Goal: Task Accomplishment & Management: Use online tool/utility

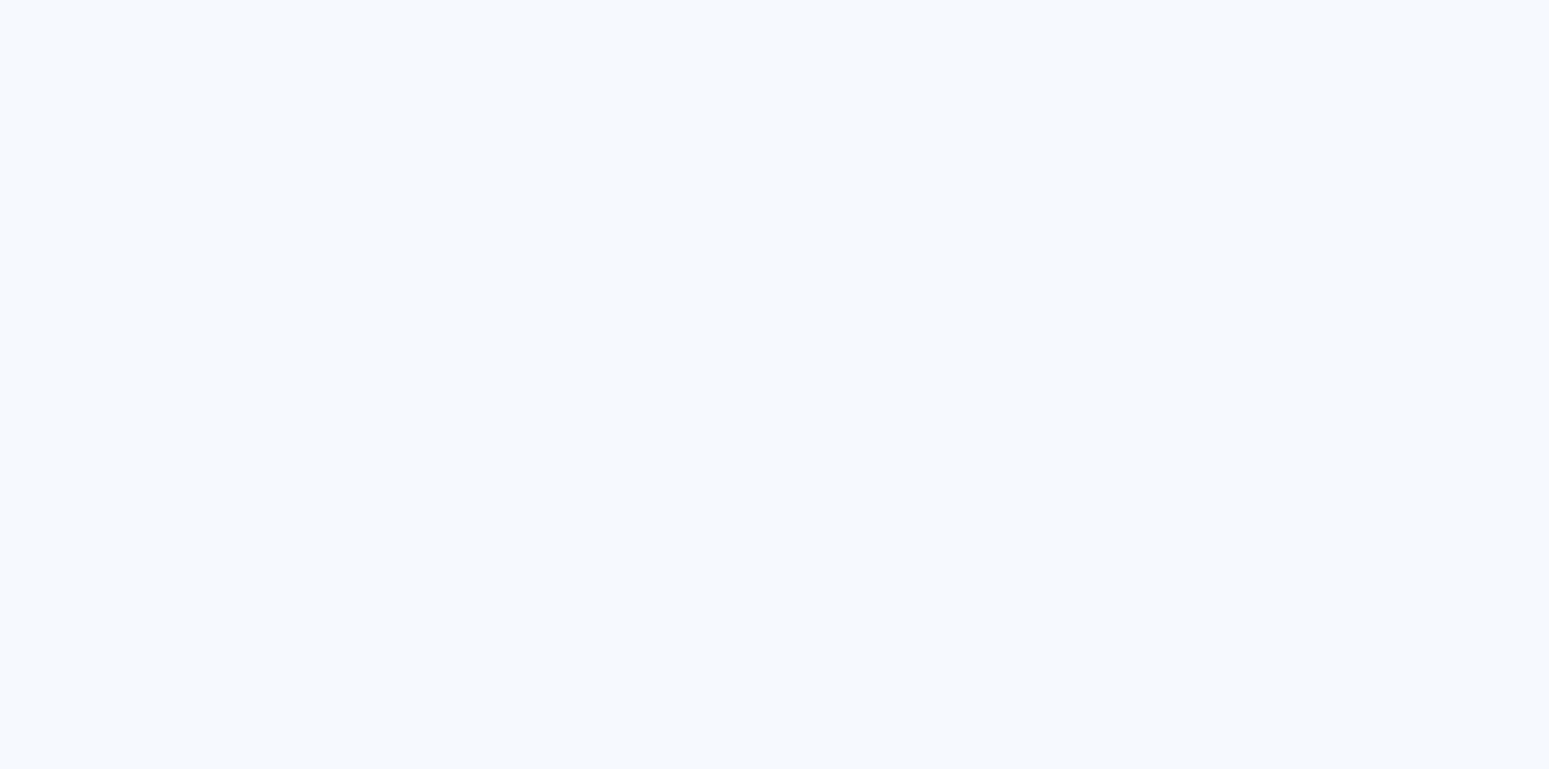
type input "Todas as fotos"
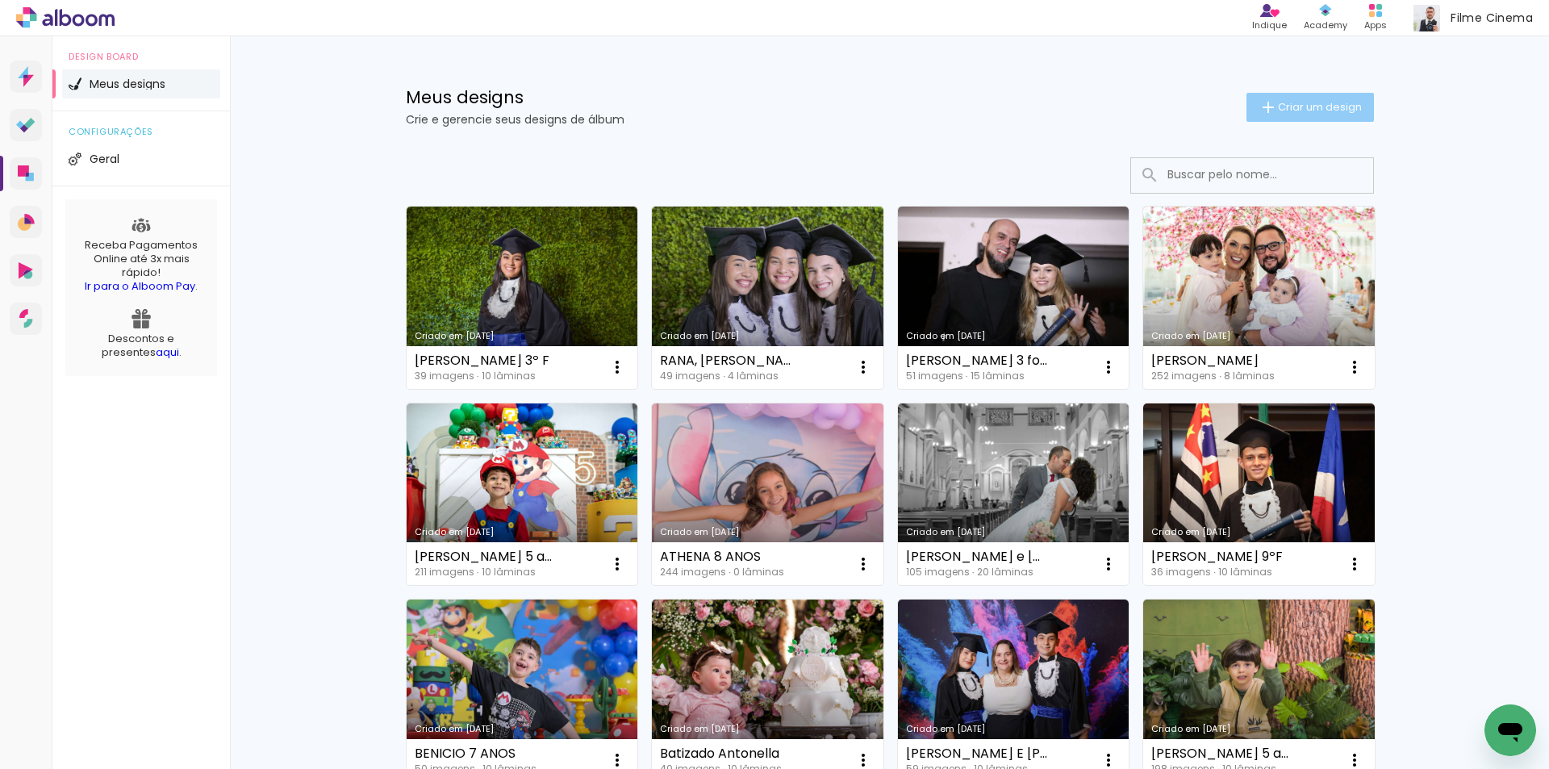
click at [1284, 98] on paper-button "Criar um design" at bounding box center [1310, 107] width 127 height 29
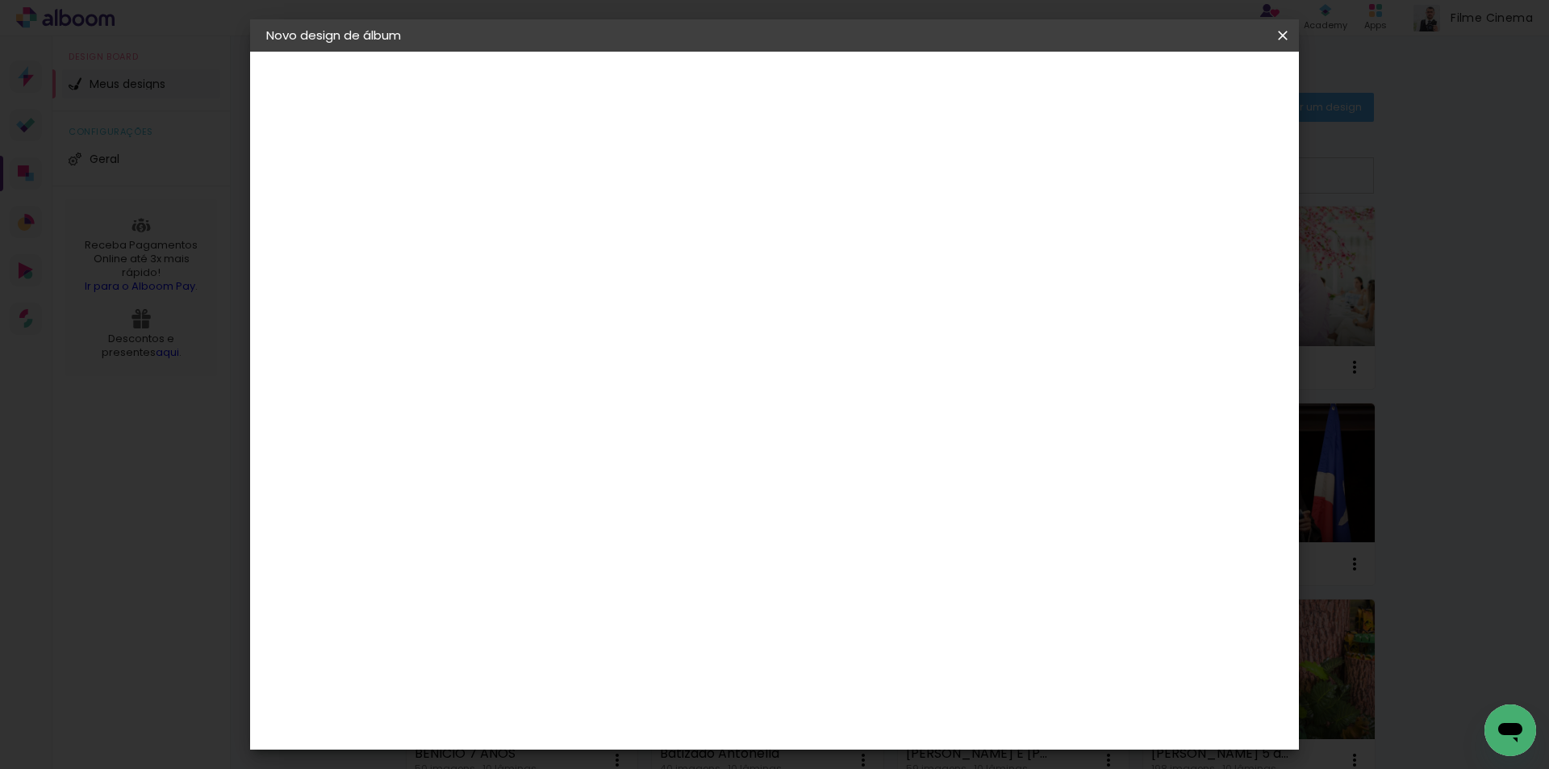
click at [530, 216] on input at bounding box center [530, 216] width 0 height 25
type input "p"
type input "Pedro 3ºF"
type paper-input "Pedro 3ºF"
click at [0, 0] on slot "Avançar" at bounding box center [0, 0] width 0 height 0
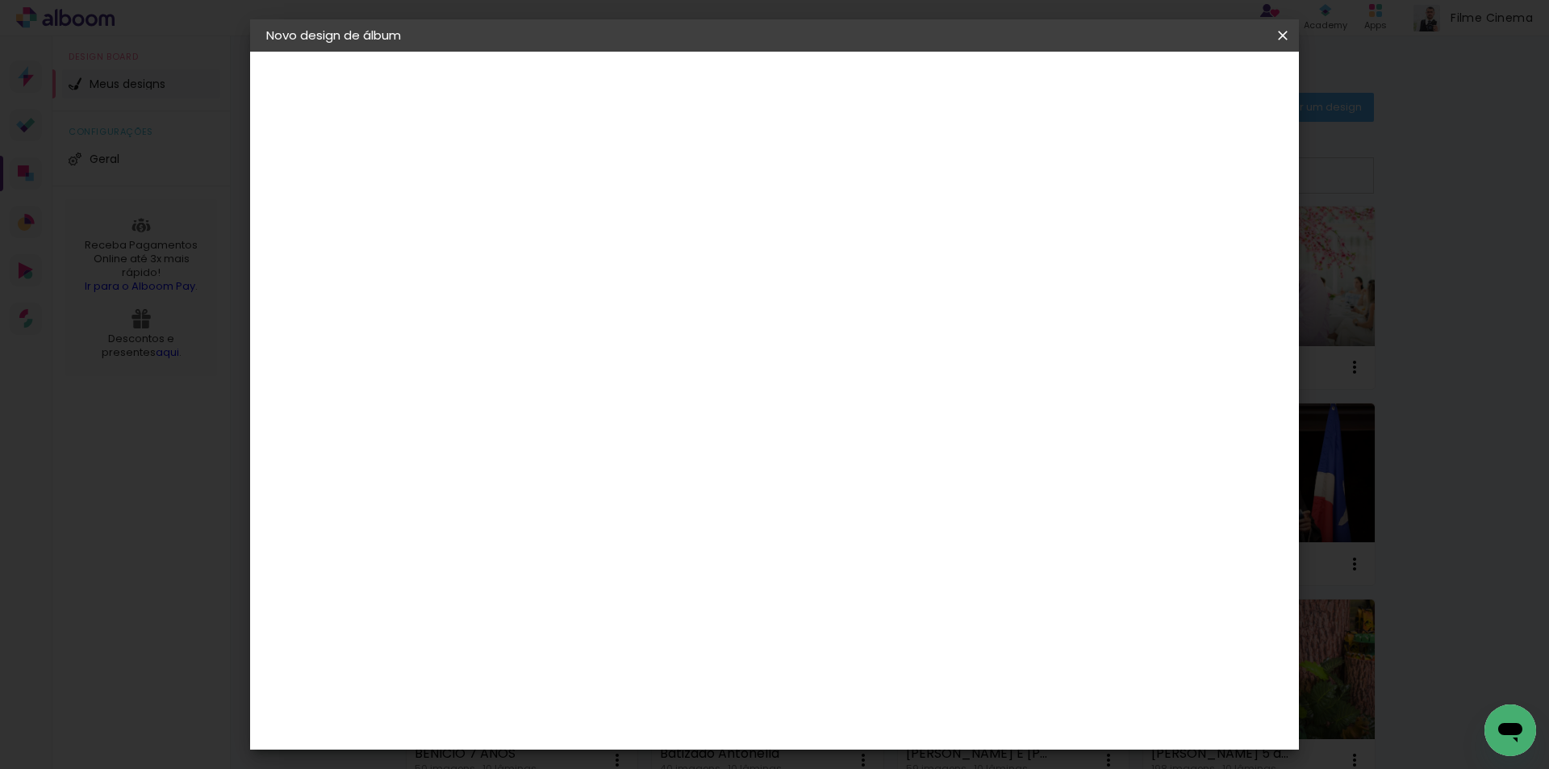
click at [605, 543] on div "AlfaFotoBook" at bounding box center [563, 540] width 86 height 13
click at [0, 0] on slot "Avançar" at bounding box center [0, 0] width 0 height 0
click at [1198, 77] on paper-button "Iniciar design" at bounding box center [1146, 85] width 106 height 27
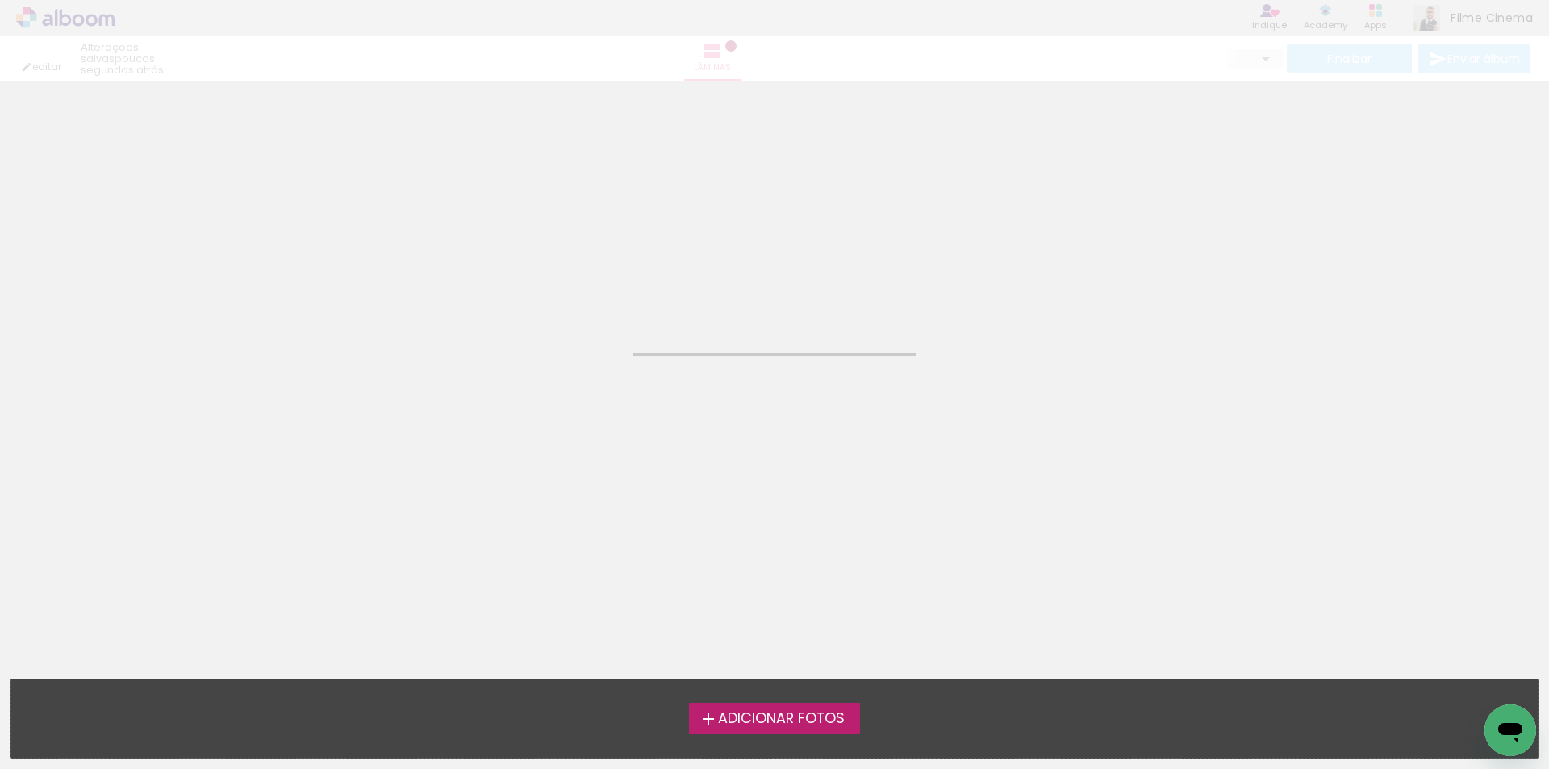
click at [711, 728] on iron-icon at bounding box center [708, 718] width 19 height 19
click at [0, 0] on input "file" at bounding box center [0, 0] width 0 height 0
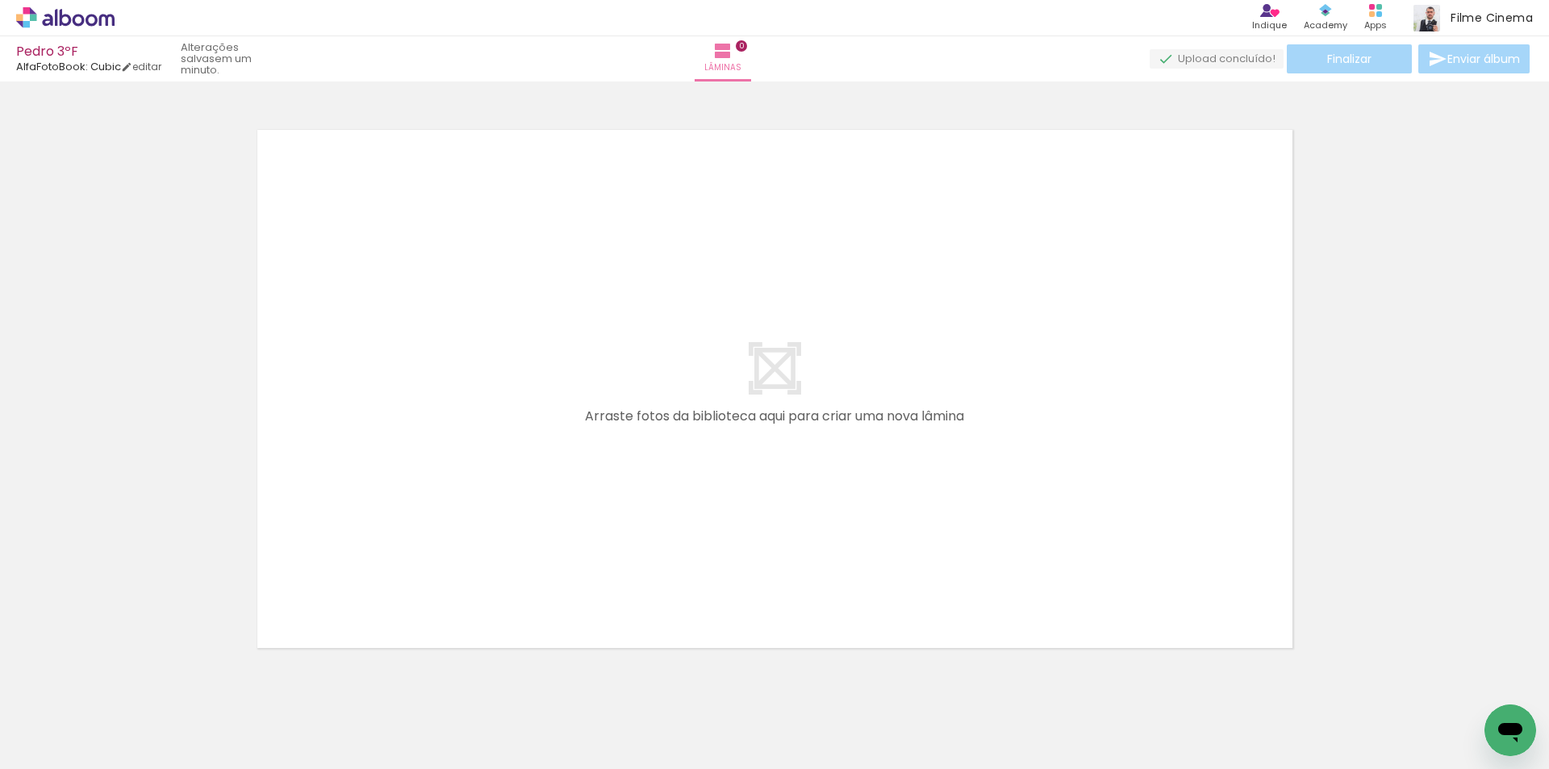
scroll to position [21, 0]
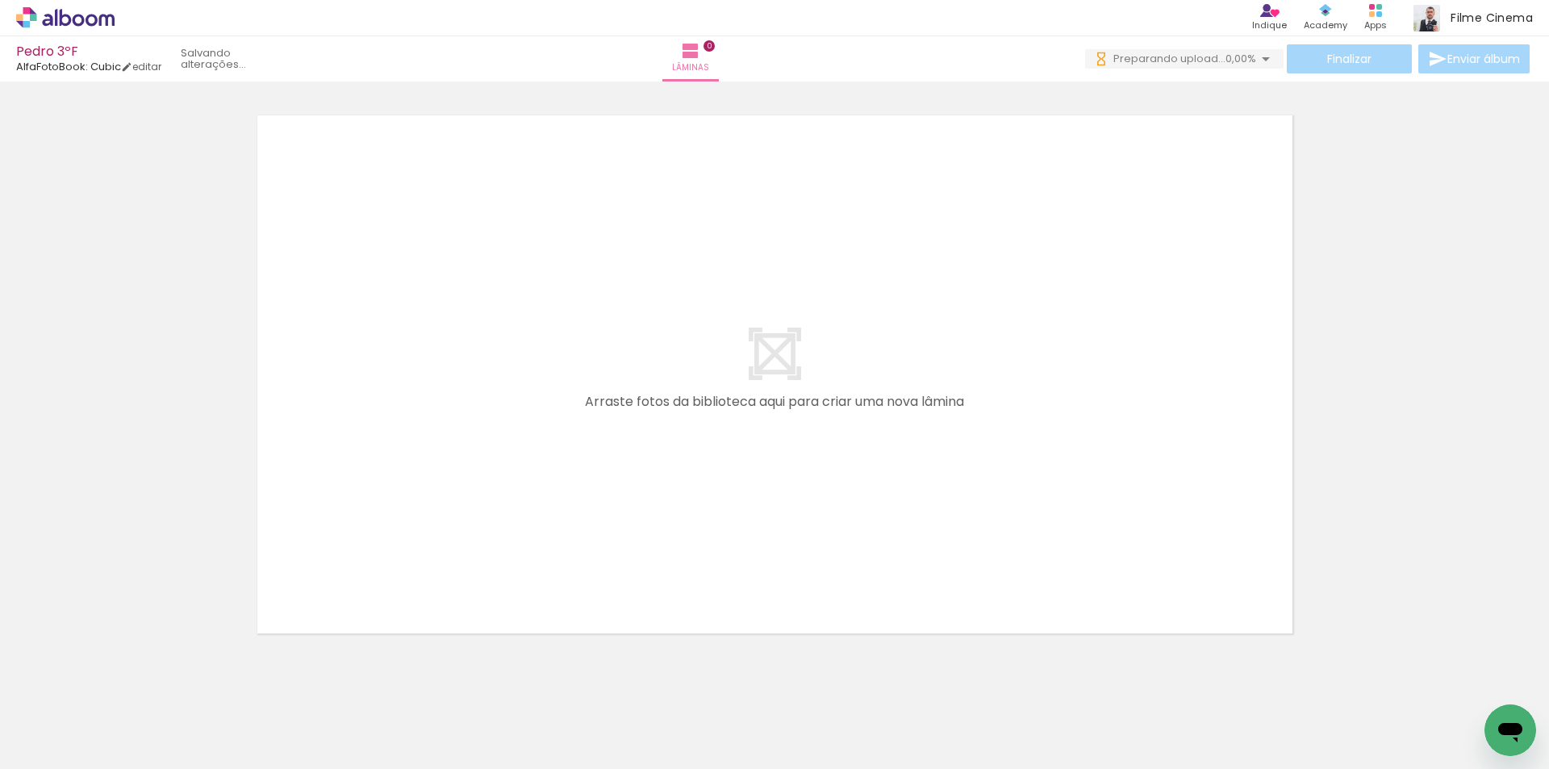
click at [54, 749] on span "Adicionar Fotos" at bounding box center [57, 747] width 48 height 18
click at [0, 0] on input "file" at bounding box center [0, 0] width 0 height 0
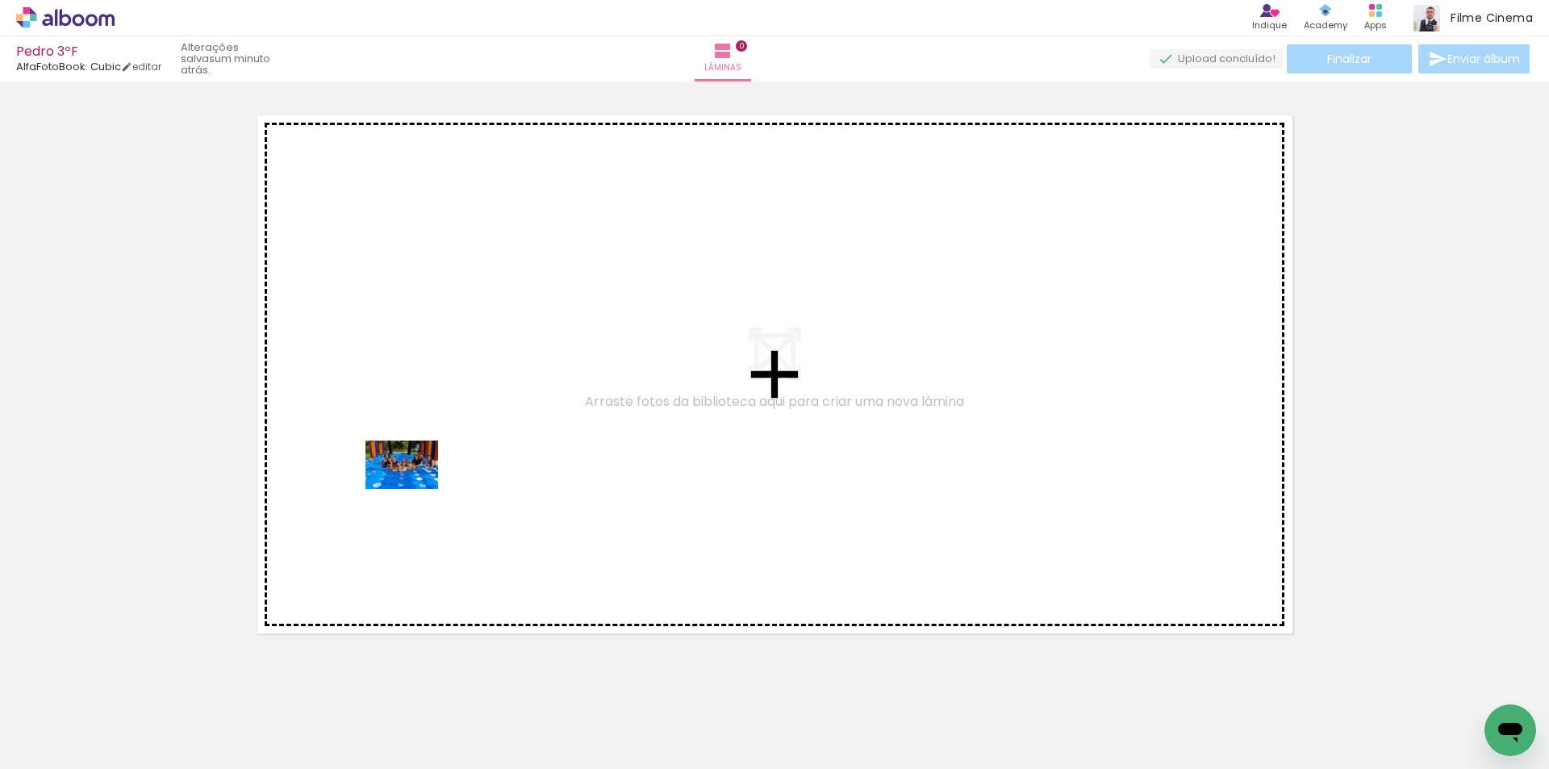
drag, startPoint x: 358, startPoint y: 720, endPoint x: 414, endPoint y: 489, distance: 237.4
click at [414, 489] on quentale-workspace at bounding box center [774, 384] width 1549 height 769
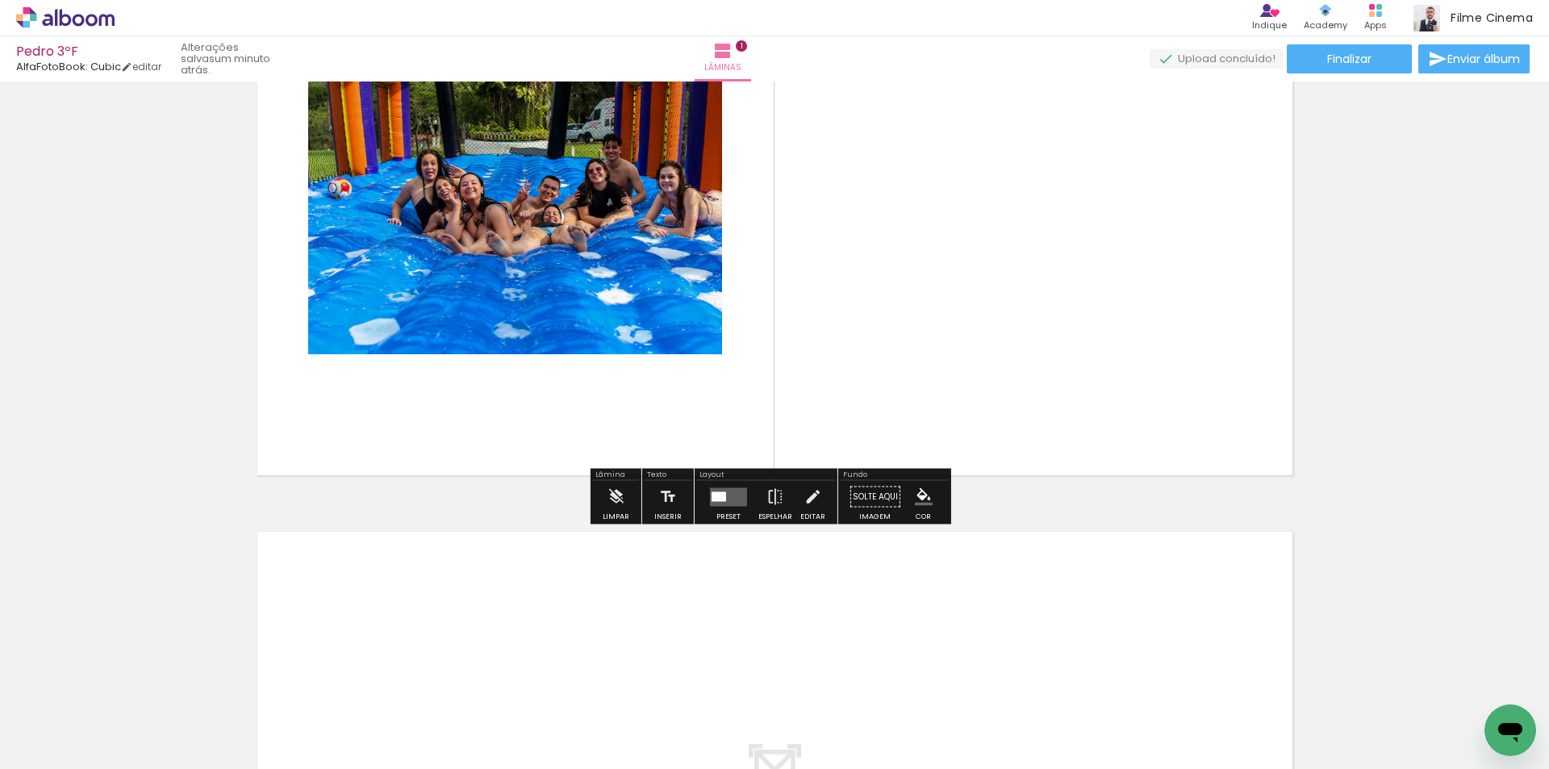
scroll to position [182, 0]
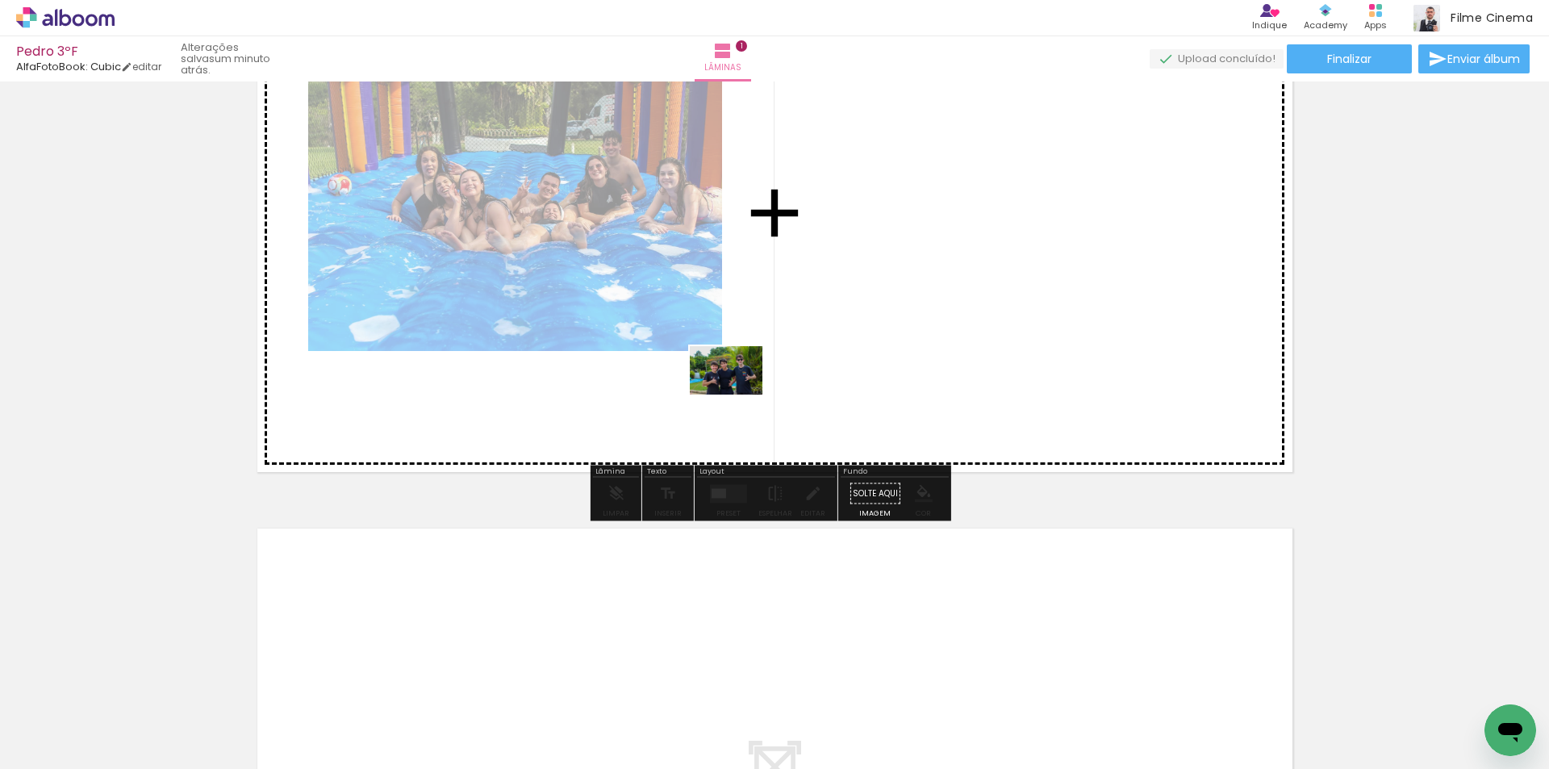
drag, startPoint x: 537, startPoint y: 720, endPoint x: 780, endPoint y: 365, distance: 430.6
click at [780, 365] on quentale-workspace at bounding box center [774, 384] width 1549 height 769
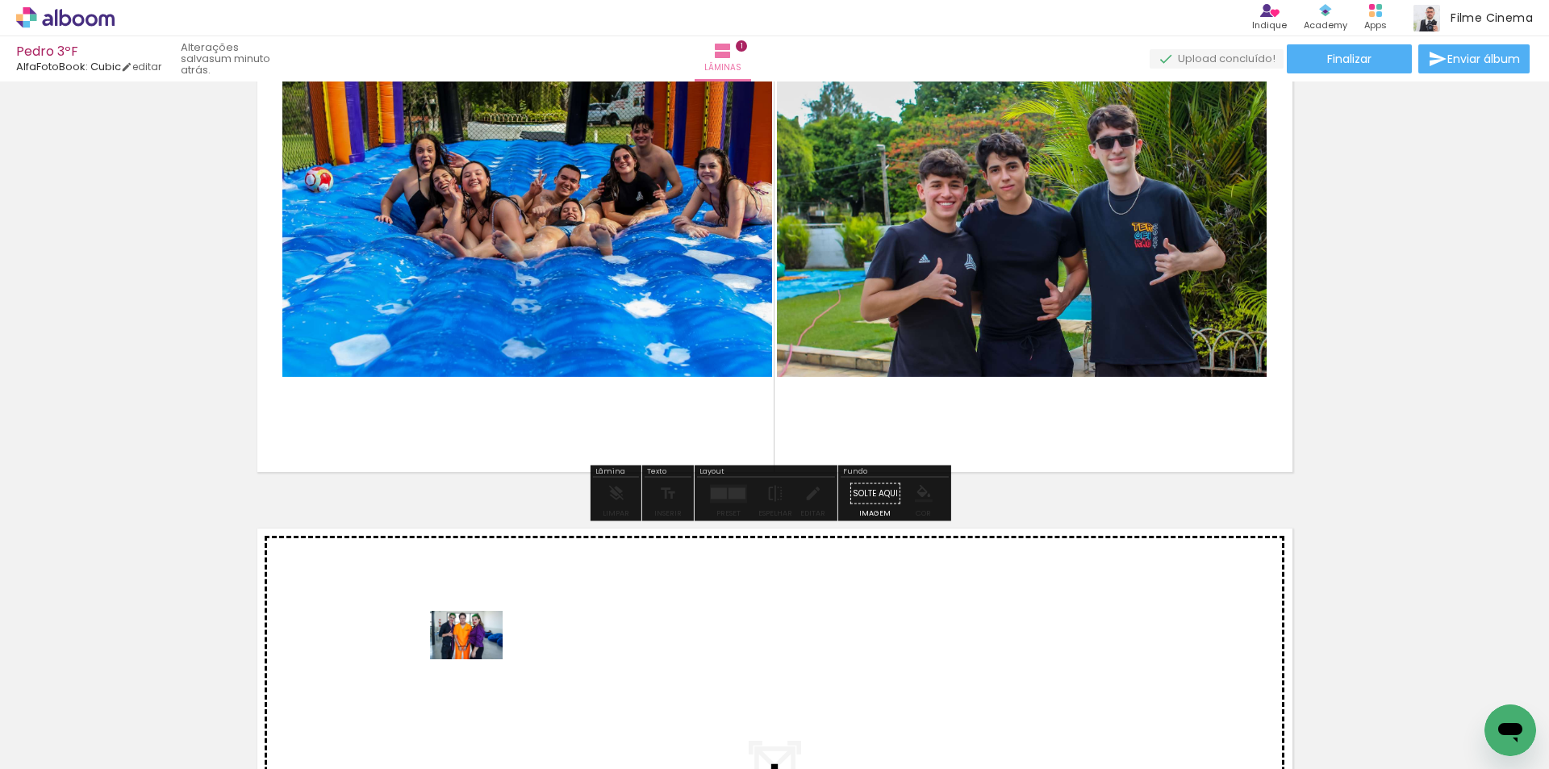
drag, startPoint x: 445, startPoint y: 722, endPoint x: 479, endPoint y: 651, distance: 78.7
click at [479, 651] on quentale-workspace at bounding box center [774, 384] width 1549 height 769
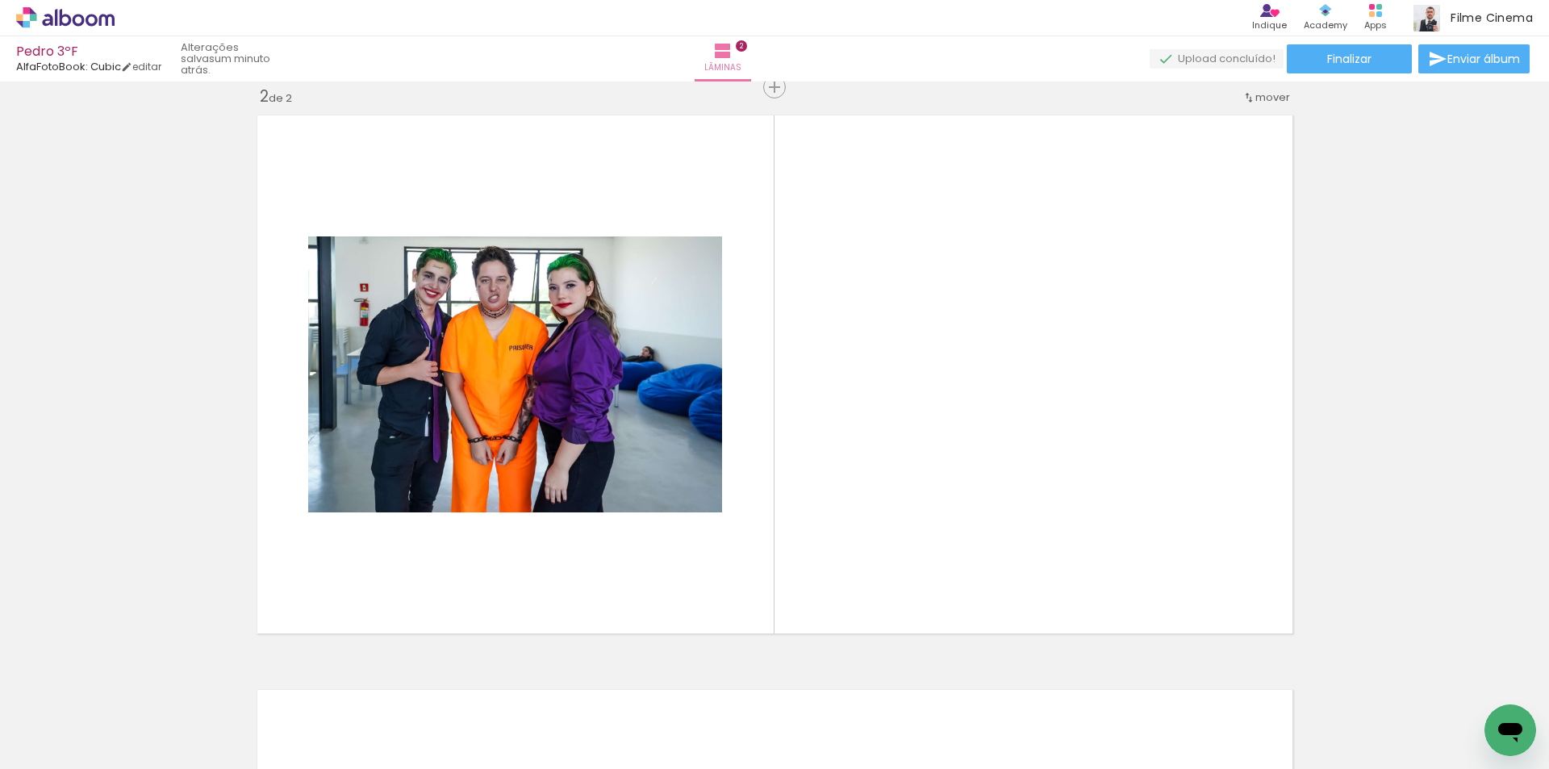
scroll to position [0, 715]
drag, startPoint x: 997, startPoint y: 729, endPoint x: 938, endPoint y: 685, distance: 73.3
click at [996, 541] on quentale-workspace at bounding box center [774, 384] width 1549 height 769
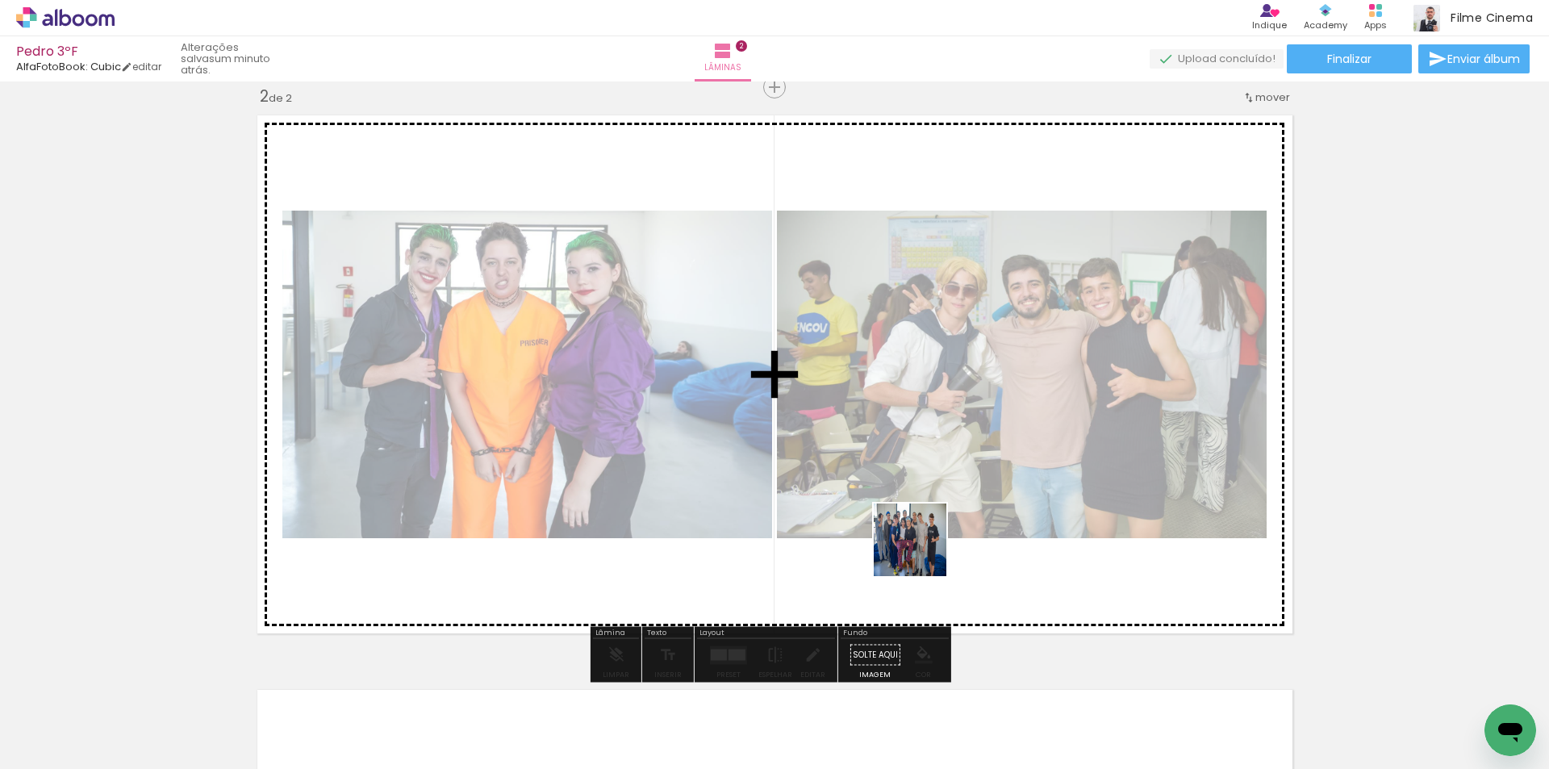
drag, startPoint x: 904, startPoint y: 713, endPoint x: 1068, endPoint y: 631, distance: 183.3
click at [922, 462] on quentale-workspace at bounding box center [774, 384] width 1549 height 769
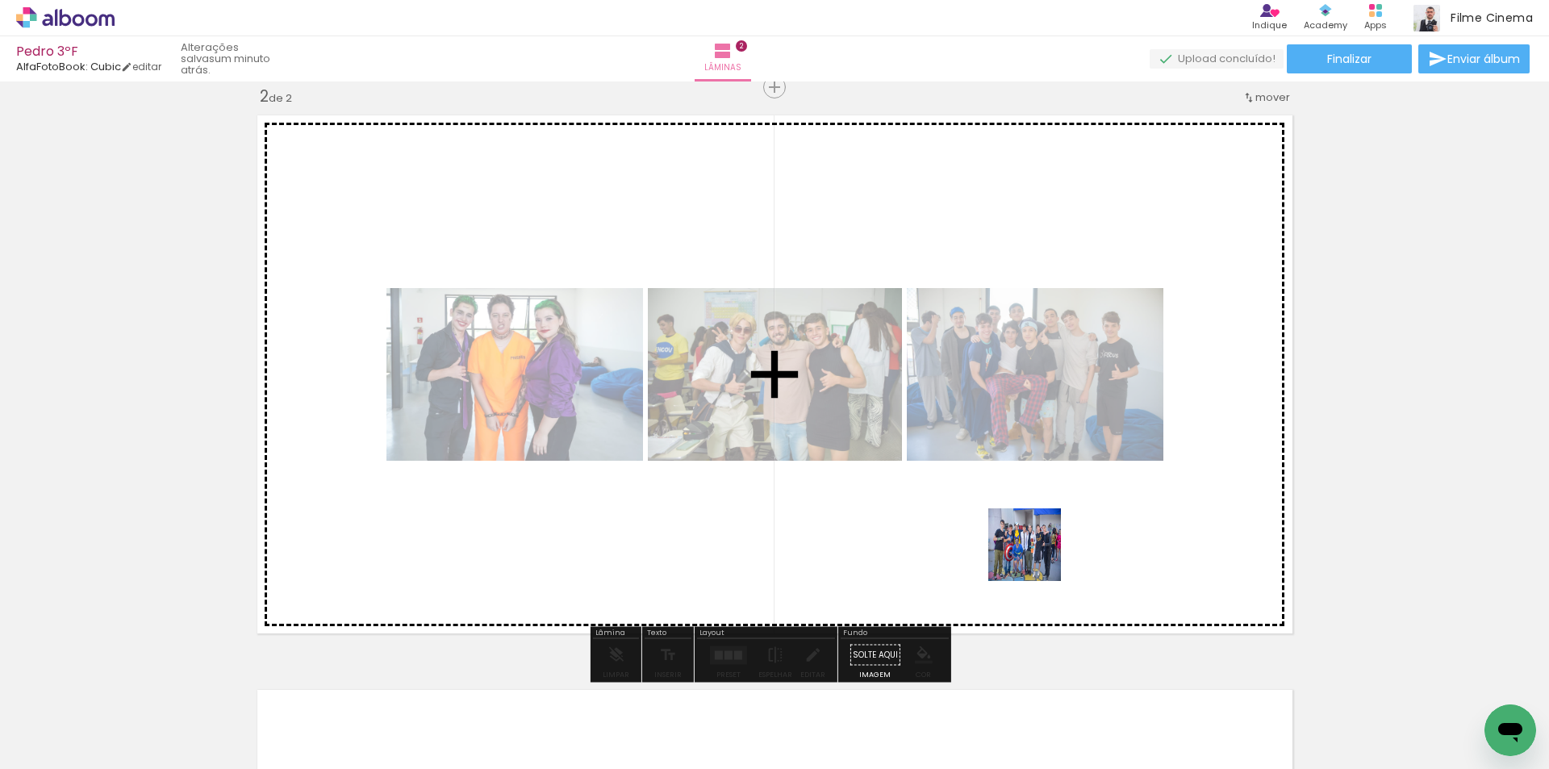
drag, startPoint x: 1067, startPoint y: 713, endPoint x: 1114, endPoint y: 646, distance: 81.5
click at [1010, 509] on quentale-workspace at bounding box center [774, 384] width 1549 height 769
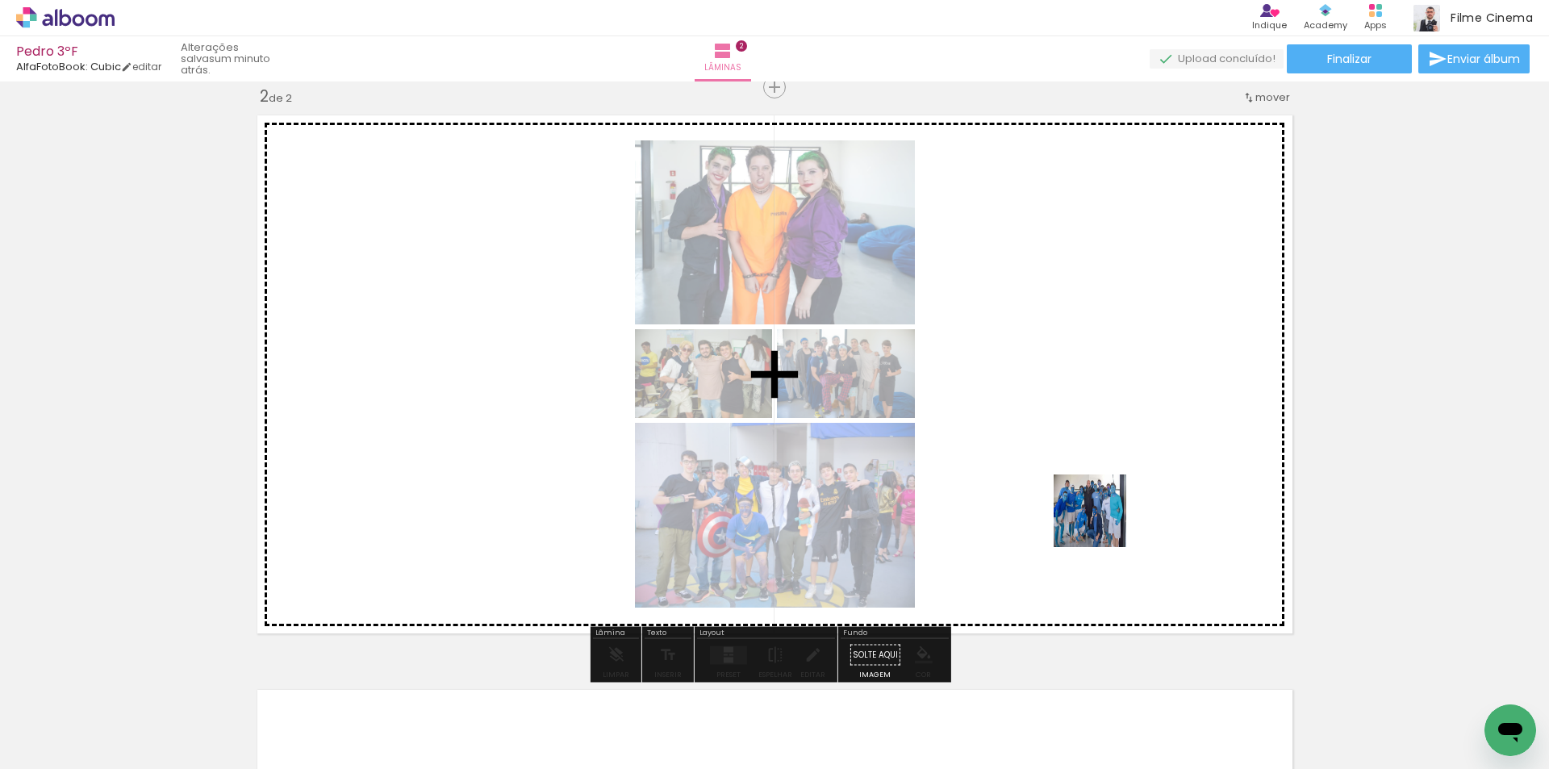
drag, startPoint x: 1127, startPoint y: 596, endPoint x: 1061, endPoint y: 419, distance: 188.7
click at [1061, 419] on quentale-workspace at bounding box center [774, 384] width 1549 height 769
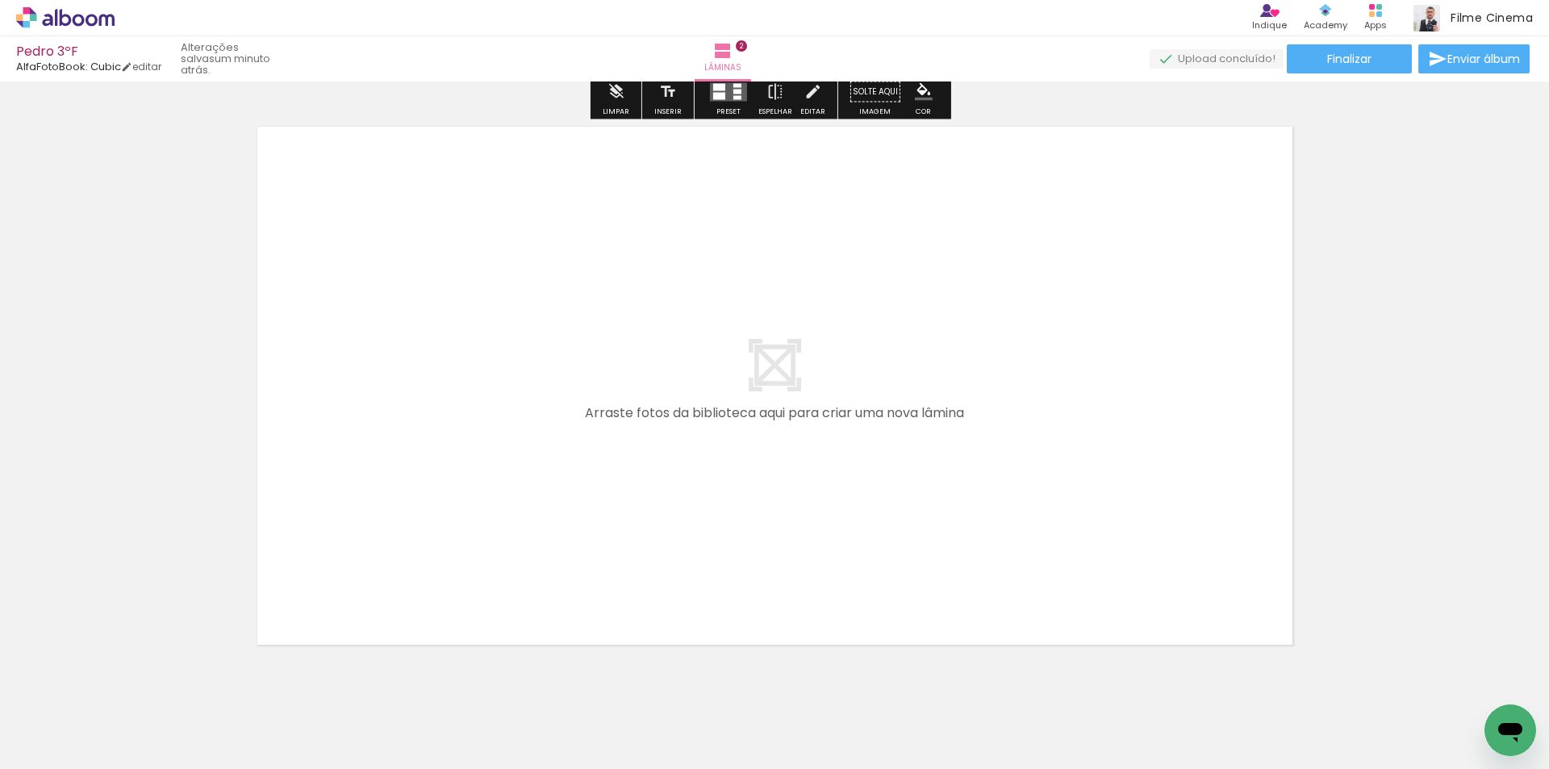
scroll to position [1160, 0]
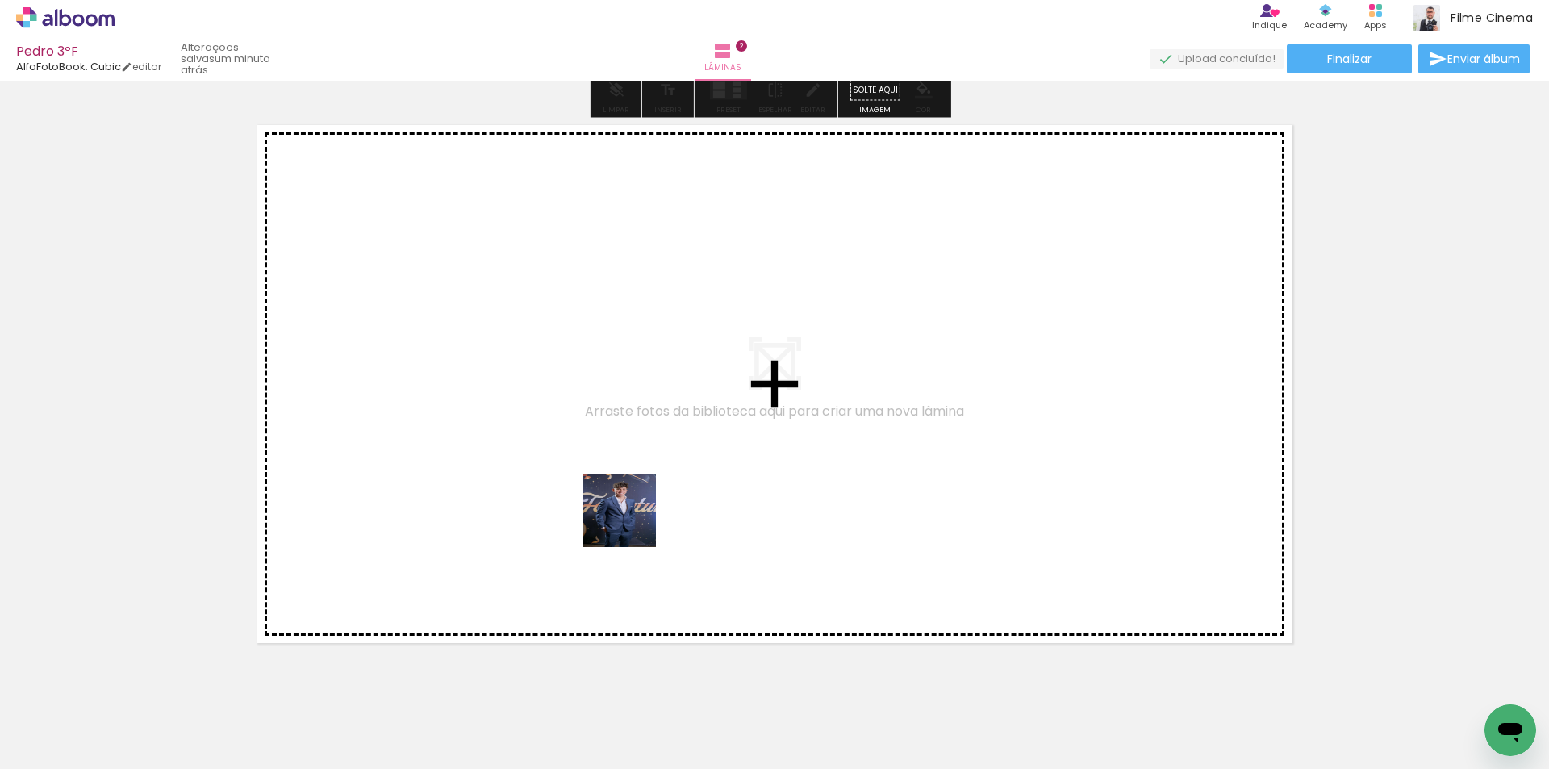
drag, startPoint x: 616, startPoint y: 719, endPoint x: 779, endPoint y: 671, distance: 169.3
click at [632, 522] on quentale-workspace at bounding box center [774, 384] width 1549 height 769
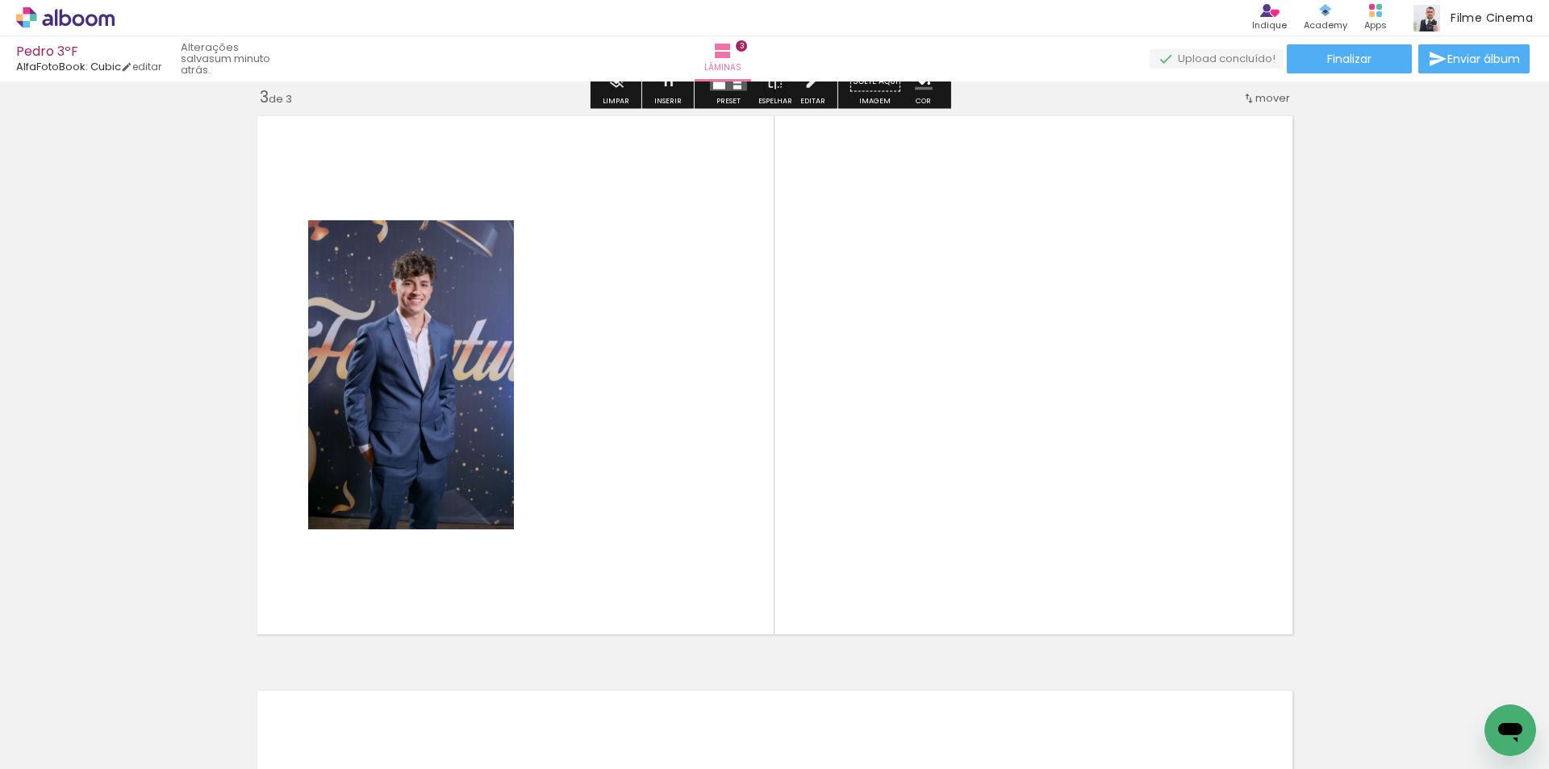
scroll to position [1170, 0]
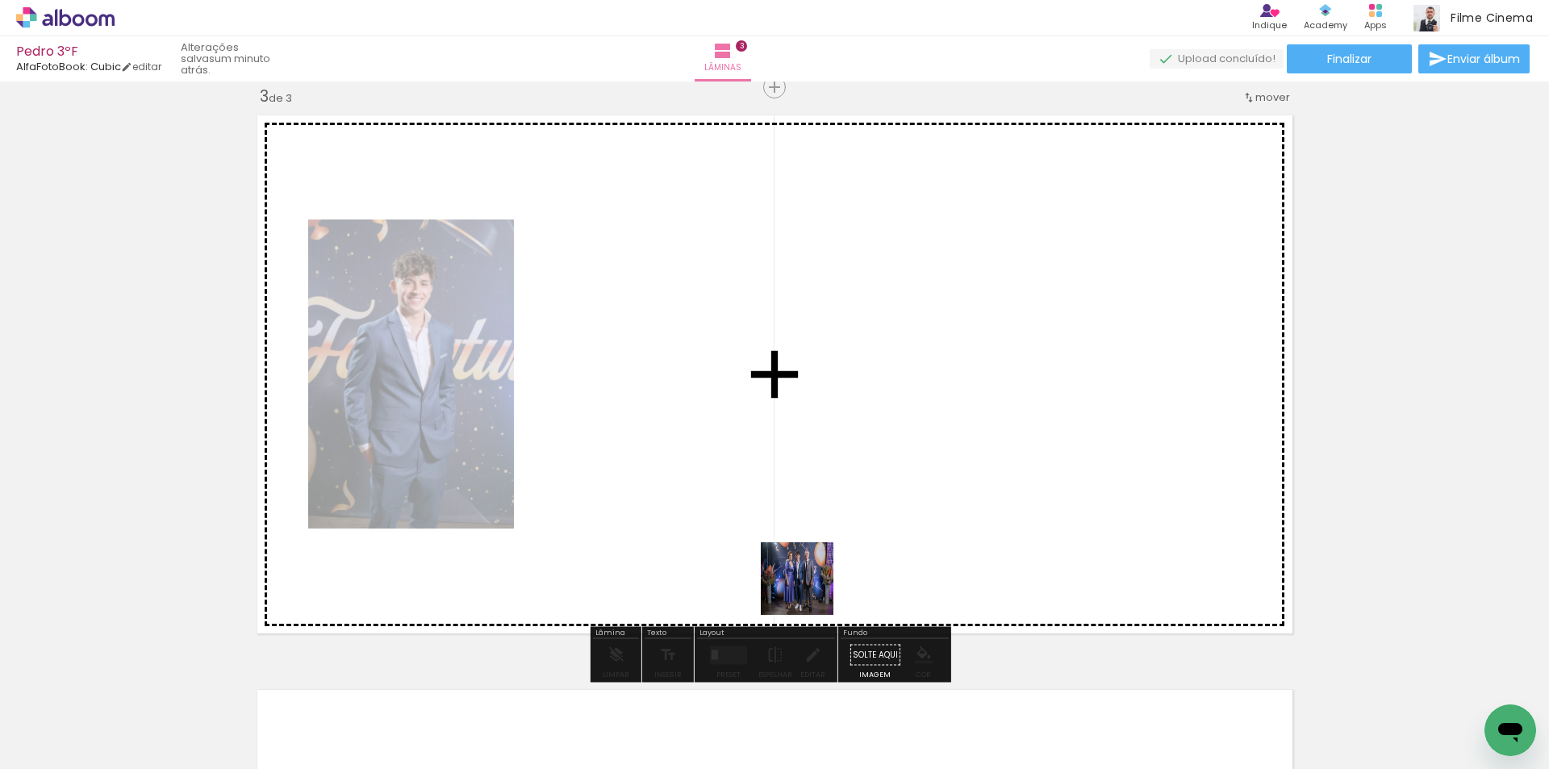
drag, startPoint x: 807, startPoint y: 726, endPoint x: 807, endPoint y: 440, distance: 286.5
click at [807, 440] on quentale-workspace at bounding box center [774, 384] width 1549 height 769
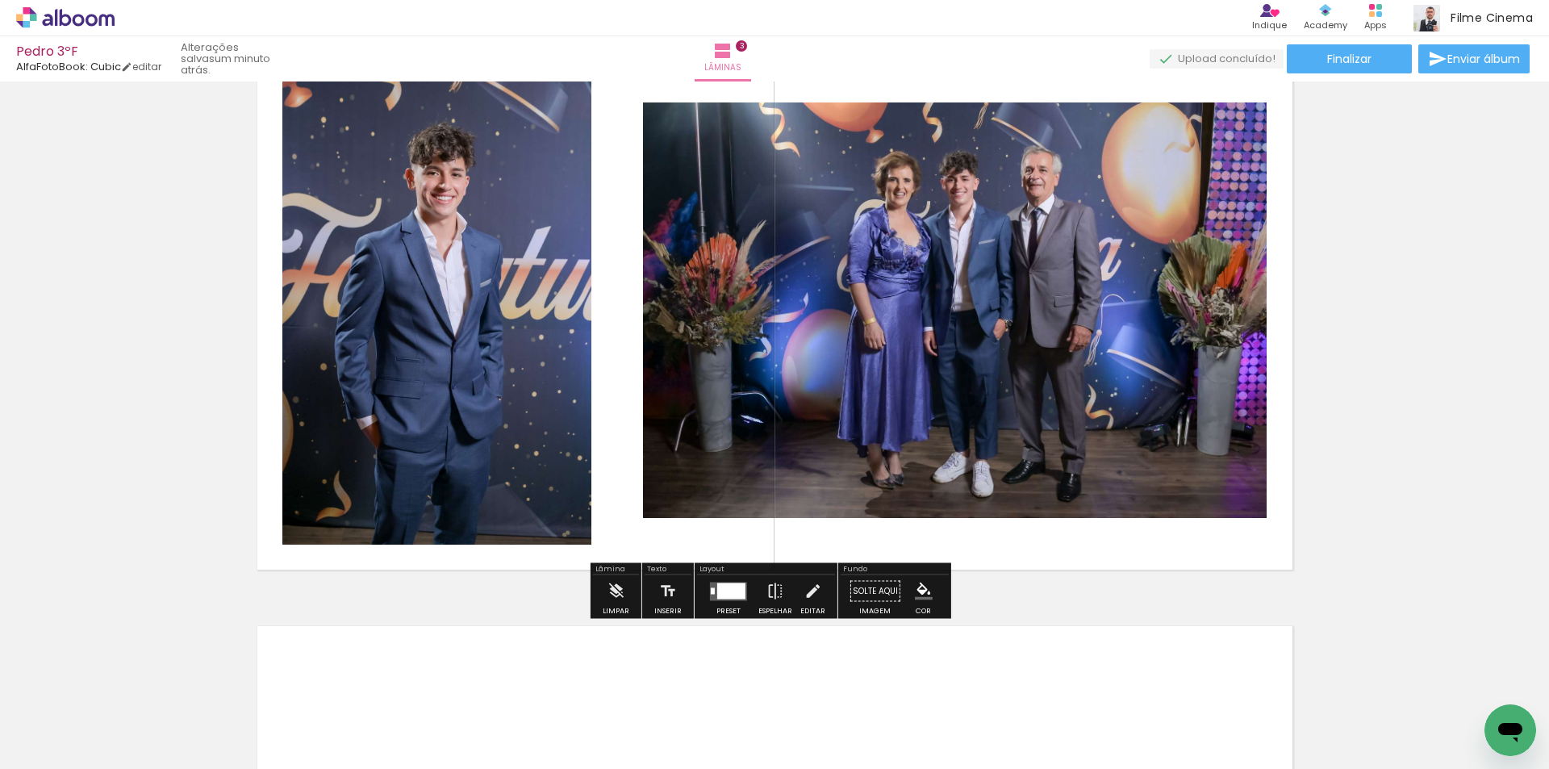
scroll to position [1412, 0]
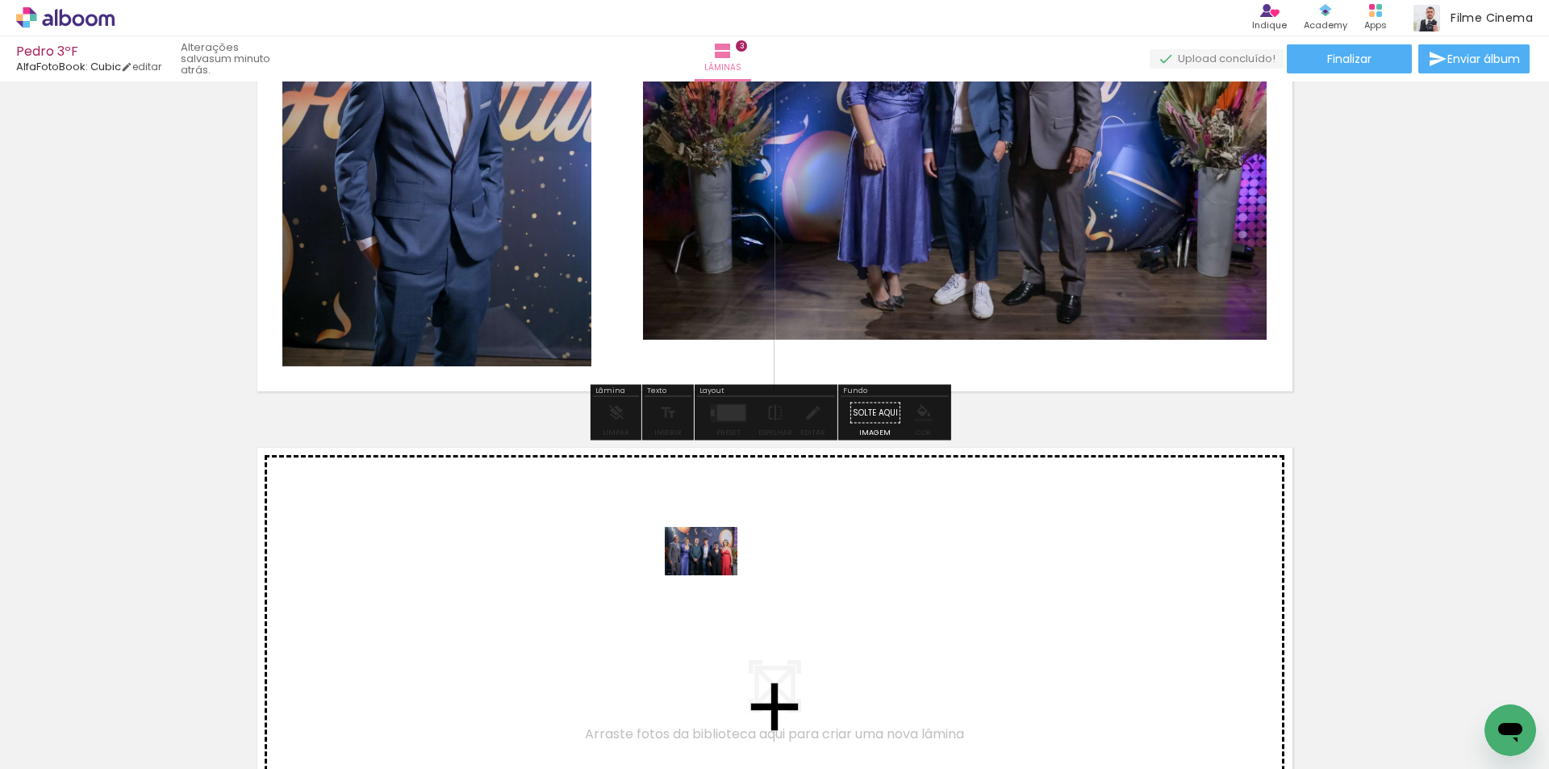
drag, startPoint x: 710, startPoint y: 721, endPoint x: 713, endPoint y: 575, distance: 146.1
click at [713, 575] on quentale-workspace at bounding box center [774, 384] width 1549 height 769
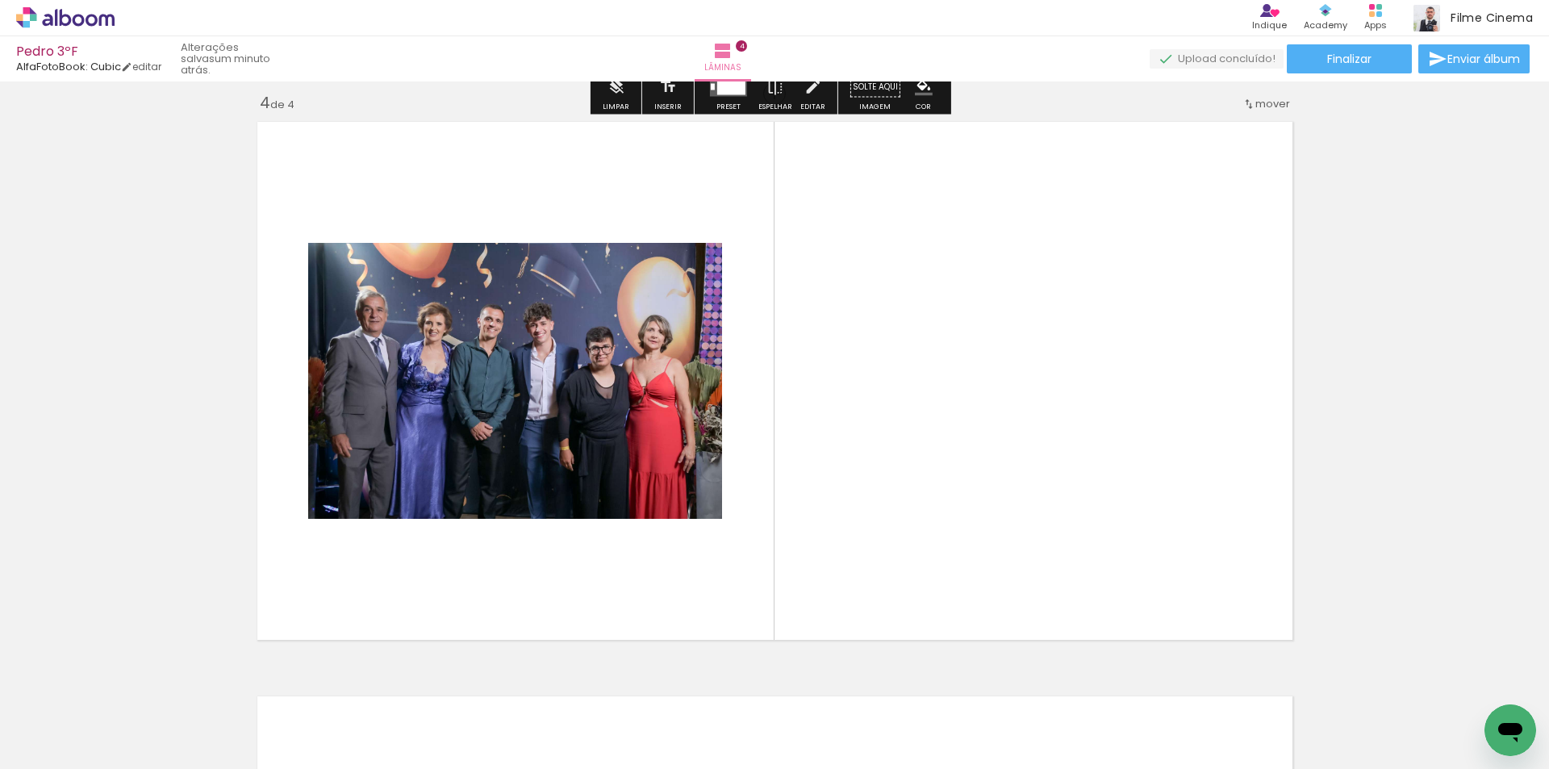
scroll to position [1745, 0]
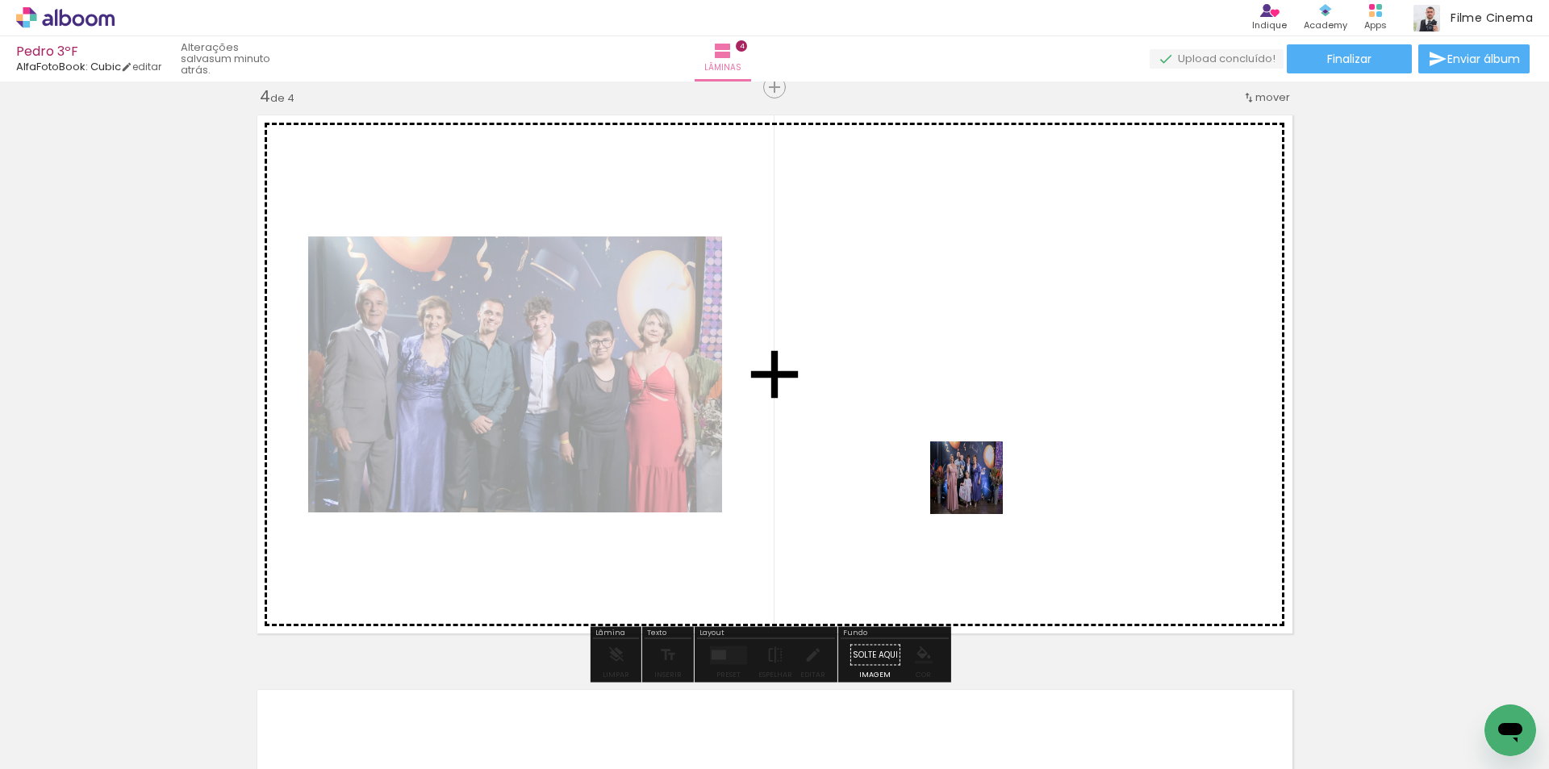
drag, startPoint x: 993, startPoint y: 715, endPoint x: 979, endPoint y: 490, distance: 225.6
click at [979, 490] on quentale-workspace at bounding box center [774, 384] width 1549 height 769
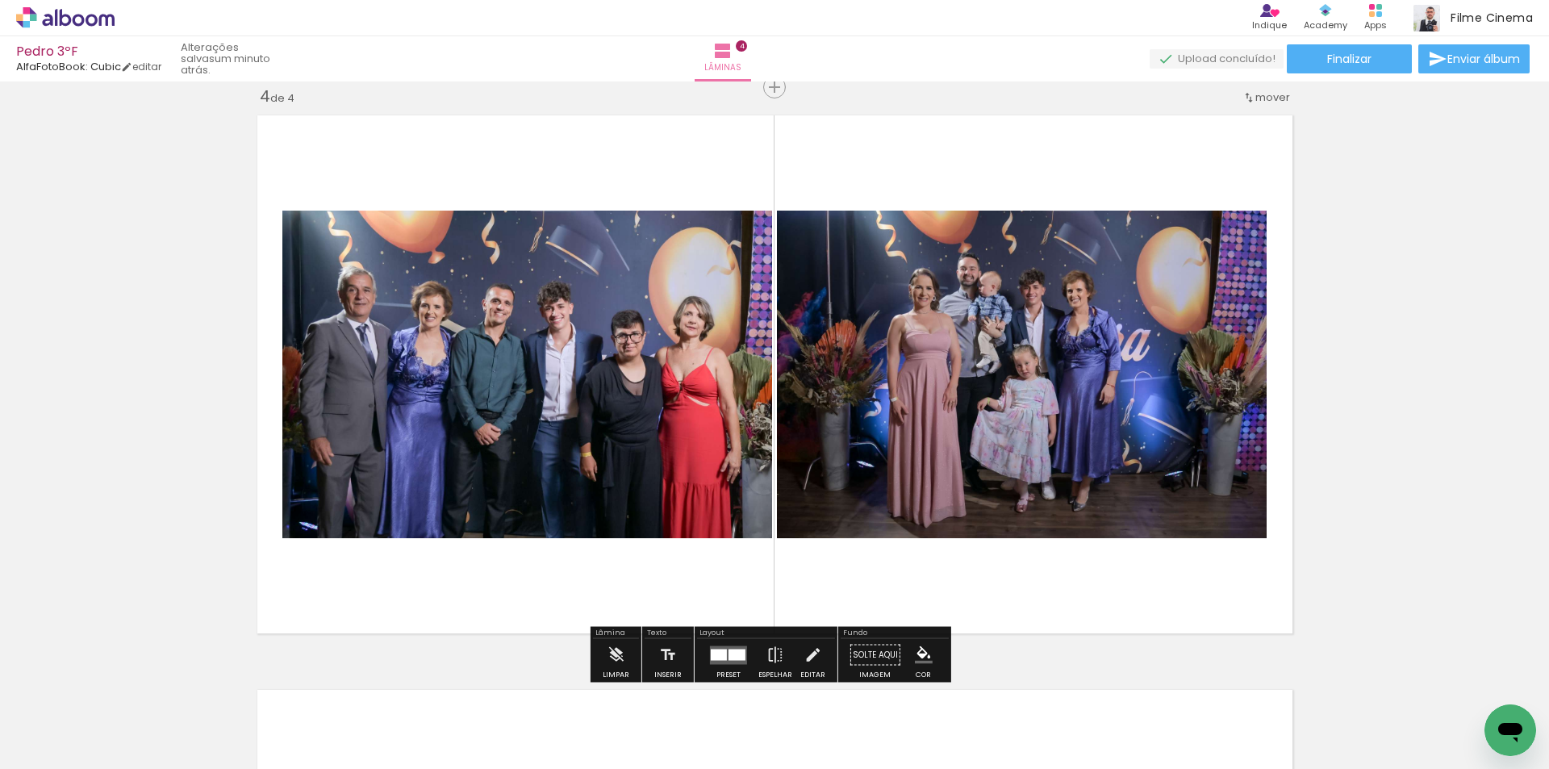
click at [1076, 727] on div at bounding box center [1059, 714] width 80 height 53
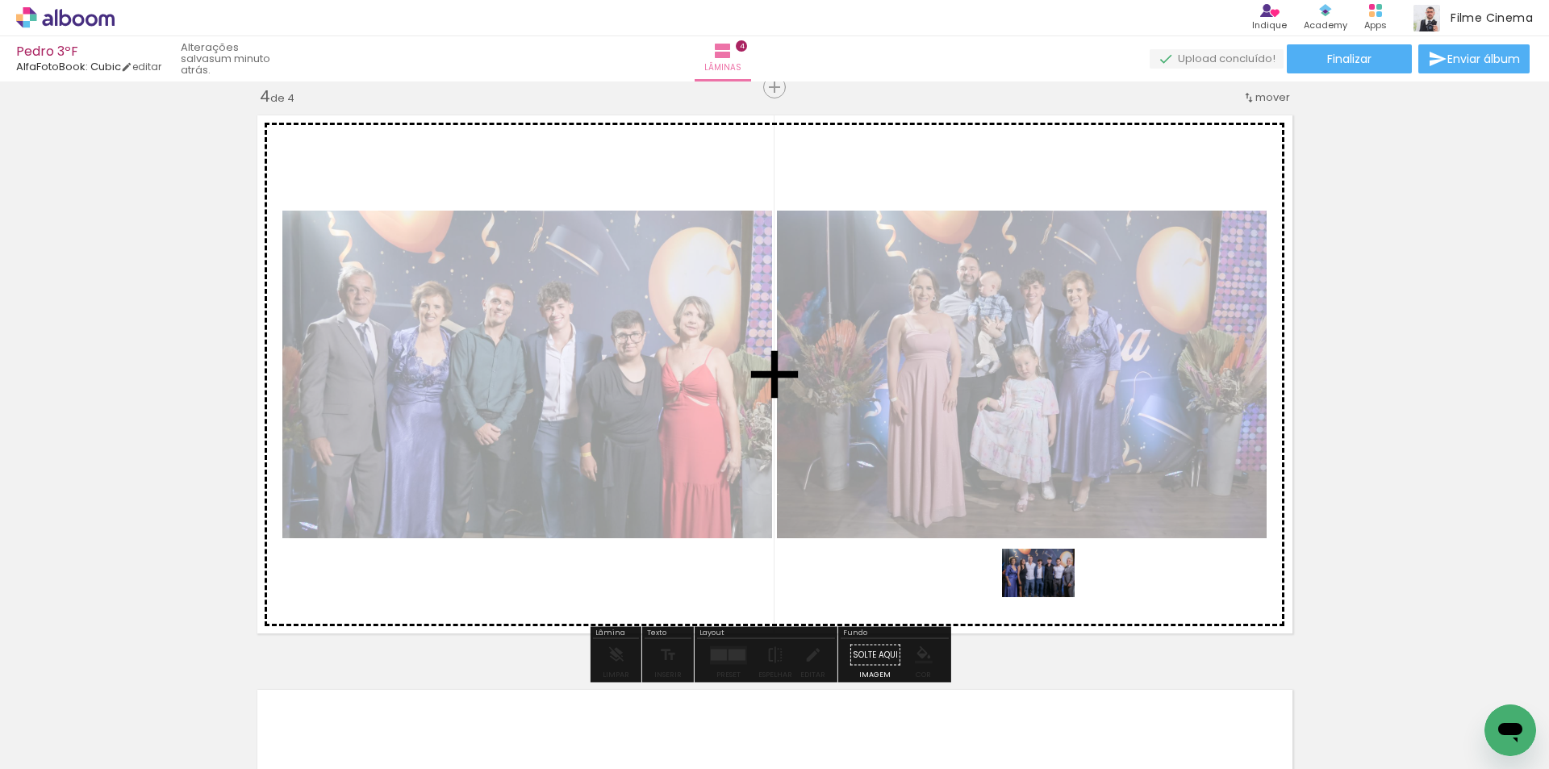
drag, startPoint x: 1076, startPoint y: 727, endPoint x: 1076, endPoint y: 635, distance: 92.0
click at [1042, 564] on quentale-workspace at bounding box center [774, 384] width 1549 height 769
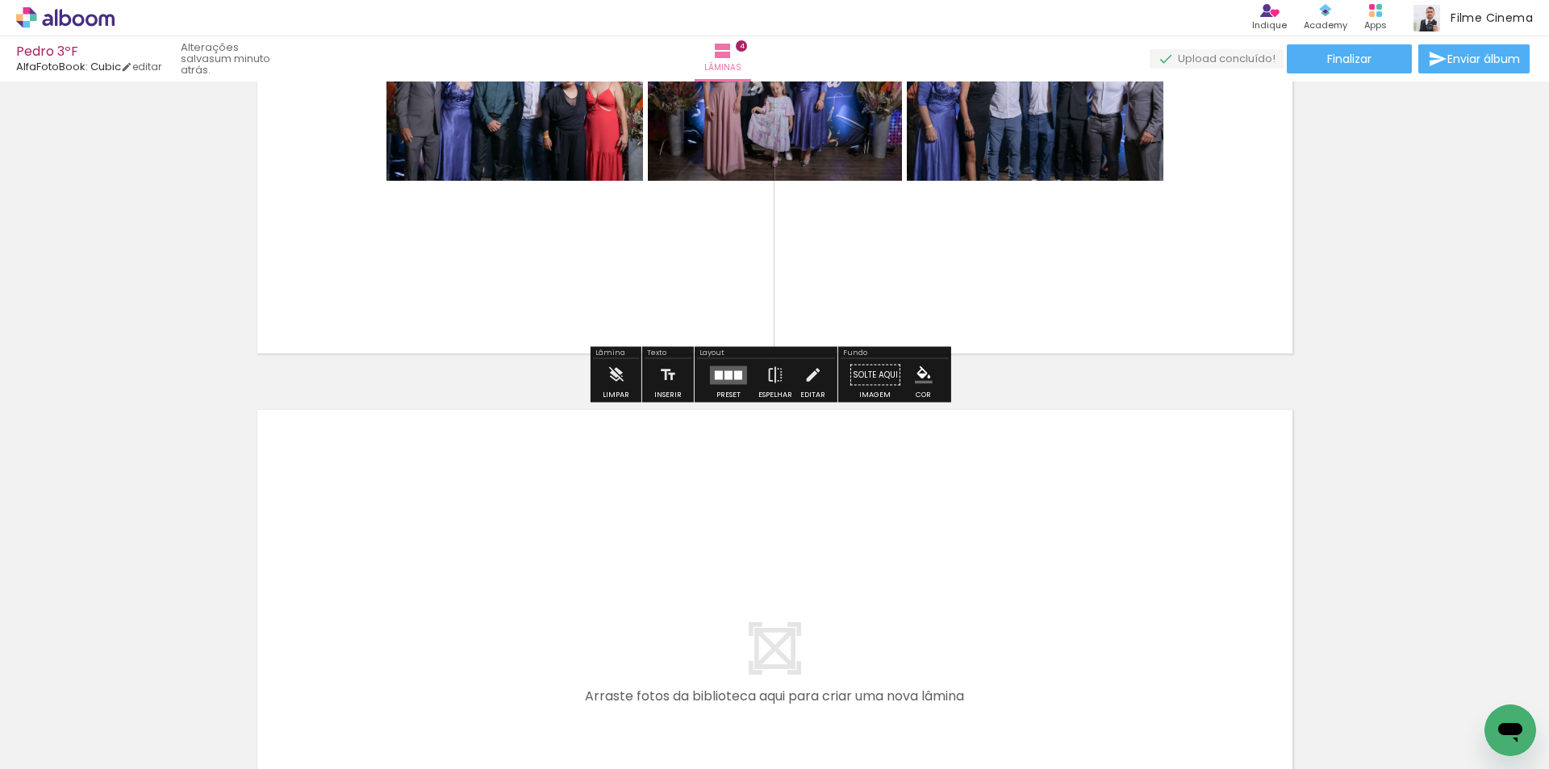
scroll to position [2067, 0]
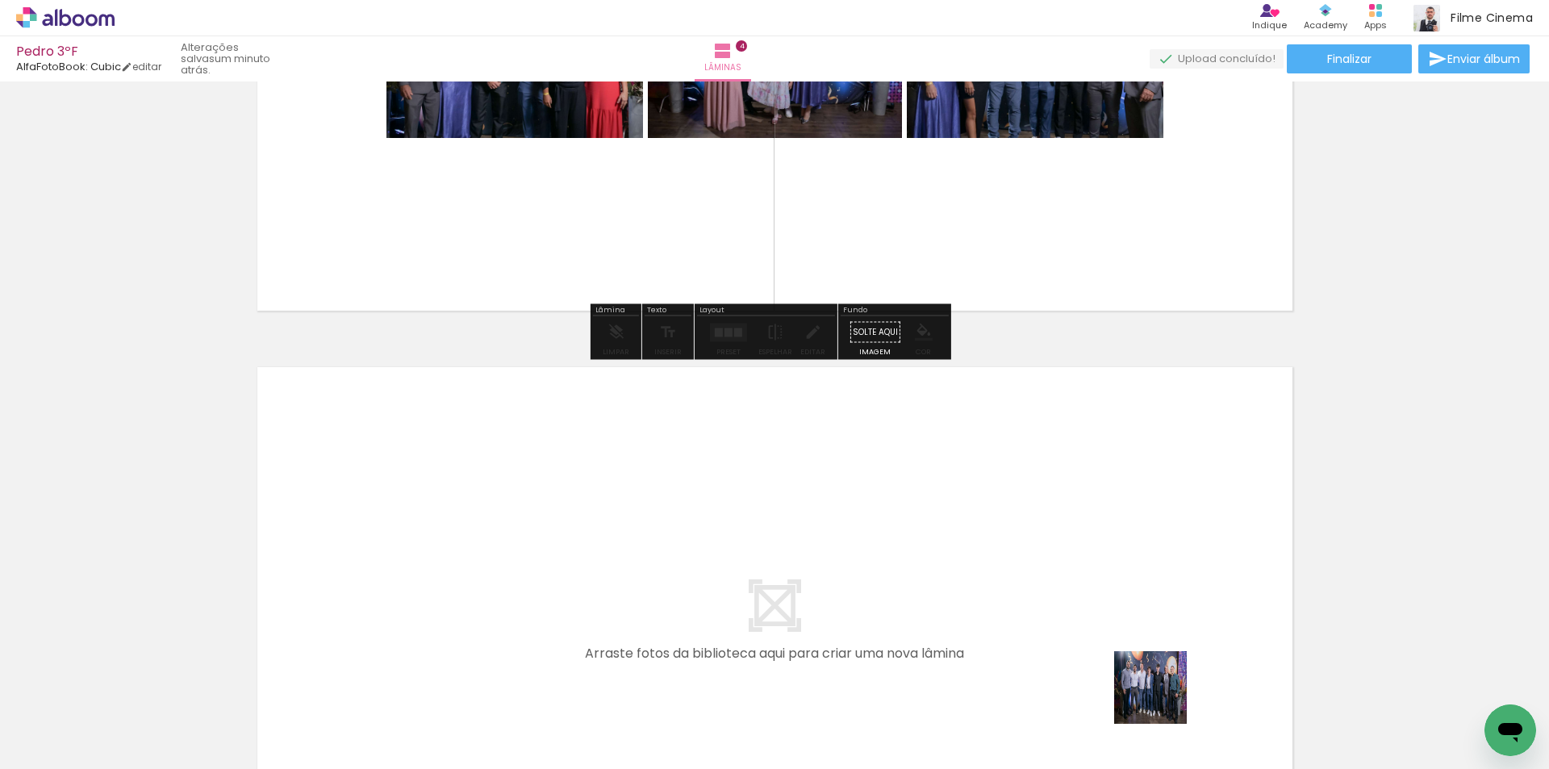
drag, startPoint x: 1164, startPoint y: 710, endPoint x: 1140, endPoint y: 596, distance: 116.9
click at [1140, 596] on quentale-workspace at bounding box center [774, 384] width 1549 height 769
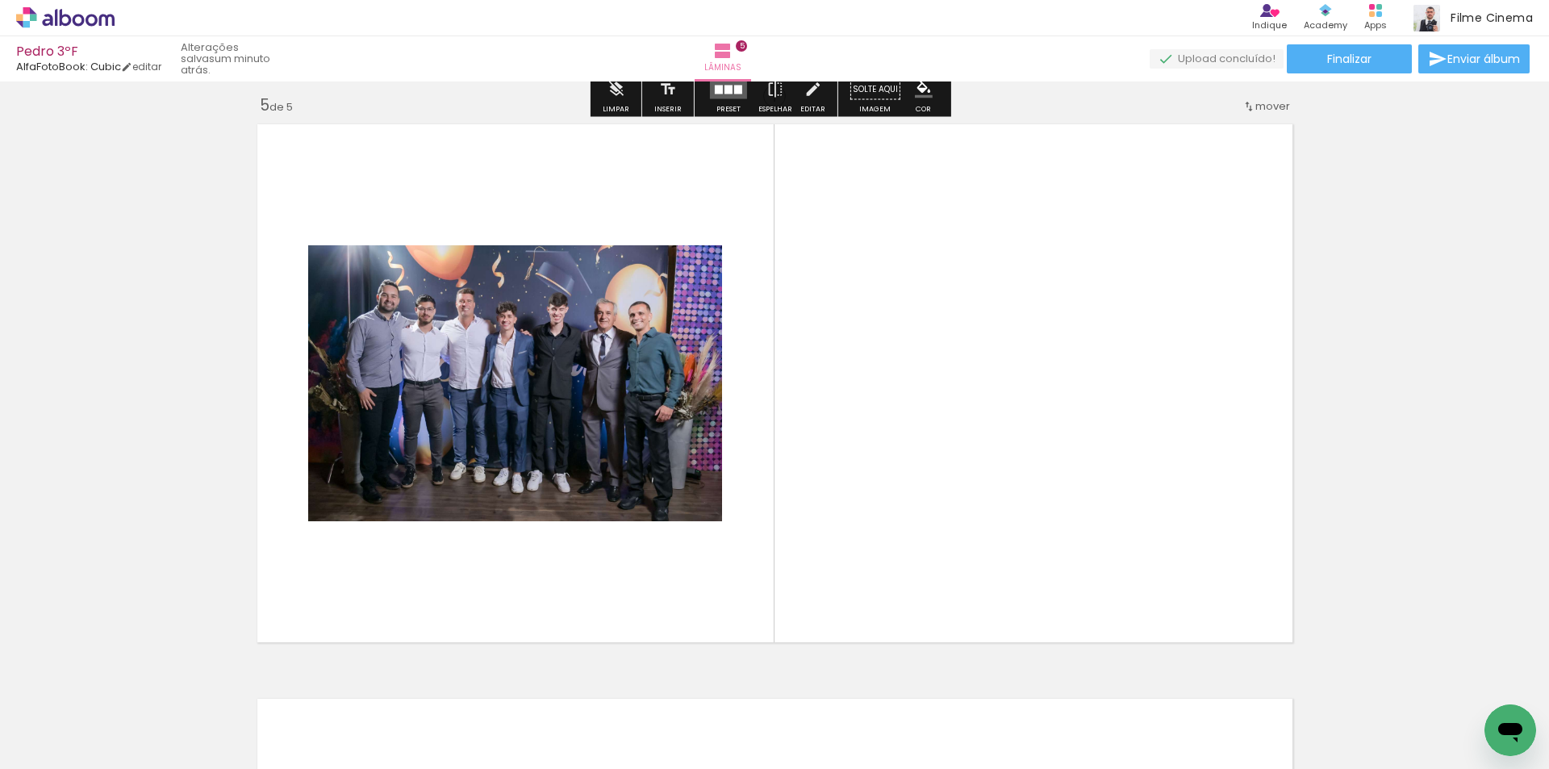
scroll to position [2319, 0]
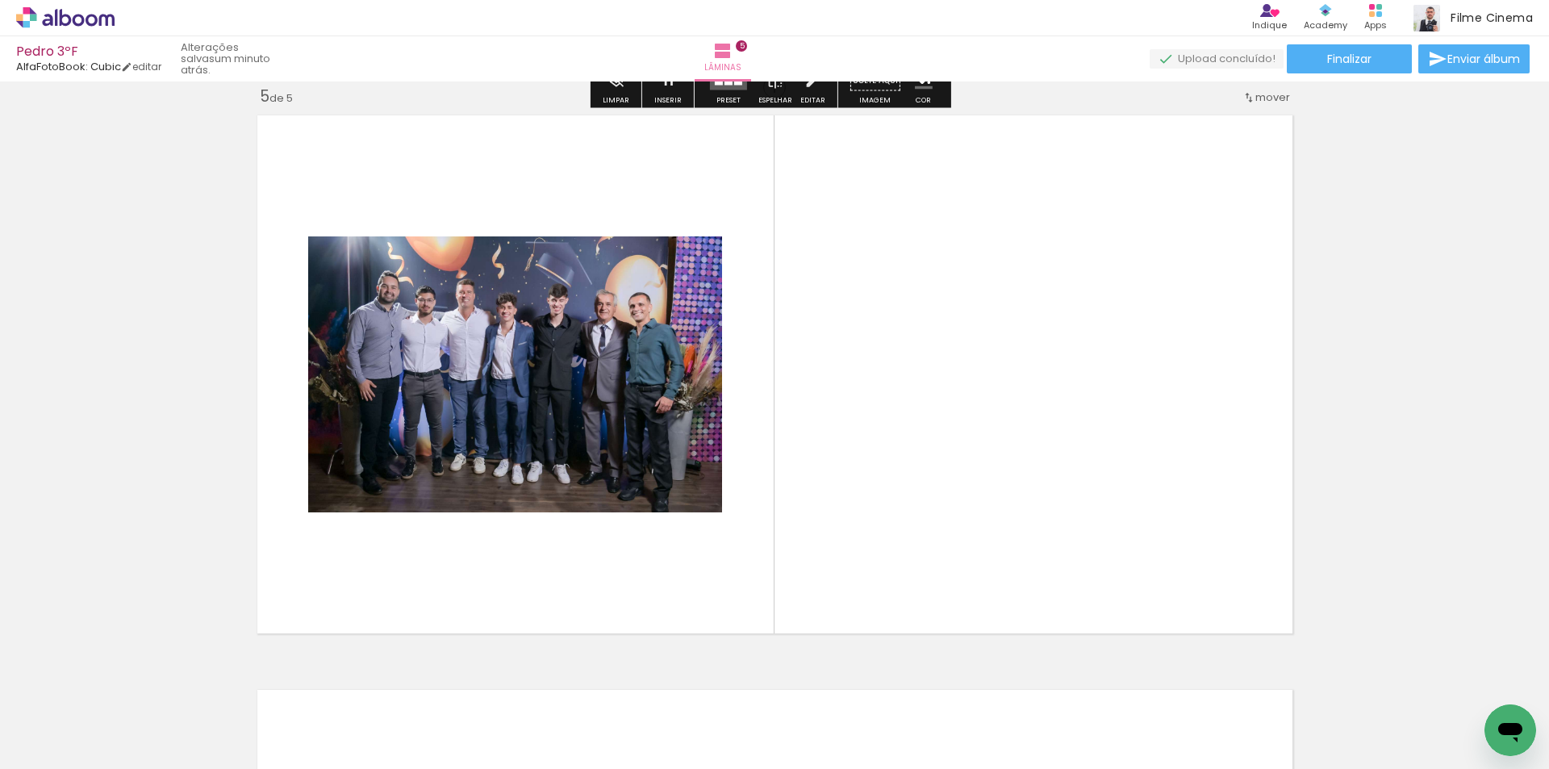
drag, startPoint x: 1231, startPoint y: 712, endPoint x: 1310, endPoint y: 691, distance: 81.8
click at [1121, 505] on quentale-workspace at bounding box center [774, 384] width 1549 height 769
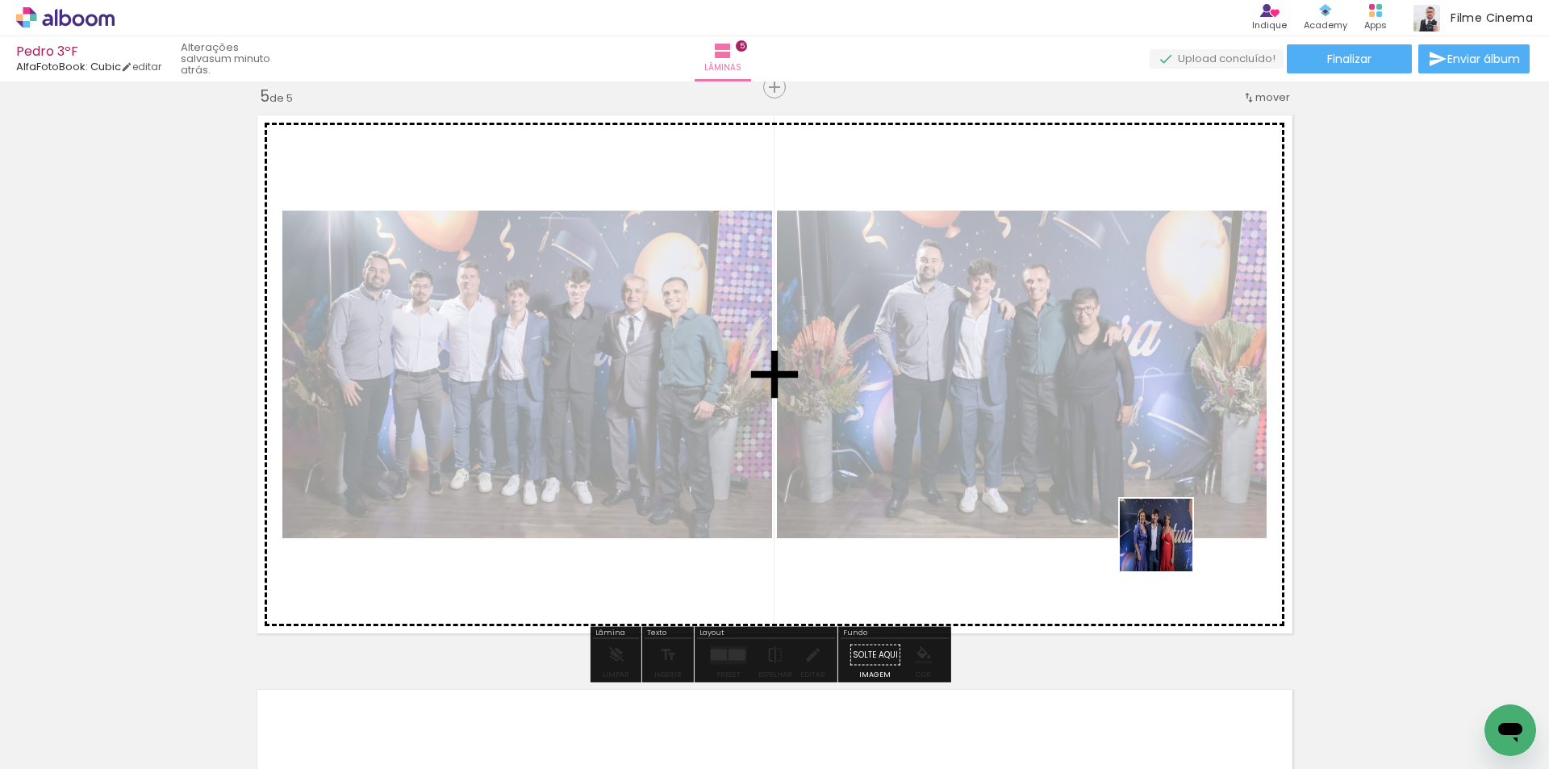
drag, startPoint x: 1339, startPoint y: 717, endPoint x: 1138, endPoint y: 522, distance: 279.6
click at [1138, 522] on quentale-workspace at bounding box center [774, 384] width 1549 height 769
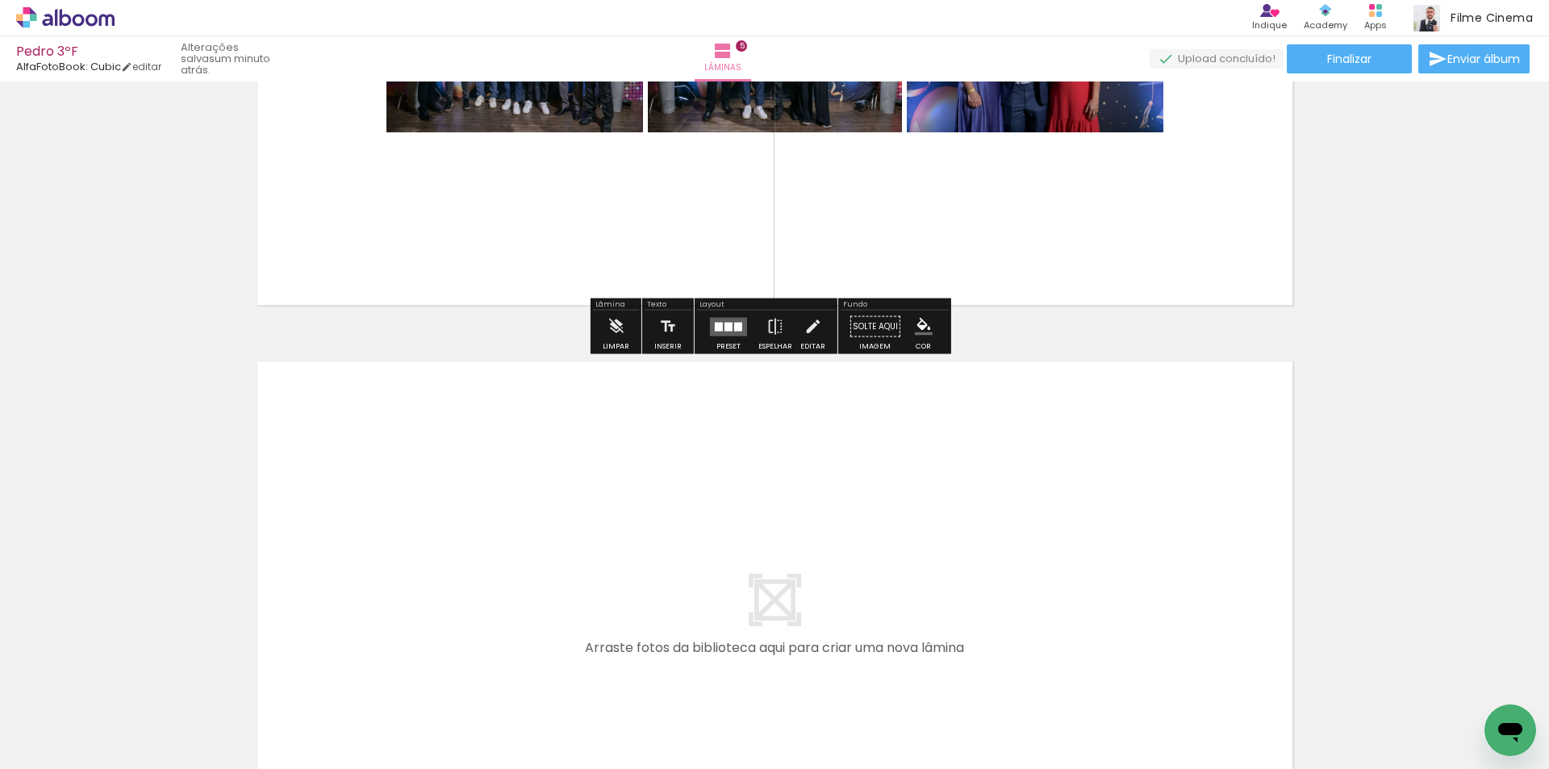
scroll to position [2723, 0]
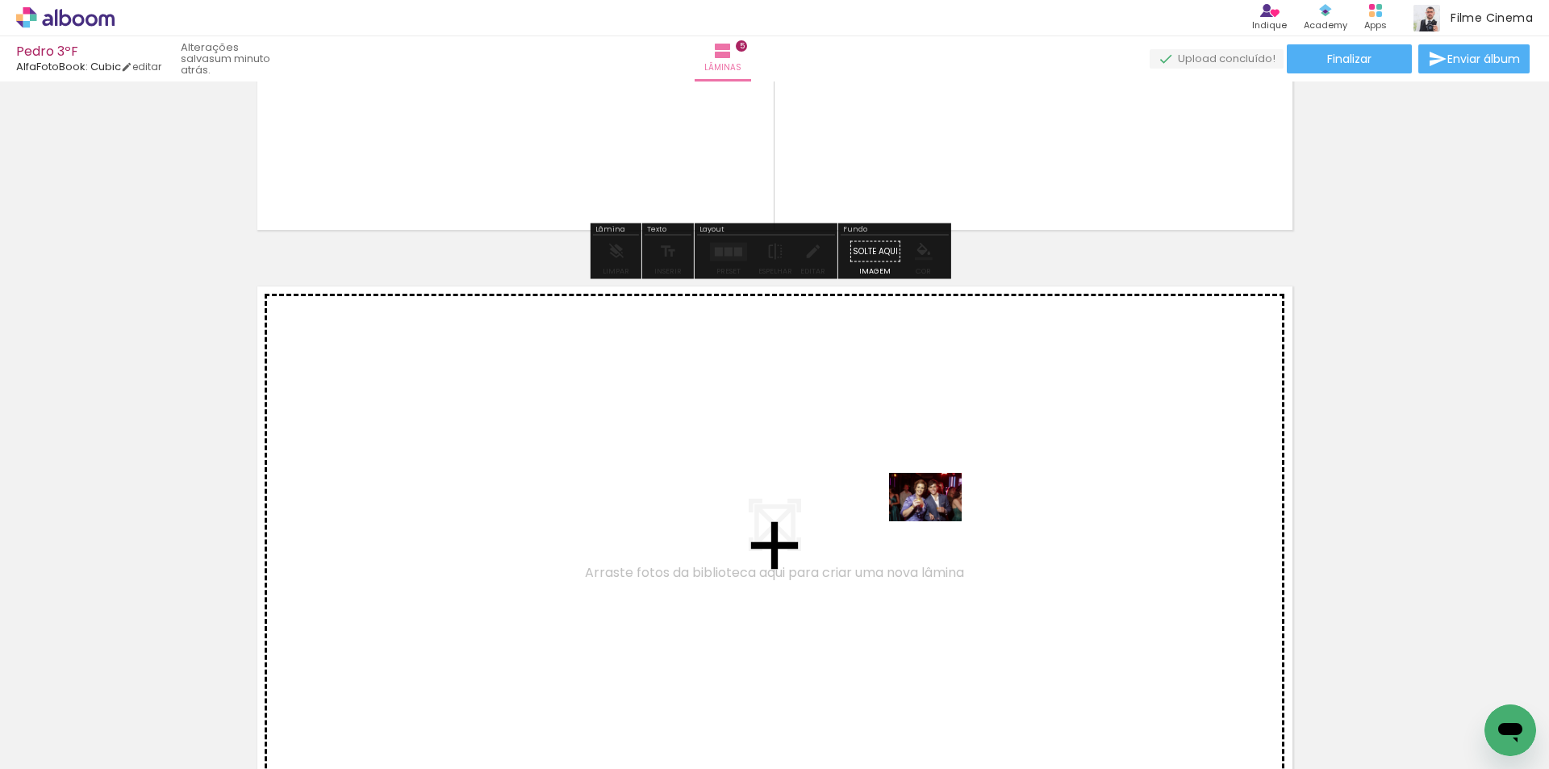
drag, startPoint x: 873, startPoint y: 721, endPoint x: 938, endPoint y: 521, distance: 210.3
click at [938, 521] on quentale-workspace at bounding box center [774, 384] width 1549 height 769
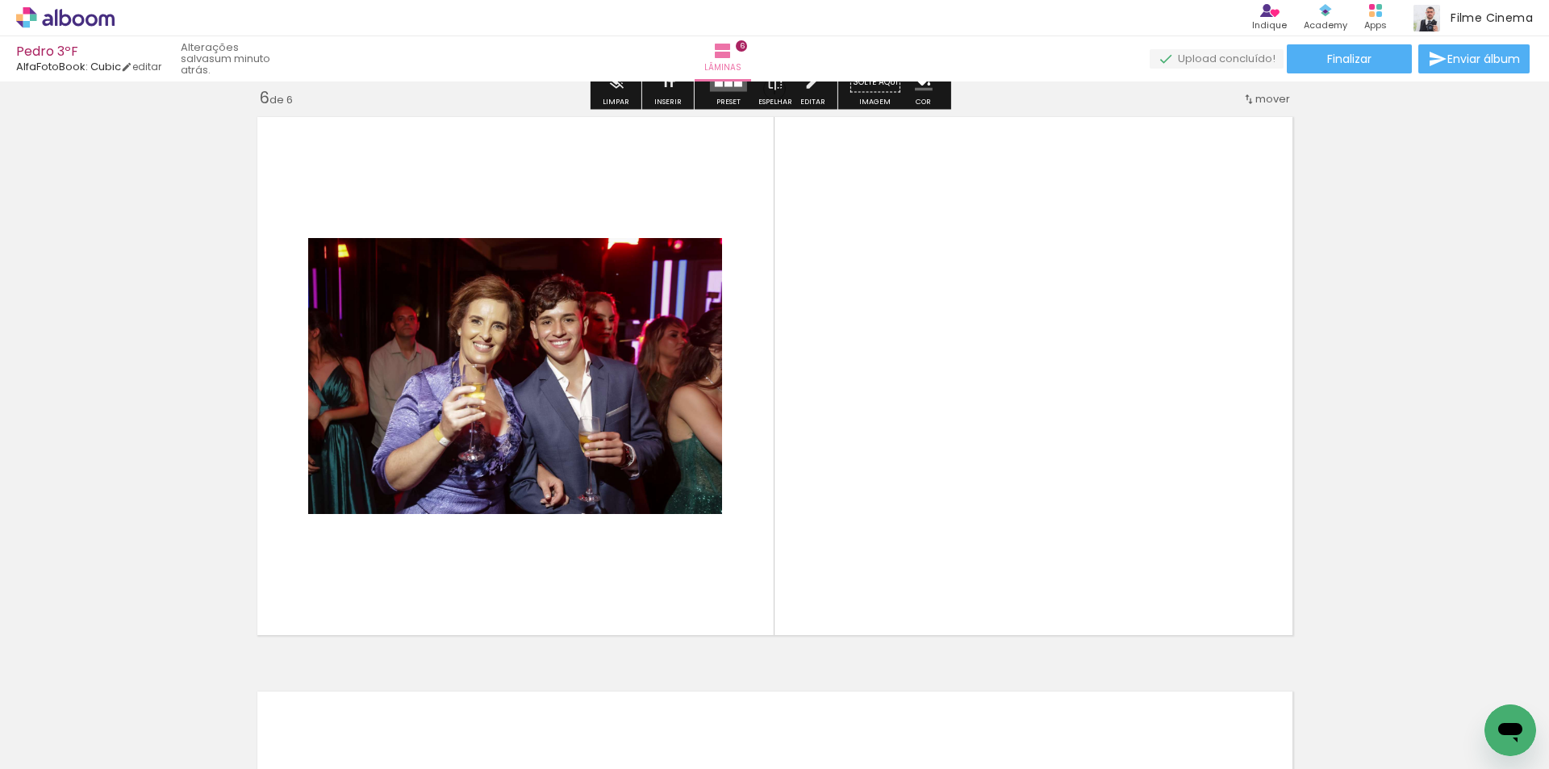
scroll to position [2894, 0]
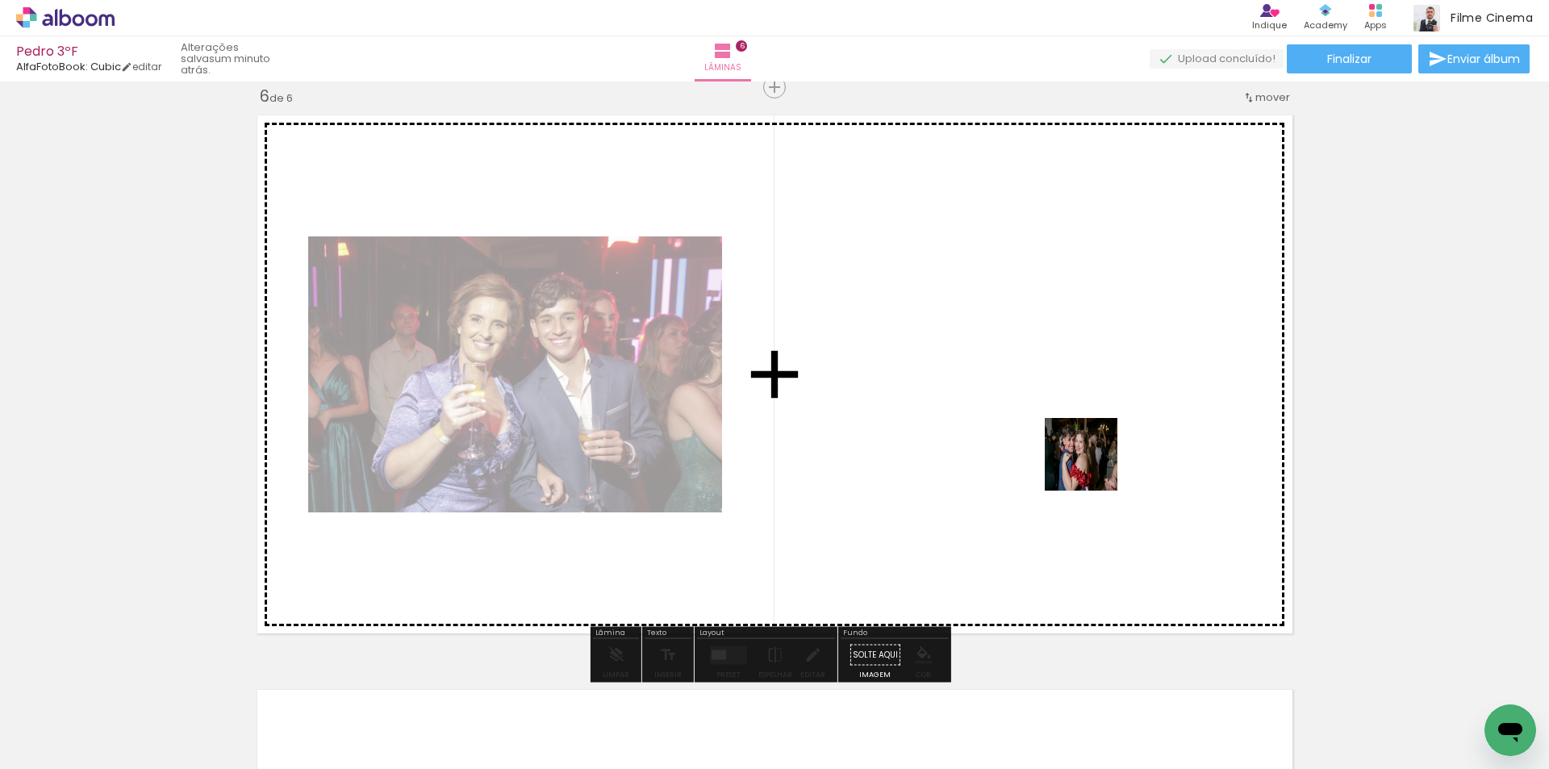
drag, startPoint x: 1440, startPoint y: 721, endPoint x: 1043, endPoint y: 754, distance: 398.4
click at [1088, 466] on quentale-workspace at bounding box center [774, 384] width 1549 height 769
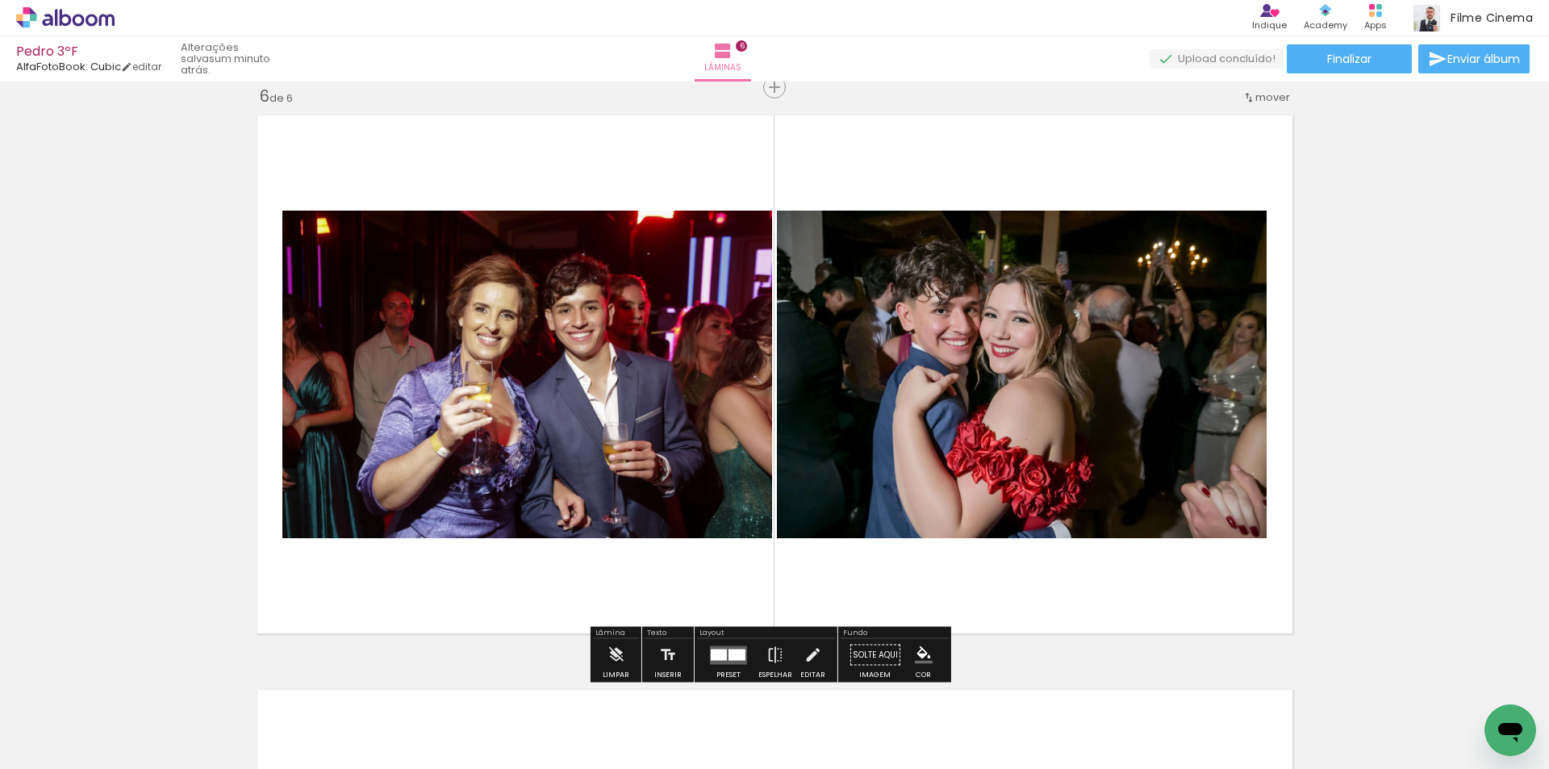
scroll to position [0, 1570]
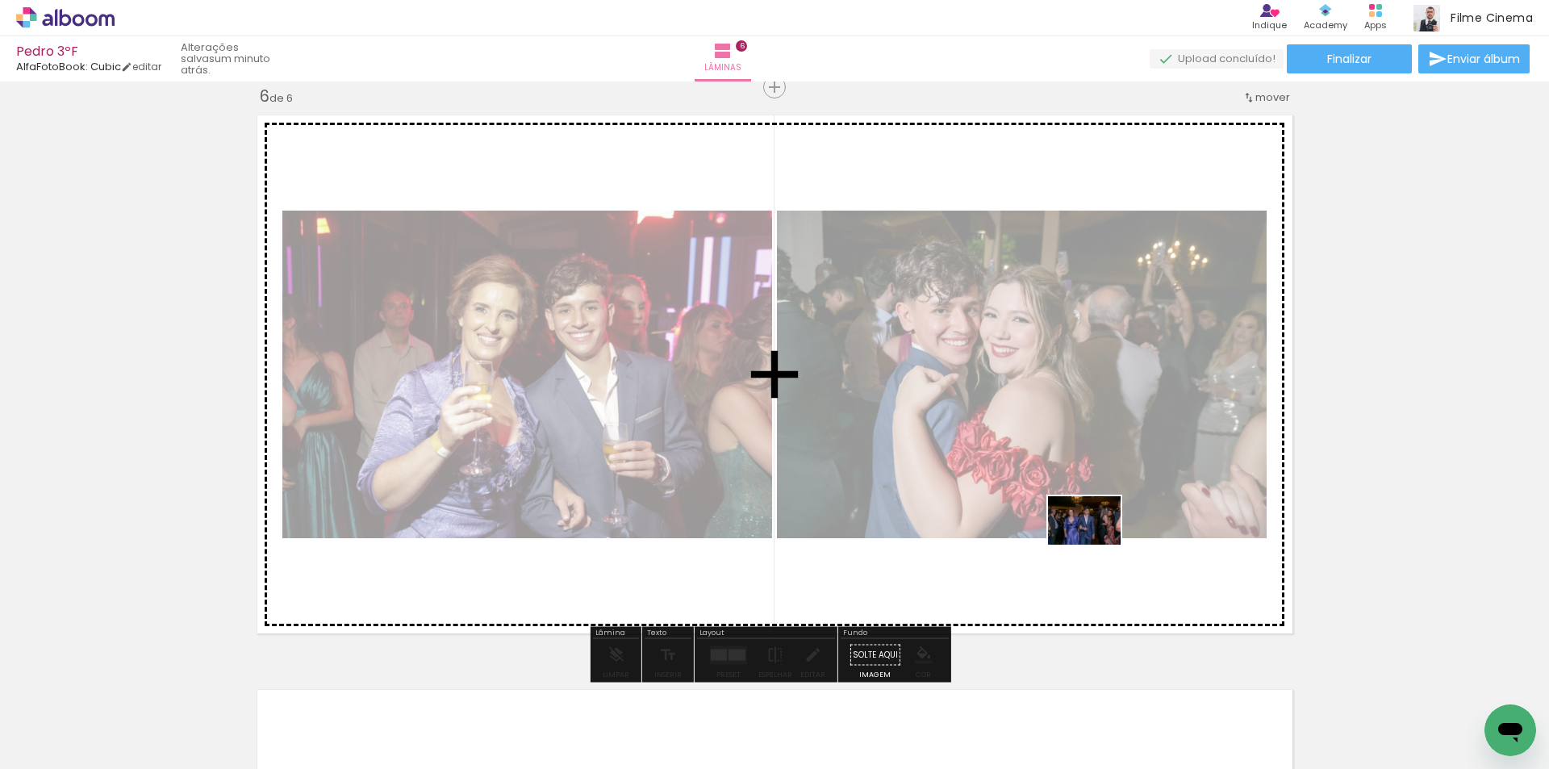
drag, startPoint x: 1329, startPoint y: 713, endPoint x: 1097, endPoint y: 545, distance: 287.1
click at [1097, 545] on quentale-workspace at bounding box center [774, 384] width 1549 height 769
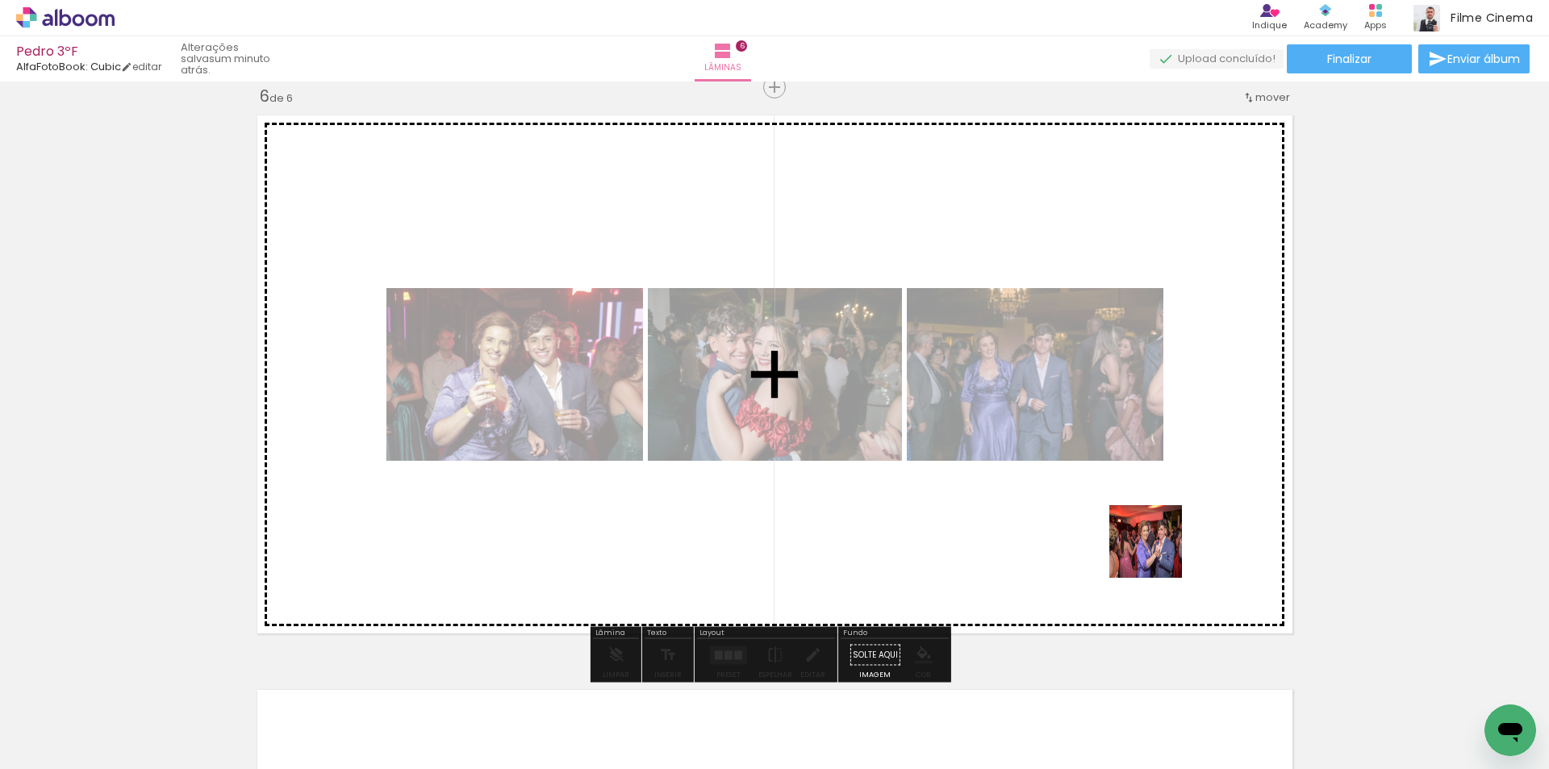
drag, startPoint x: 1462, startPoint y: 725, endPoint x: 1158, endPoint y: 554, distance: 349.4
click at [1158, 554] on quentale-workspace at bounding box center [774, 384] width 1549 height 769
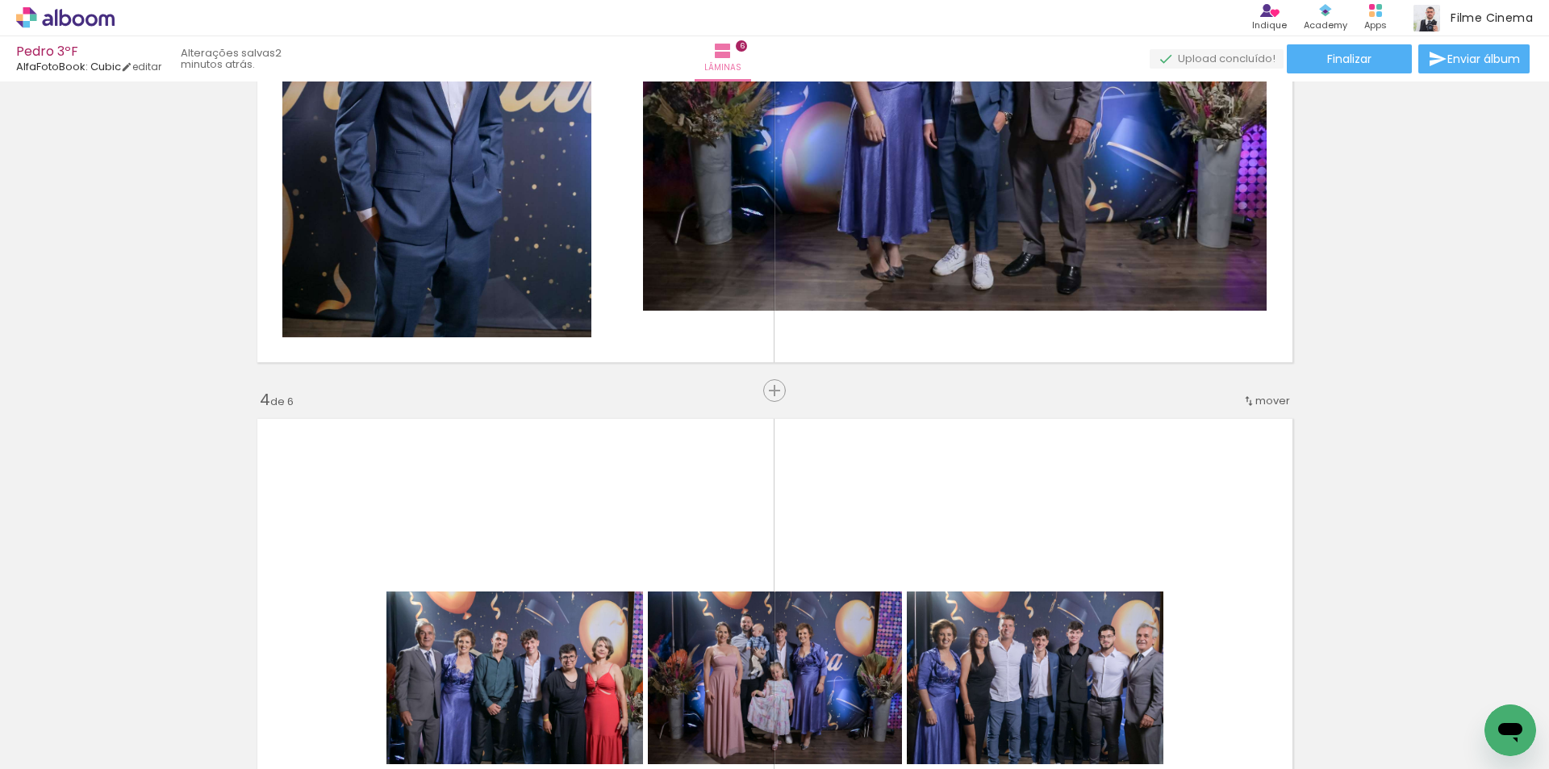
scroll to position [1280, 0]
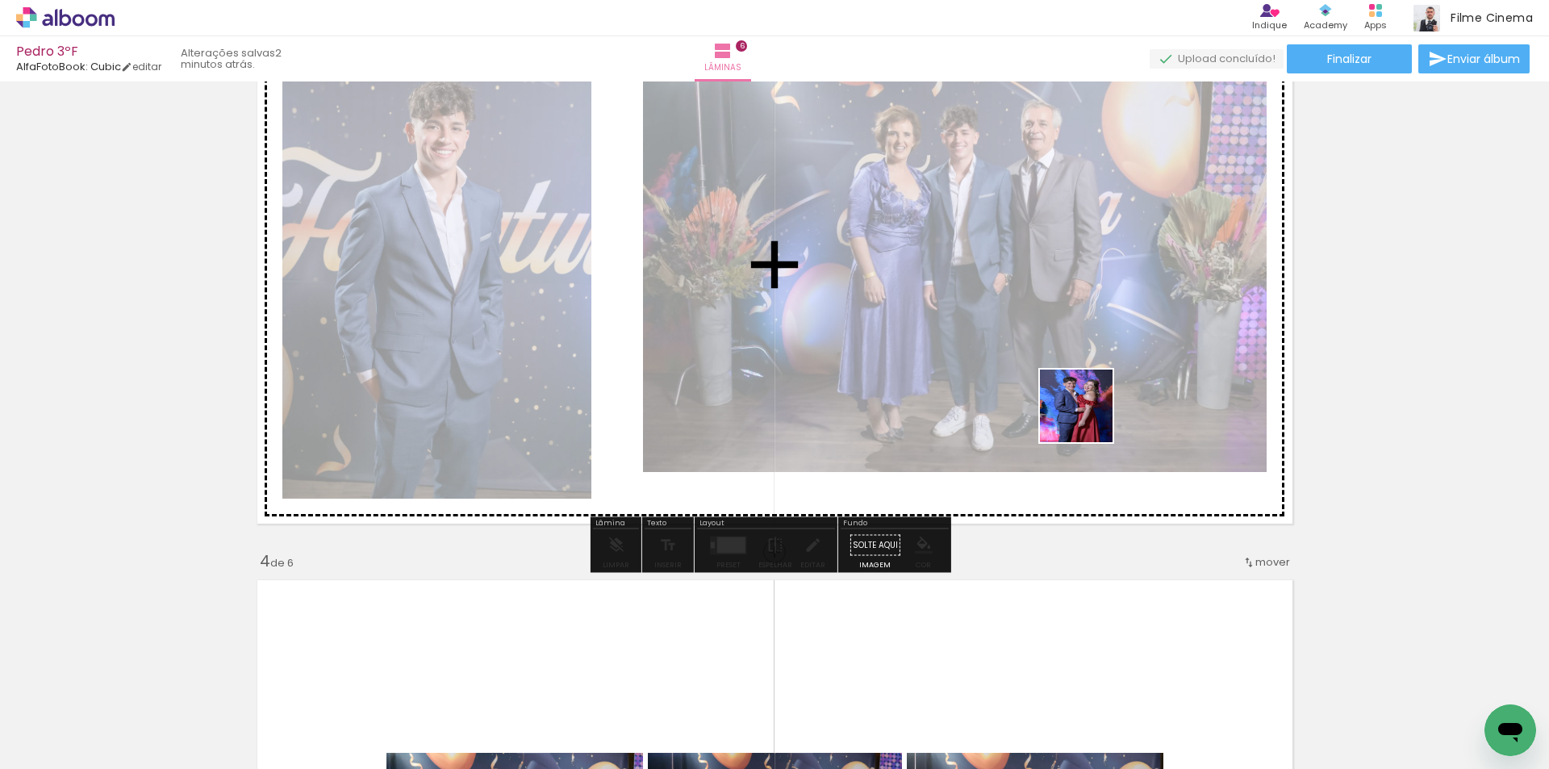
drag, startPoint x: 1396, startPoint y: 729, endPoint x: 1081, endPoint y: 412, distance: 447.3
click at [1081, 412] on quentale-workspace at bounding box center [774, 384] width 1549 height 769
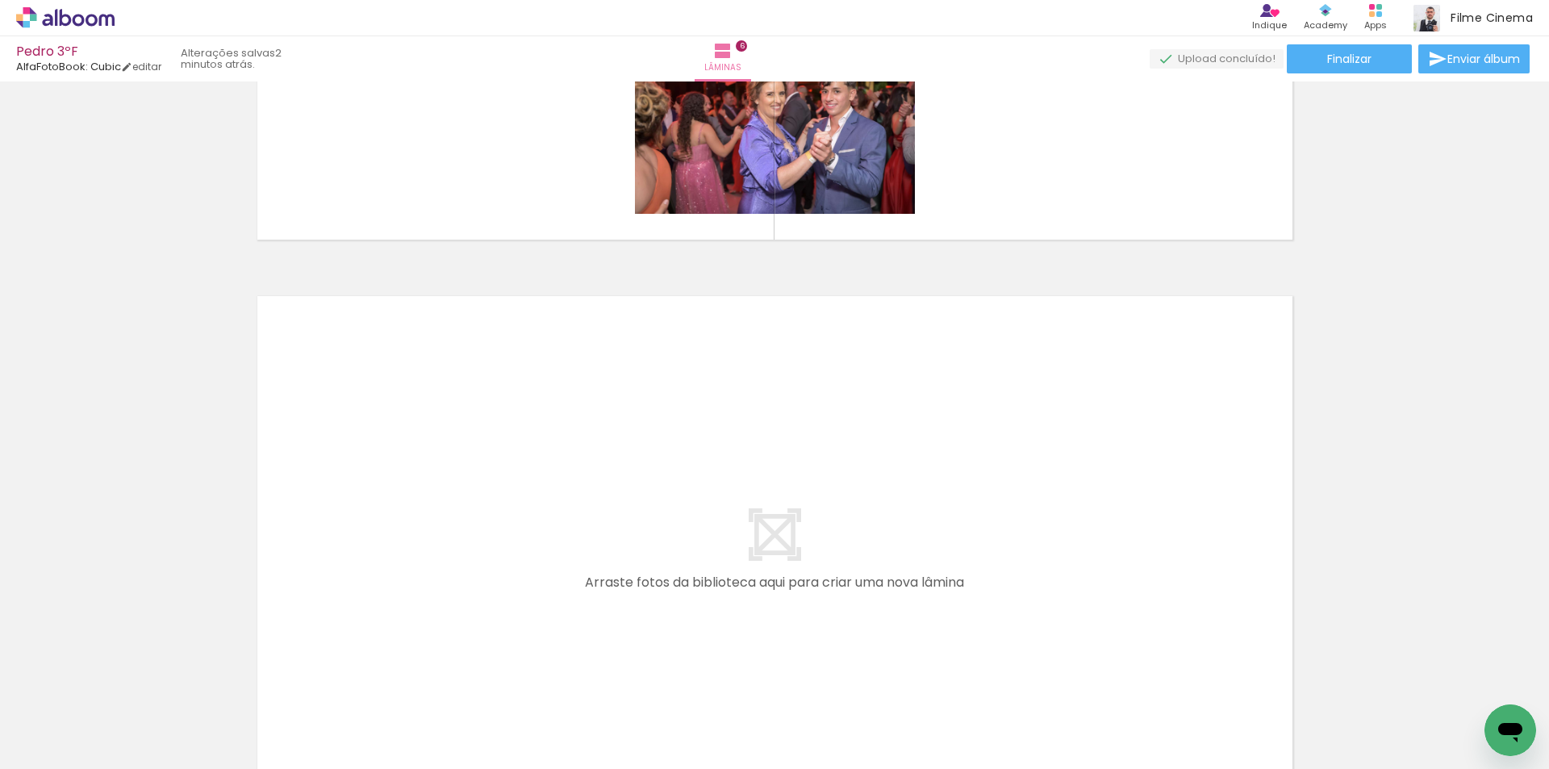
scroll to position [3378, 0]
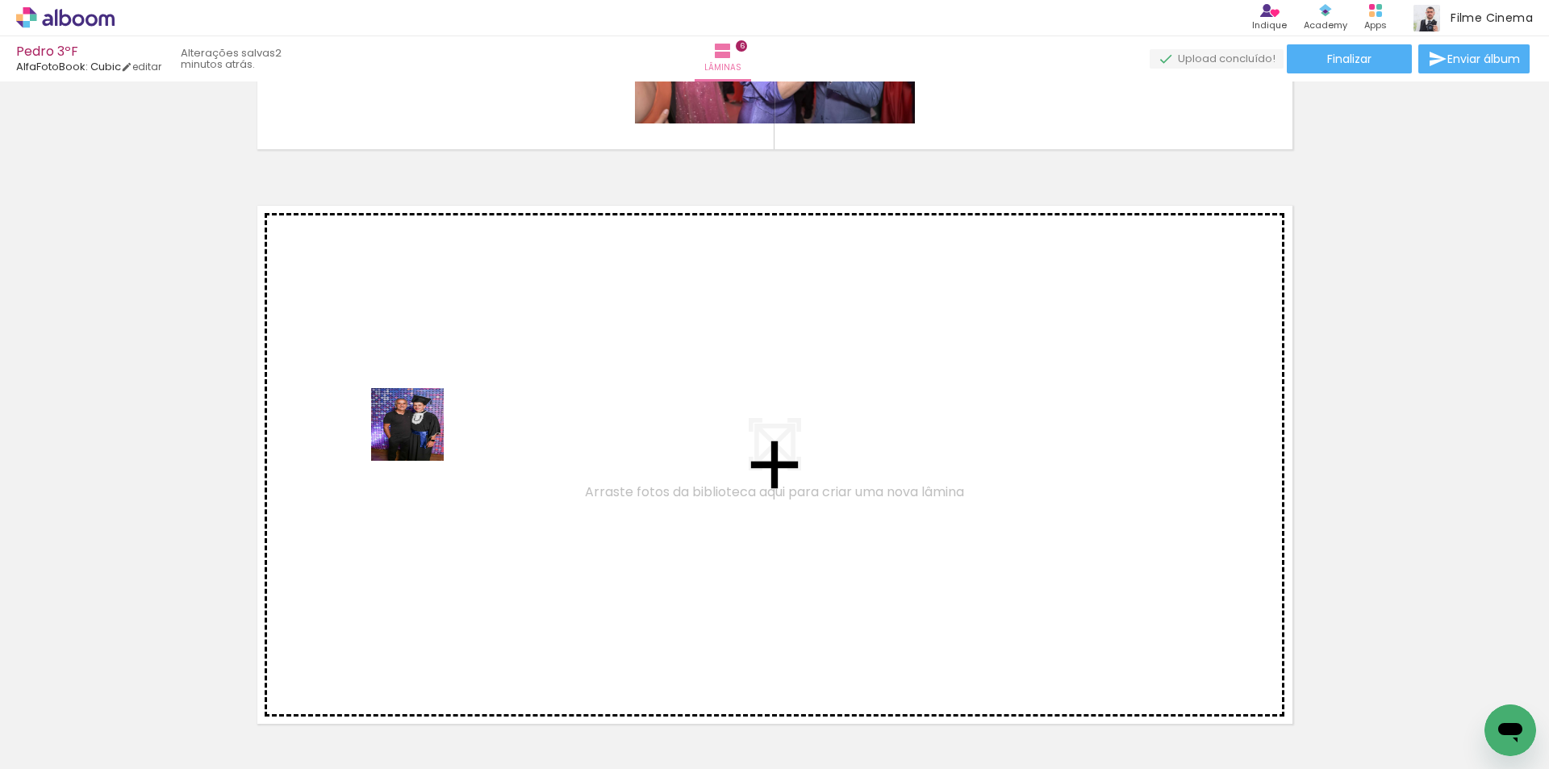
drag, startPoint x: 288, startPoint y: 710, endPoint x: 420, endPoint y: 437, distance: 303.5
click at [420, 437] on quentale-workspace at bounding box center [774, 384] width 1549 height 769
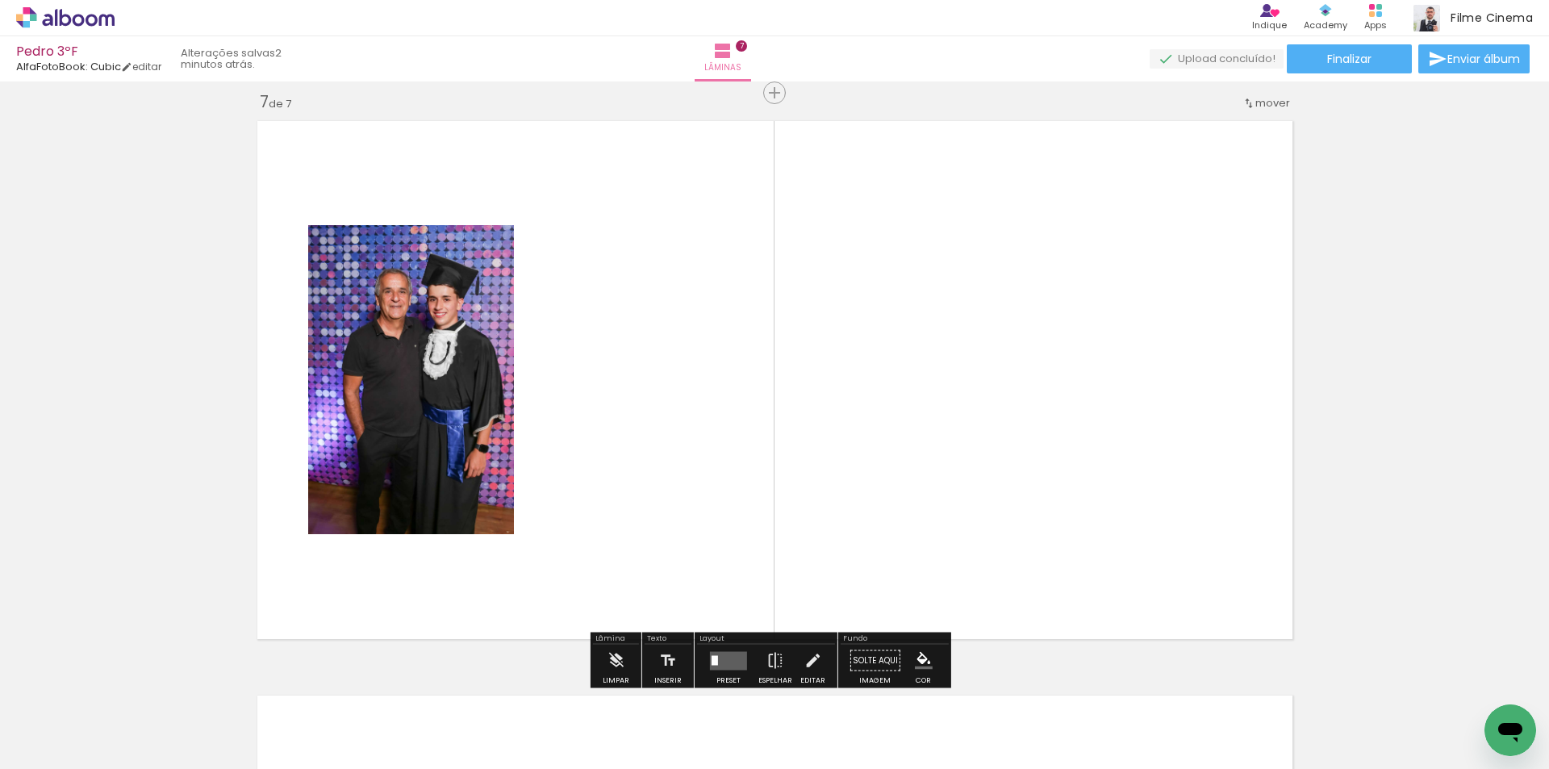
scroll to position [3468, 0]
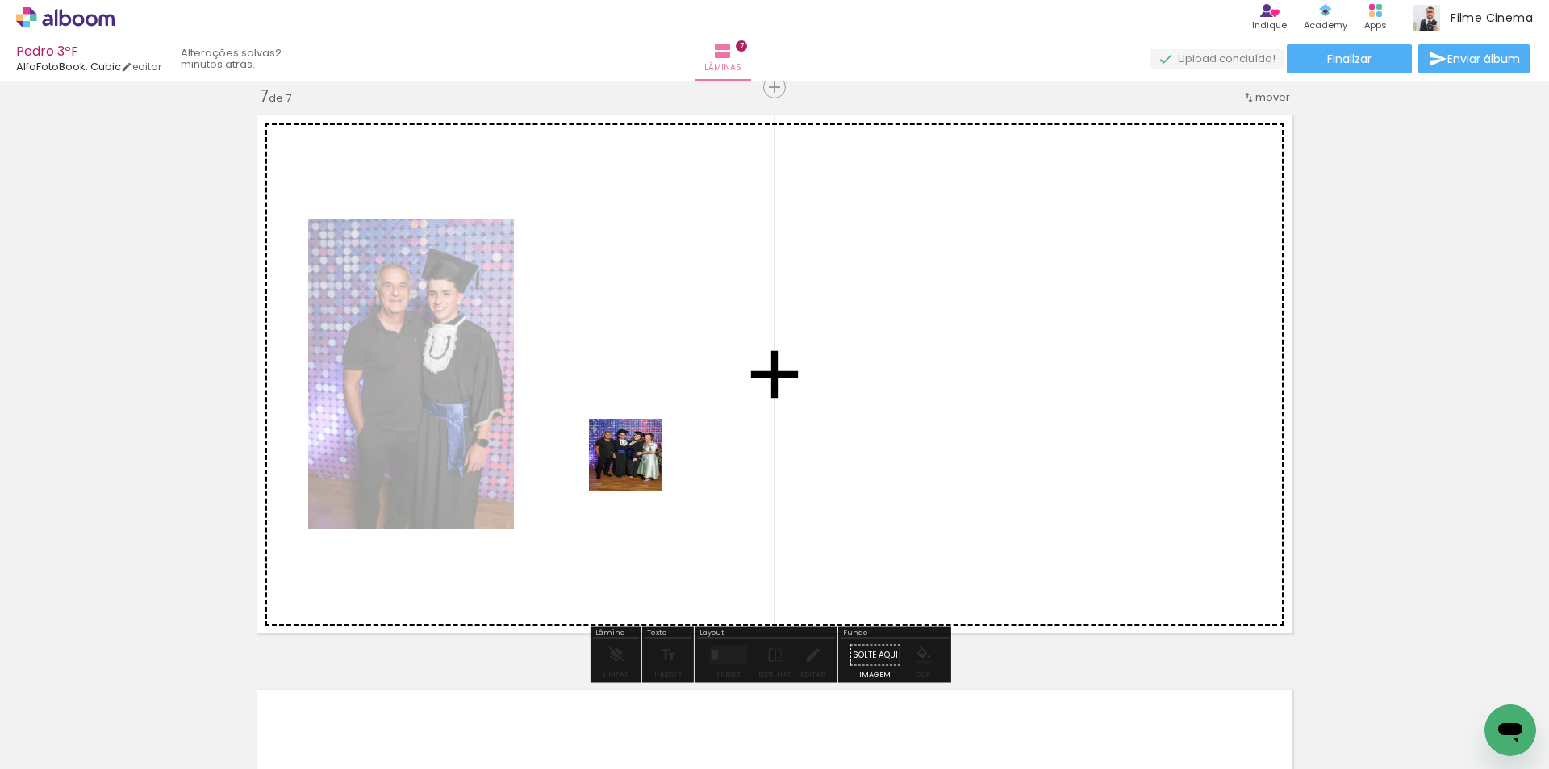
drag, startPoint x: 541, startPoint y: 710, endPoint x: 643, endPoint y: 453, distance: 276.0
click at [643, 453] on quentale-workspace at bounding box center [774, 384] width 1549 height 769
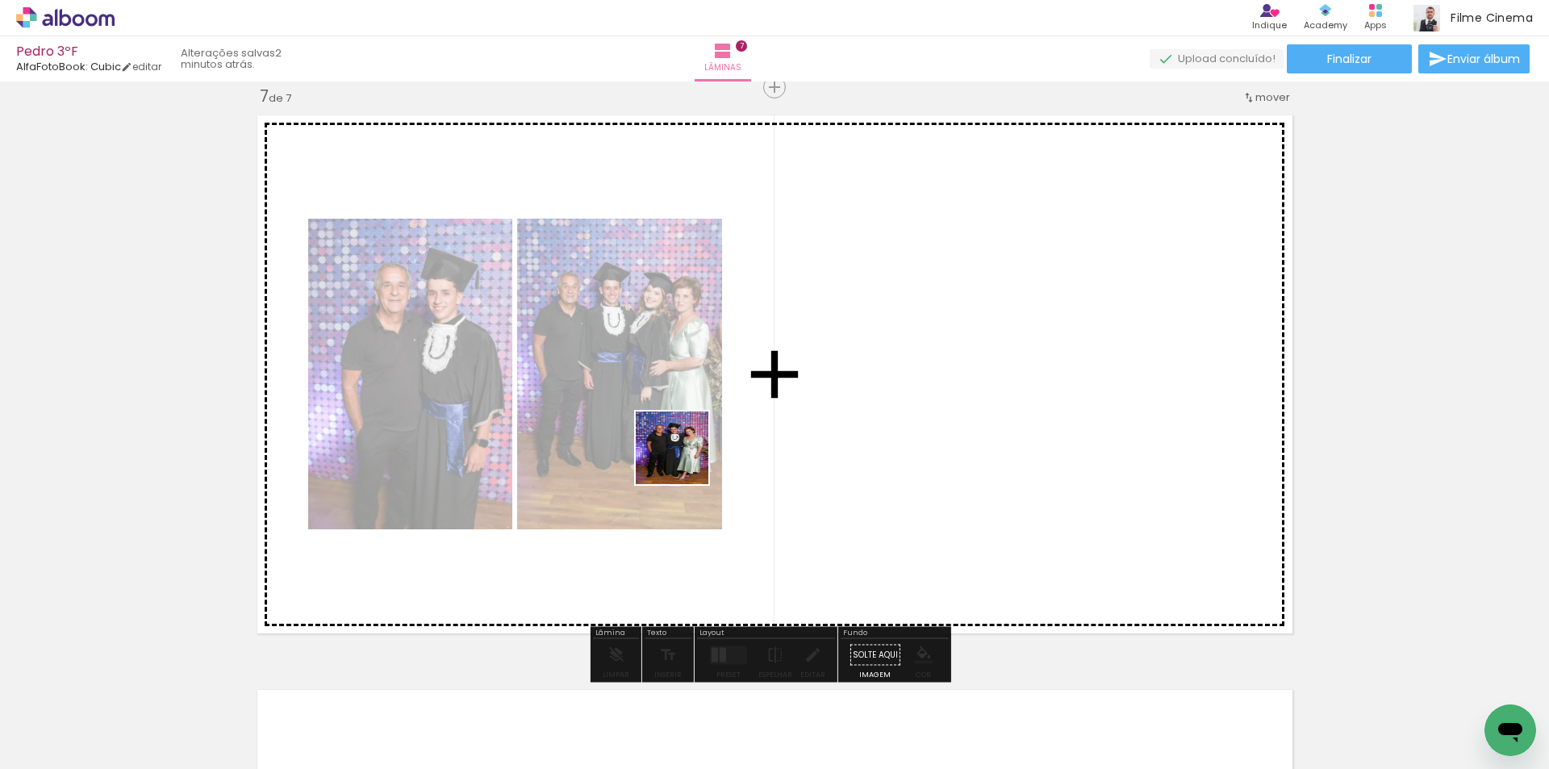
drag, startPoint x: 472, startPoint y: 709, endPoint x: 710, endPoint y: 429, distance: 367.5
click at [710, 429] on quentale-workspace at bounding box center [774, 384] width 1549 height 769
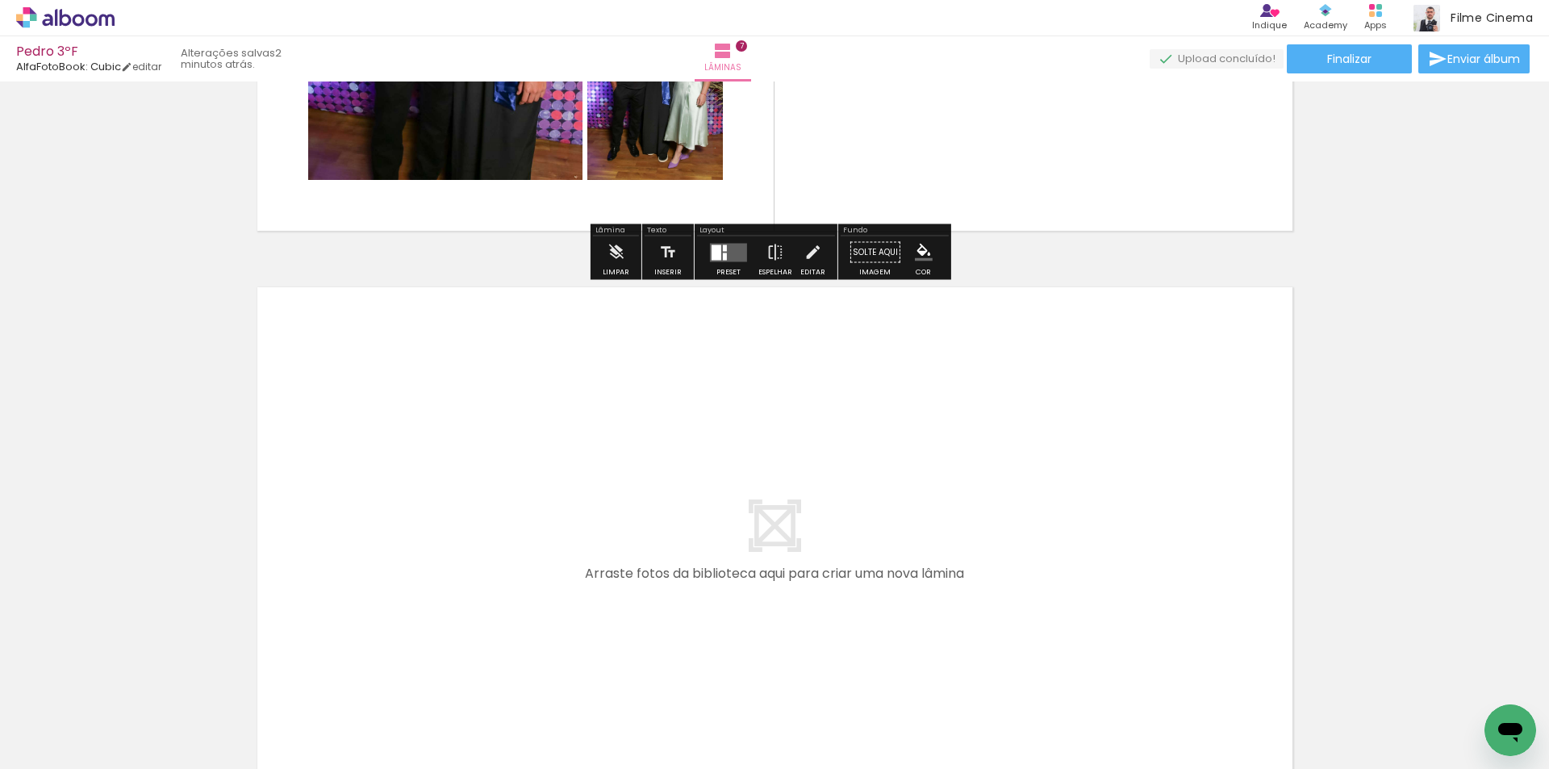
scroll to position [3872, 0]
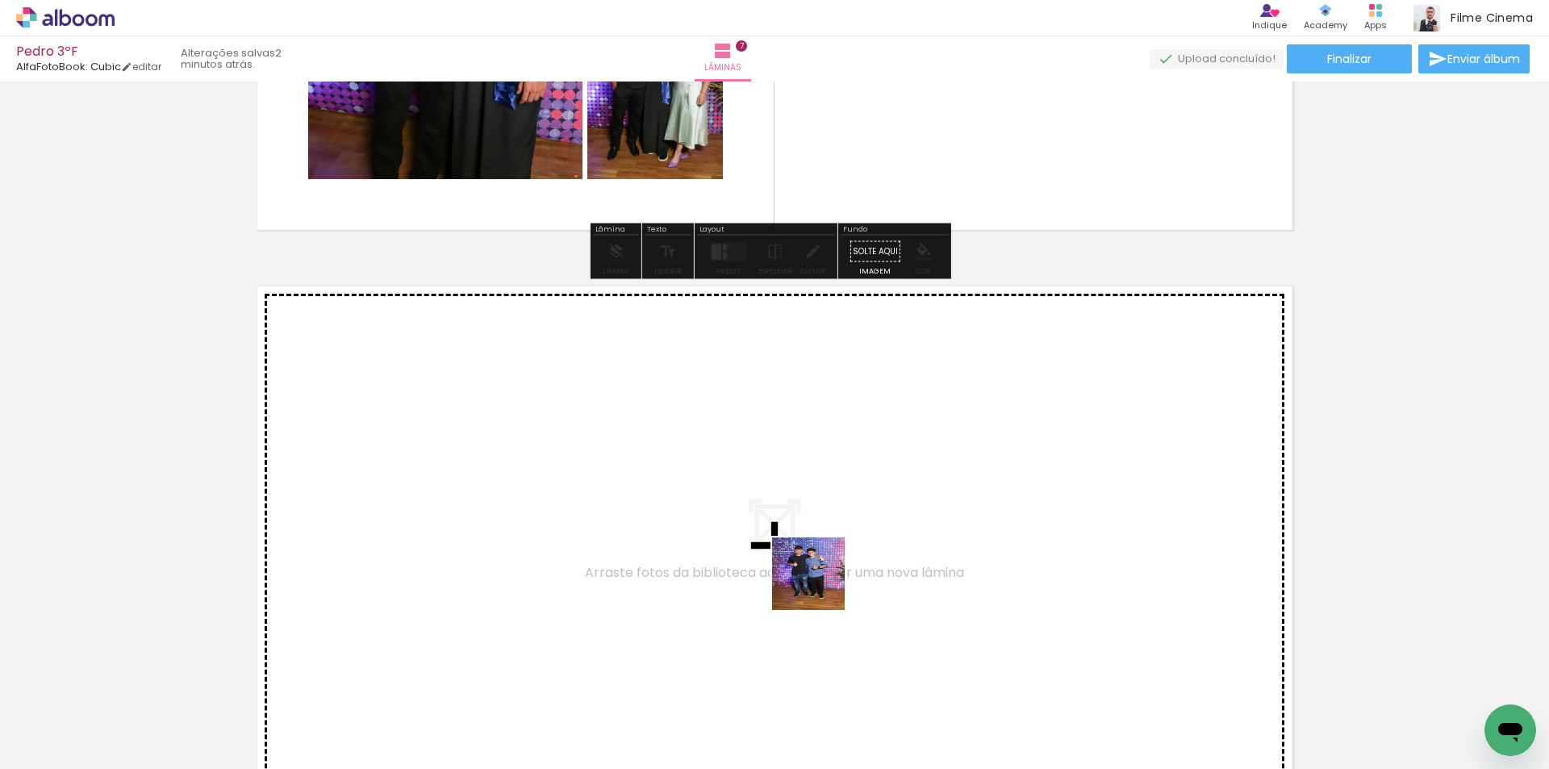
drag, startPoint x: 821, startPoint y: 621, endPoint x: 821, endPoint y: 586, distance: 35.5
click at [821, 586] on quentale-workspace at bounding box center [774, 384] width 1549 height 769
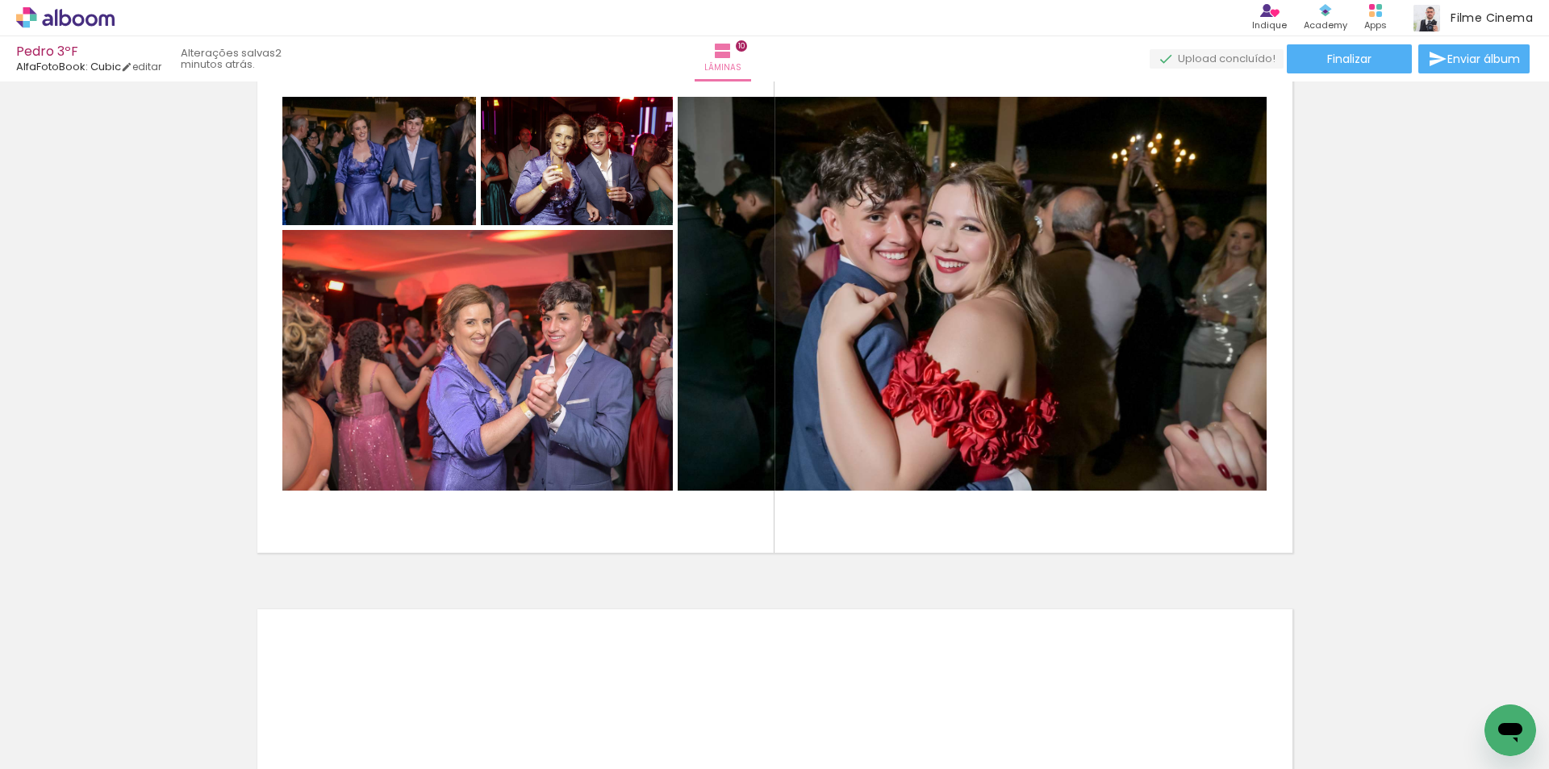
scroll to position [888, 0]
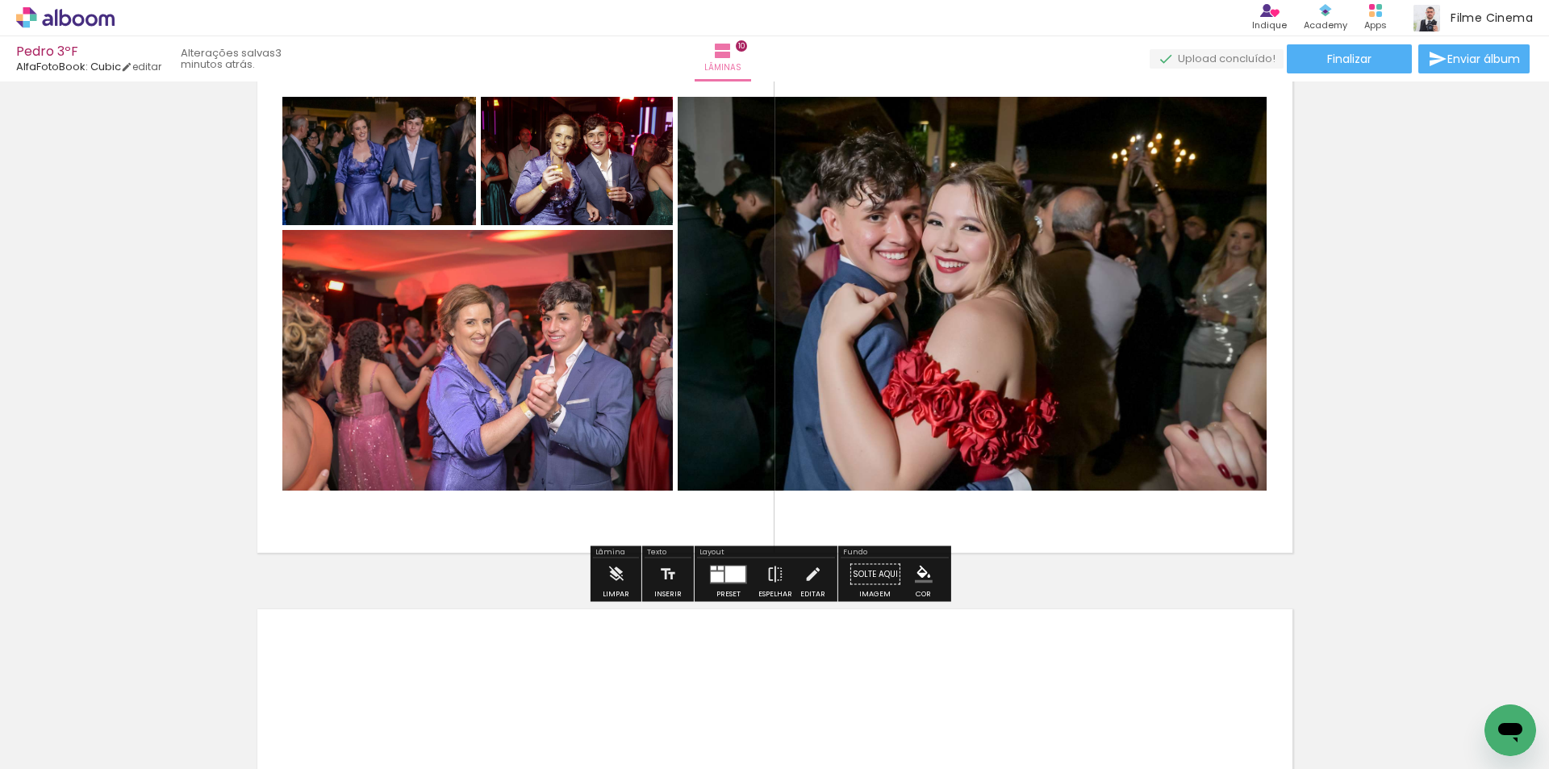
click at [81, 741] on span "Adicionar Fotos" at bounding box center [57, 747] width 48 height 18
click at [0, 0] on input "file" at bounding box center [0, 0] width 0 height 0
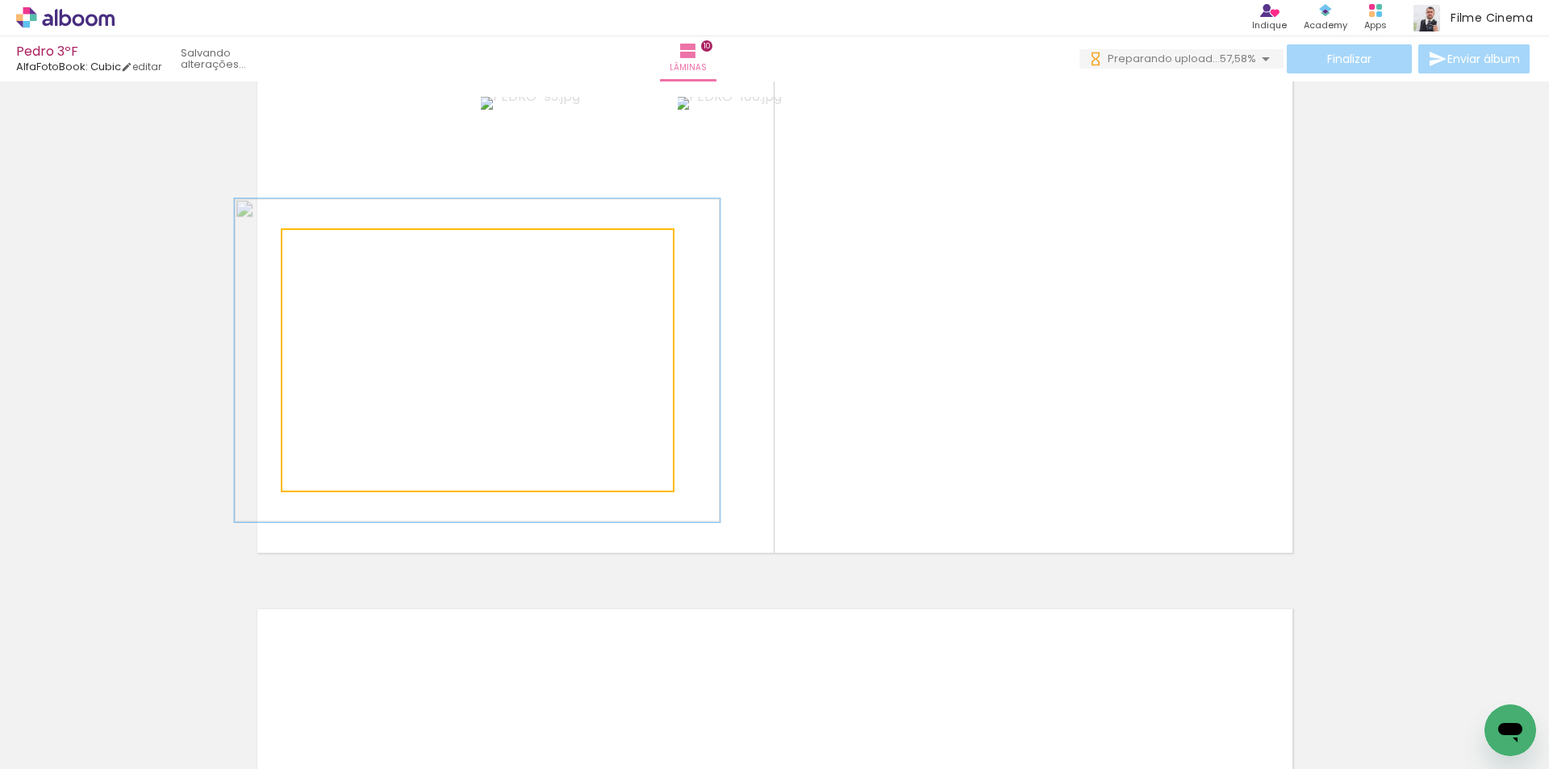
drag, startPoint x: 314, startPoint y: 249, endPoint x: 328, endPoint y: 249, distance: 14.5
type paper-slider "125"
click at [328, 249] on div at bounding box center [334, 247] width 15 height 15
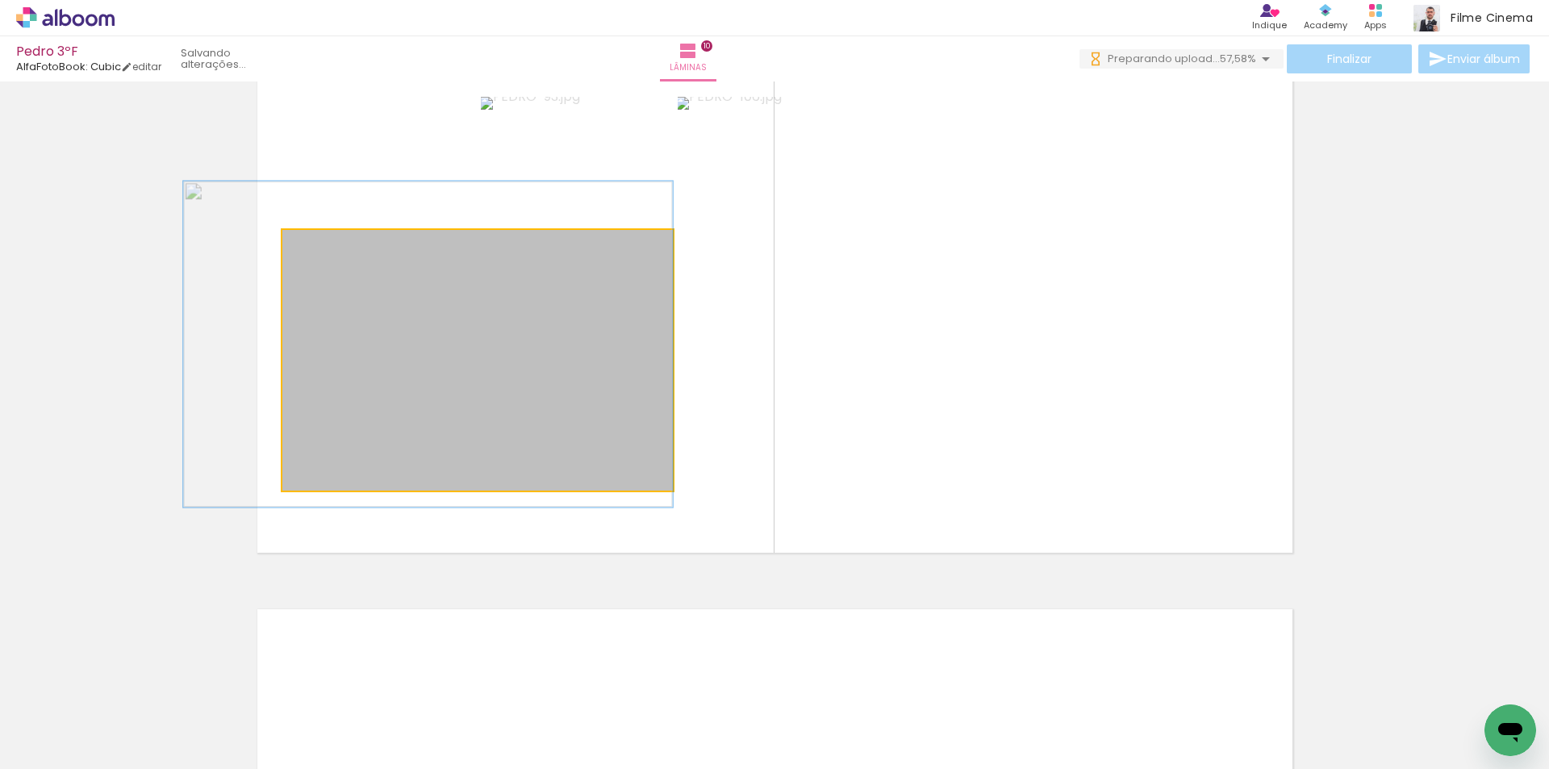
drag, startPoint x: 557, startPoint y: 390, endPoint x: 416, endPoint y: 374, distance: 142.1
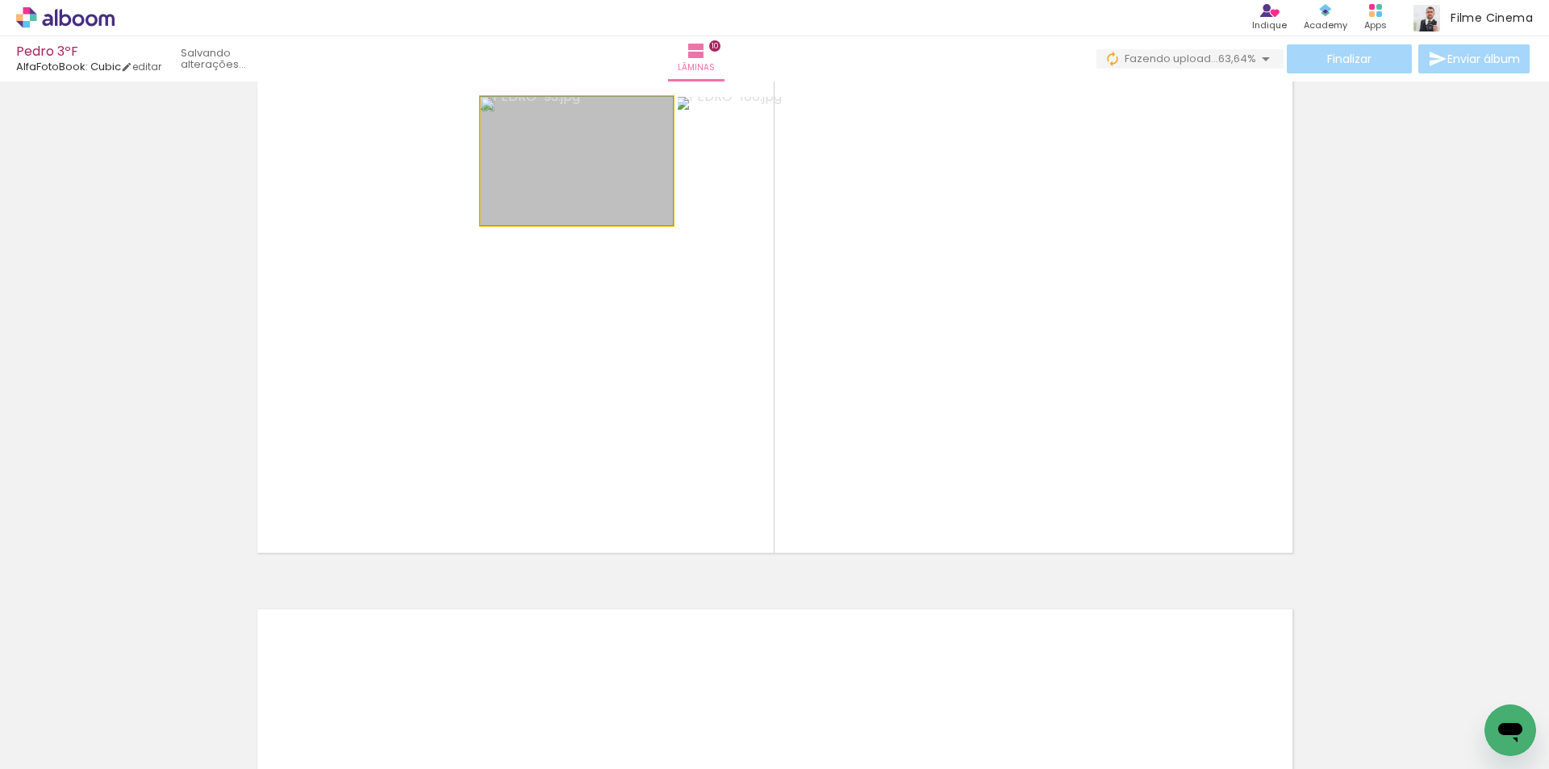
drag, startPoint x: 548, startPoint y: 197, endPoint x: 546, endPoint y: 173, distance: 23.5
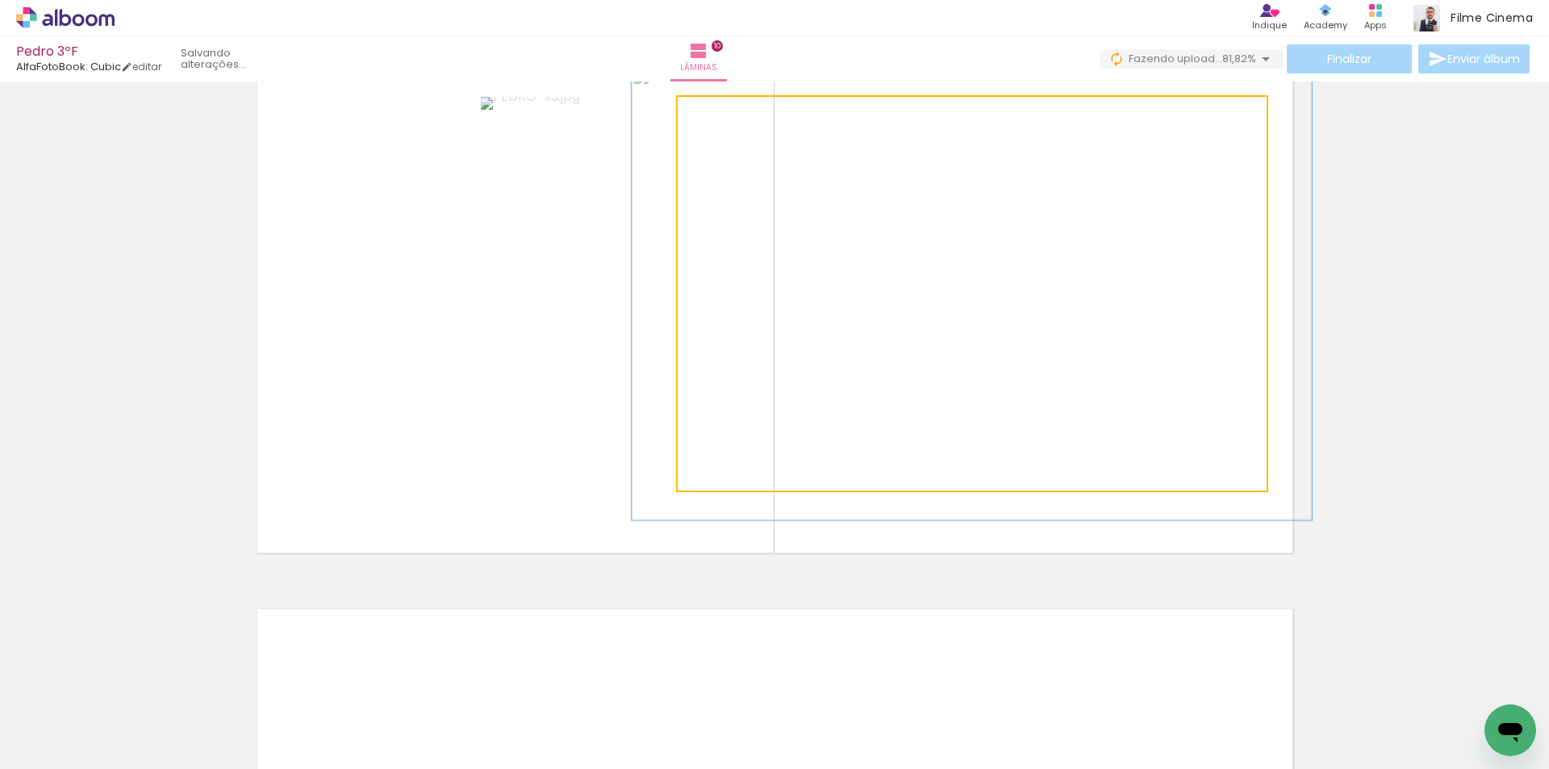
drag, startPoint x: 706, startPoint y: 109, endPoint x: 715, endPoint y: 110, distance: 8.9
type paper-slider "115"
click at [717, 110] on div at bounding box center [724, 114] width 15 height 15
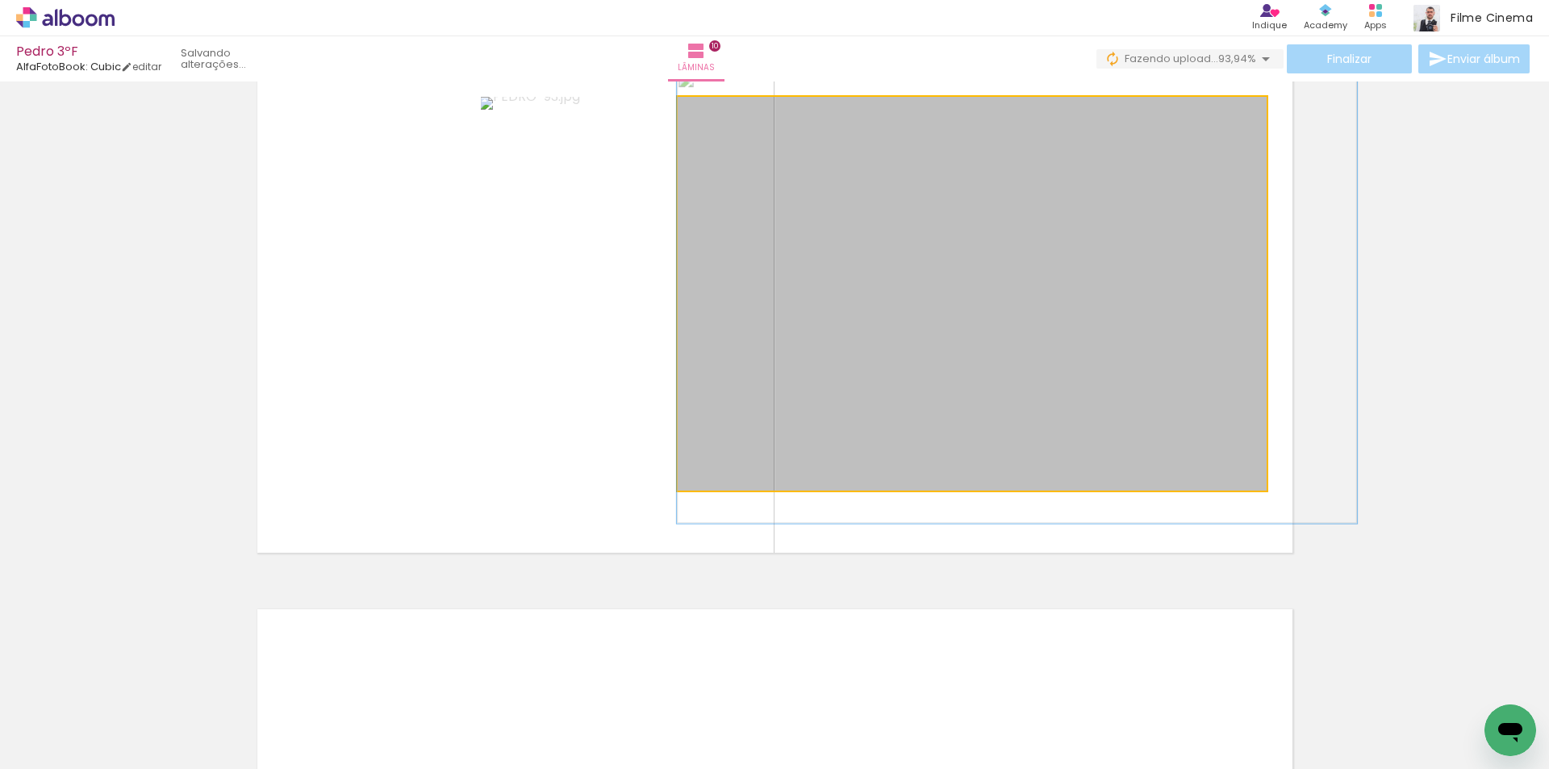
drag, startPoint x: 875, startPoint y: 308, endPoint x: 964, endPoint y: 311, distance: 89.6
drag, startPoint x: 970, startPoint y: 355, endPoint x: 973, endPoint y: 346, distance: 9.4
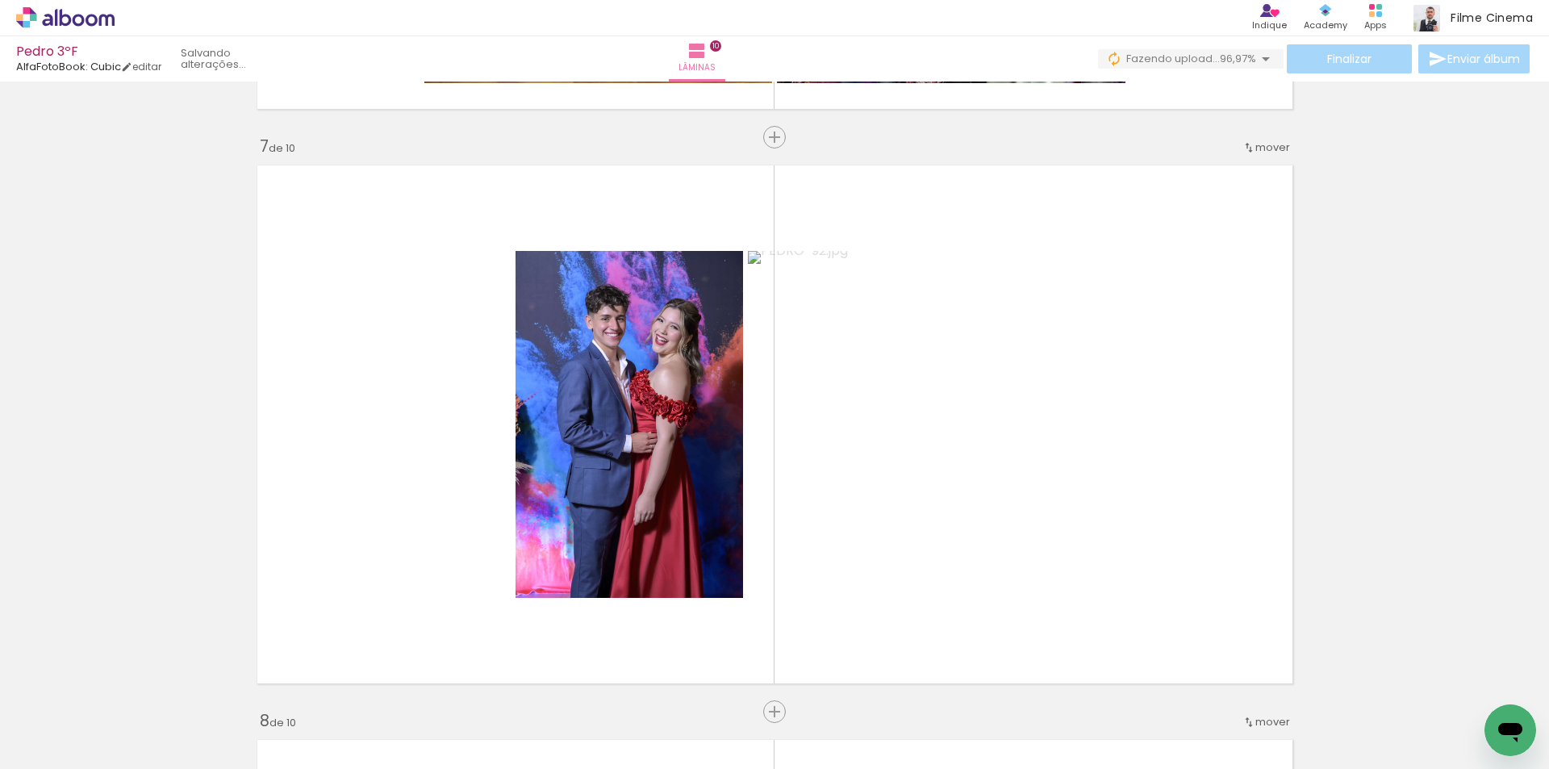
scroll to position [3417, 0]
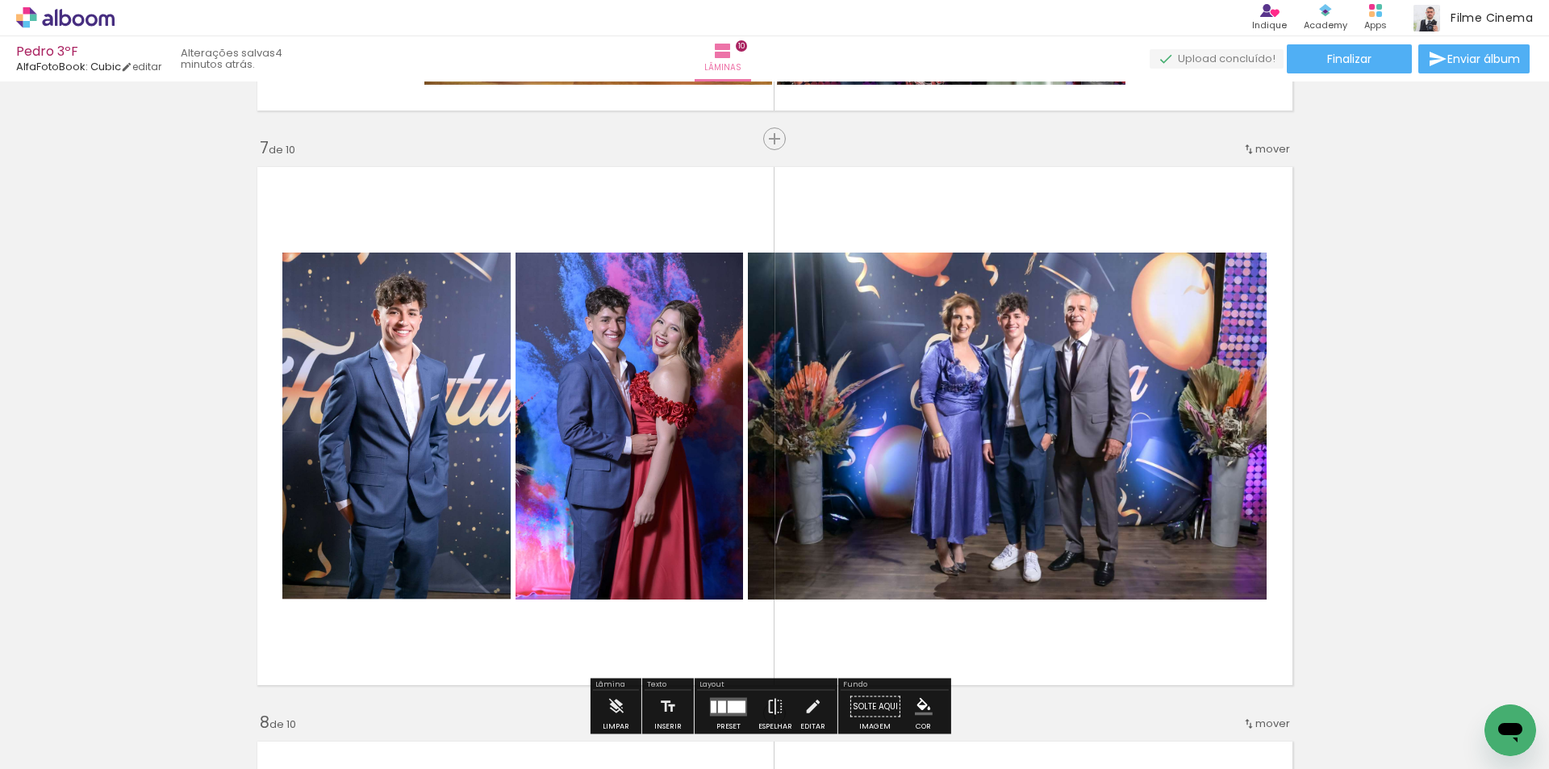
click at [81, 746] on span "Adicionar Fotos" at bounding box center [57, 747] width 48 height 18
click at [0, 0] on input "file" at bounding box center [0, 0] width 0 height 0
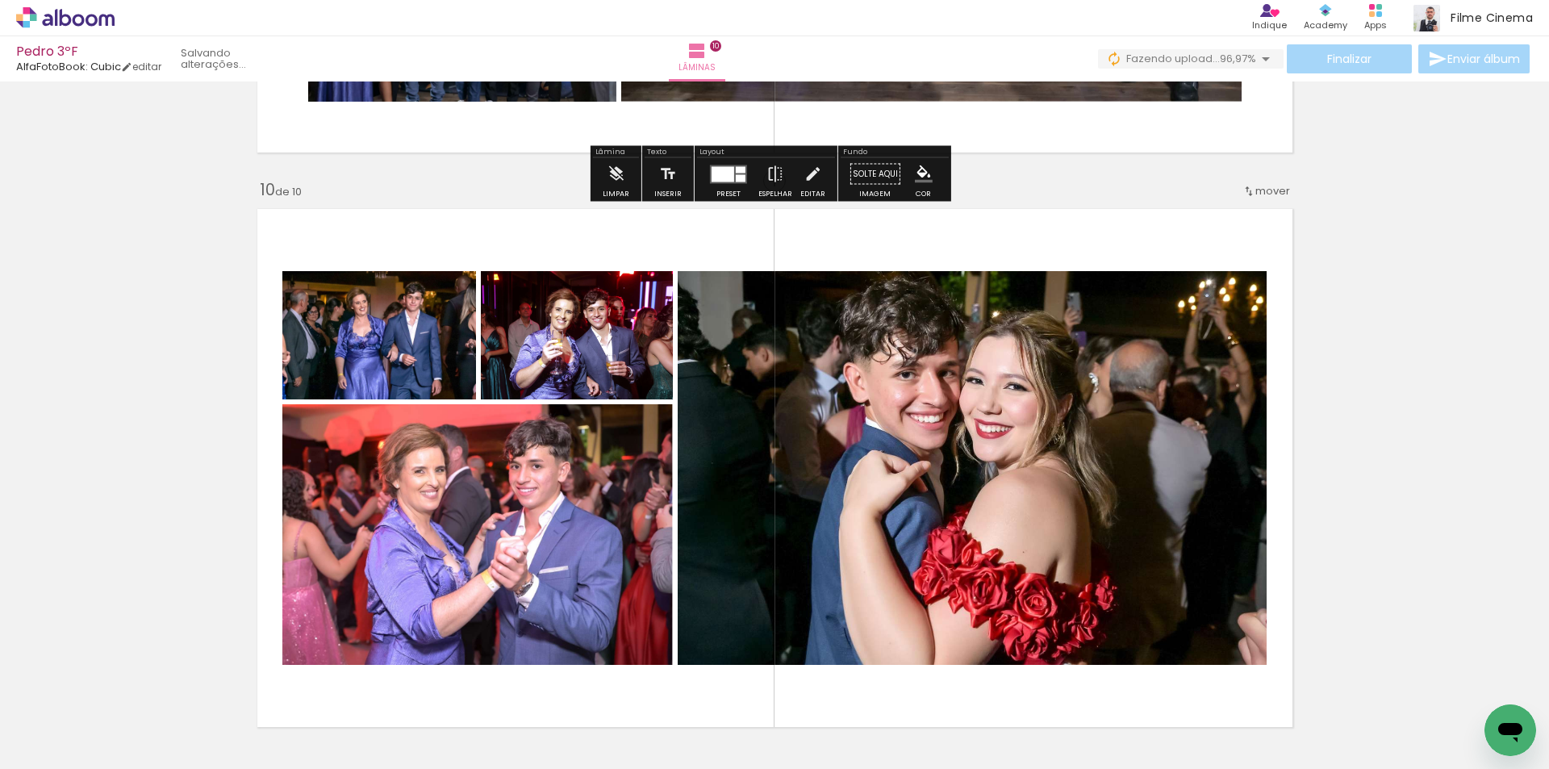
scroll to position [5164, 0]
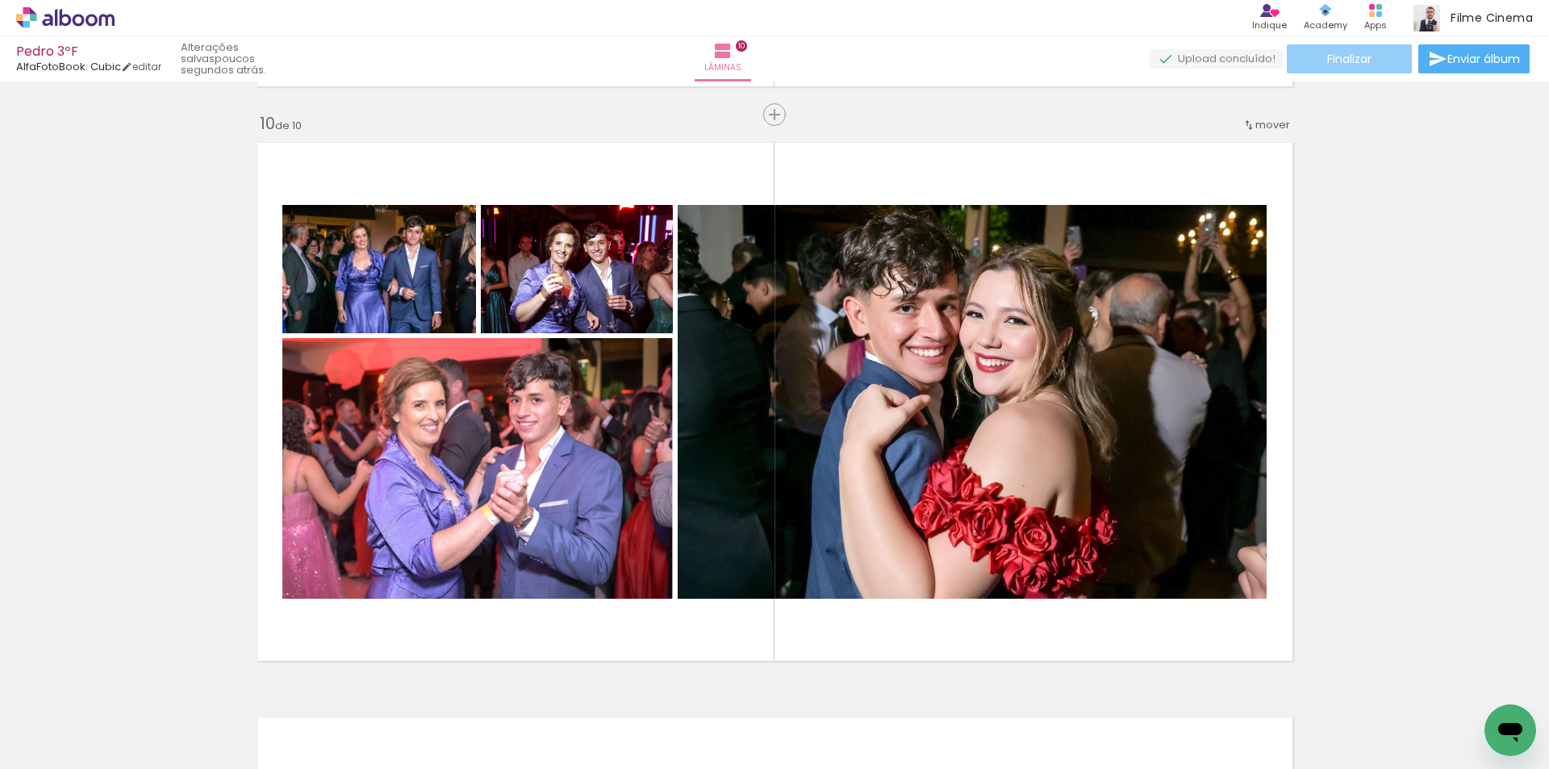
click at [1344, 53] on span "Finalizar" at bounding box center [1349, 58] width 44 height 11
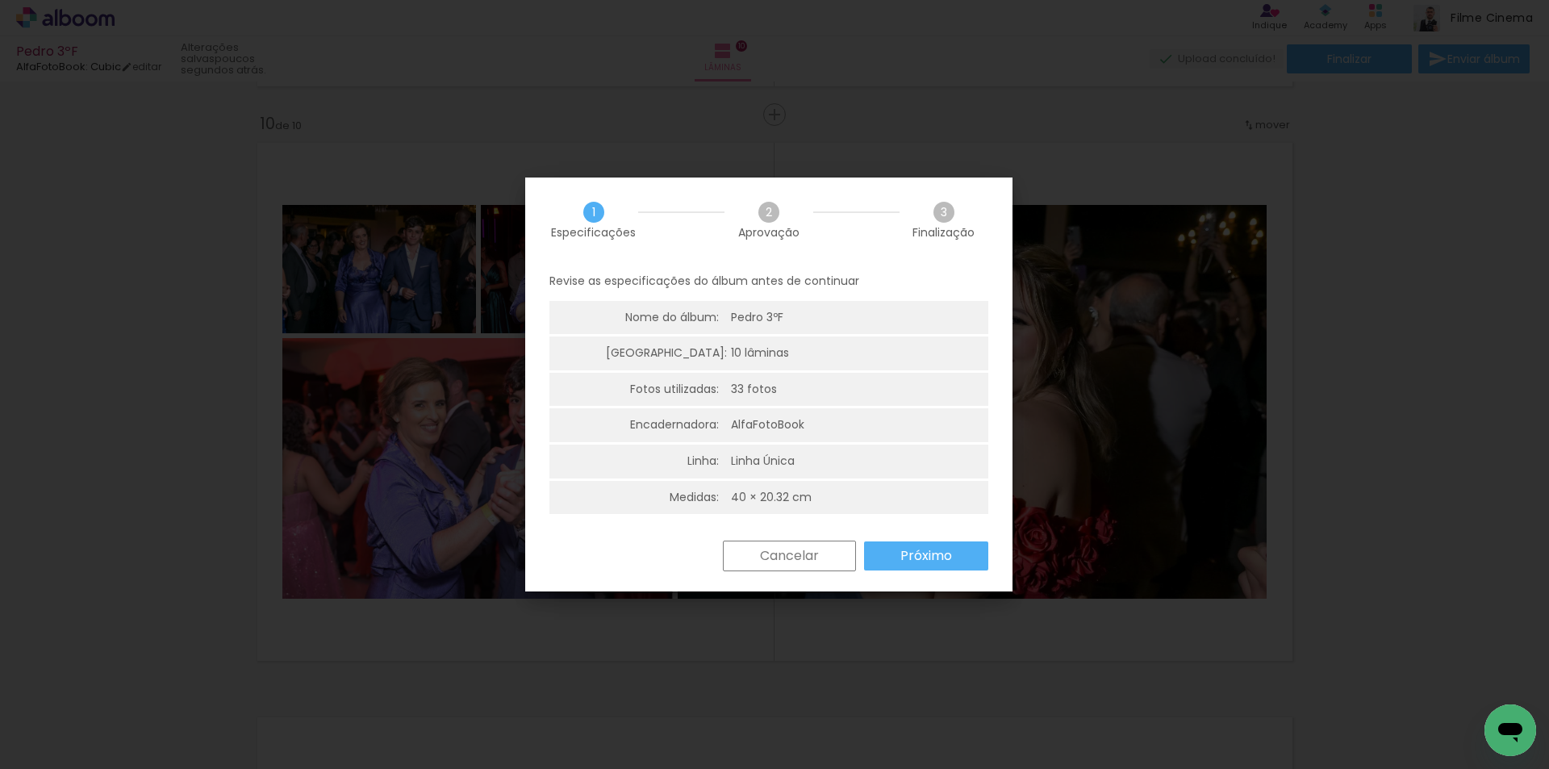
click at [0, 0] on slot "Próximo" at bounding box center [0, 0] width 0 height 0
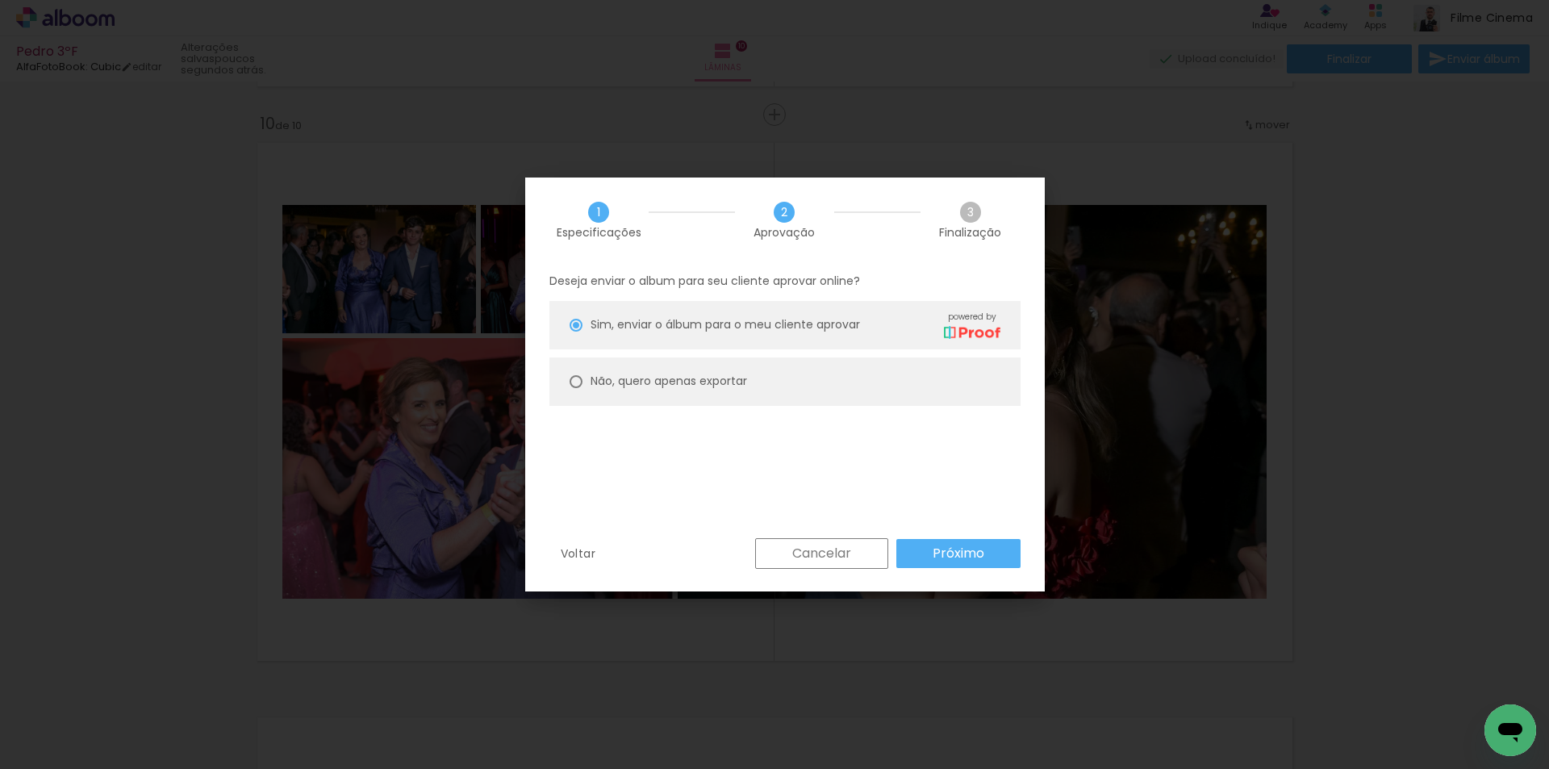
click at [827, 388] on paper-radio-button "Não, quero apenas exportar" at bounding box center [785, 381] width 471 height 48
type paper-radio-button "on"
click at [951, 542] on paper-button "Próximo" at bounding box center [958, 553] width 124 height 29
type input "Alta, 300 DPI"
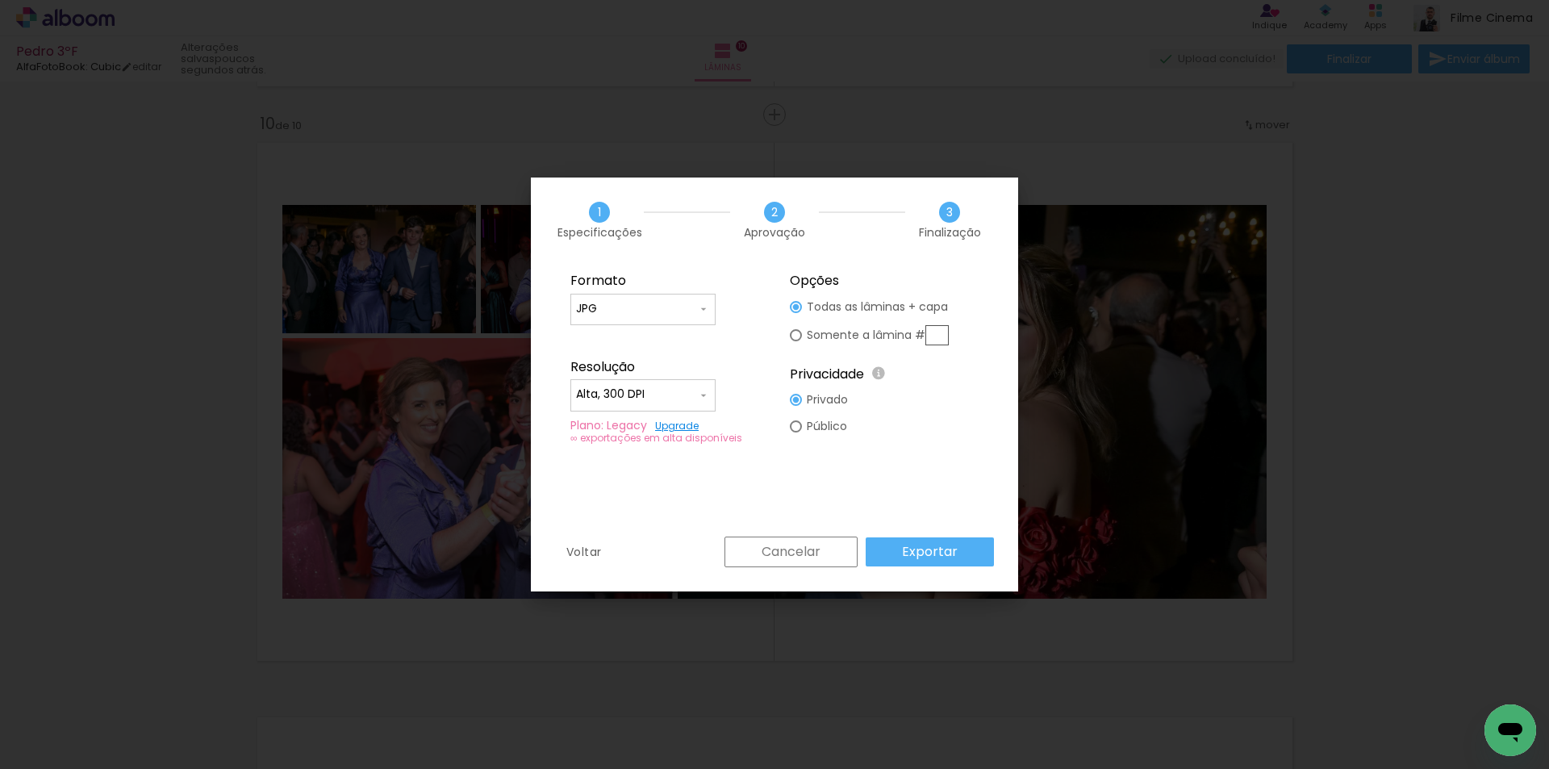
click at [0, 0] on slot "Exportar" at bounding box center [0, 0] width 0 height 0
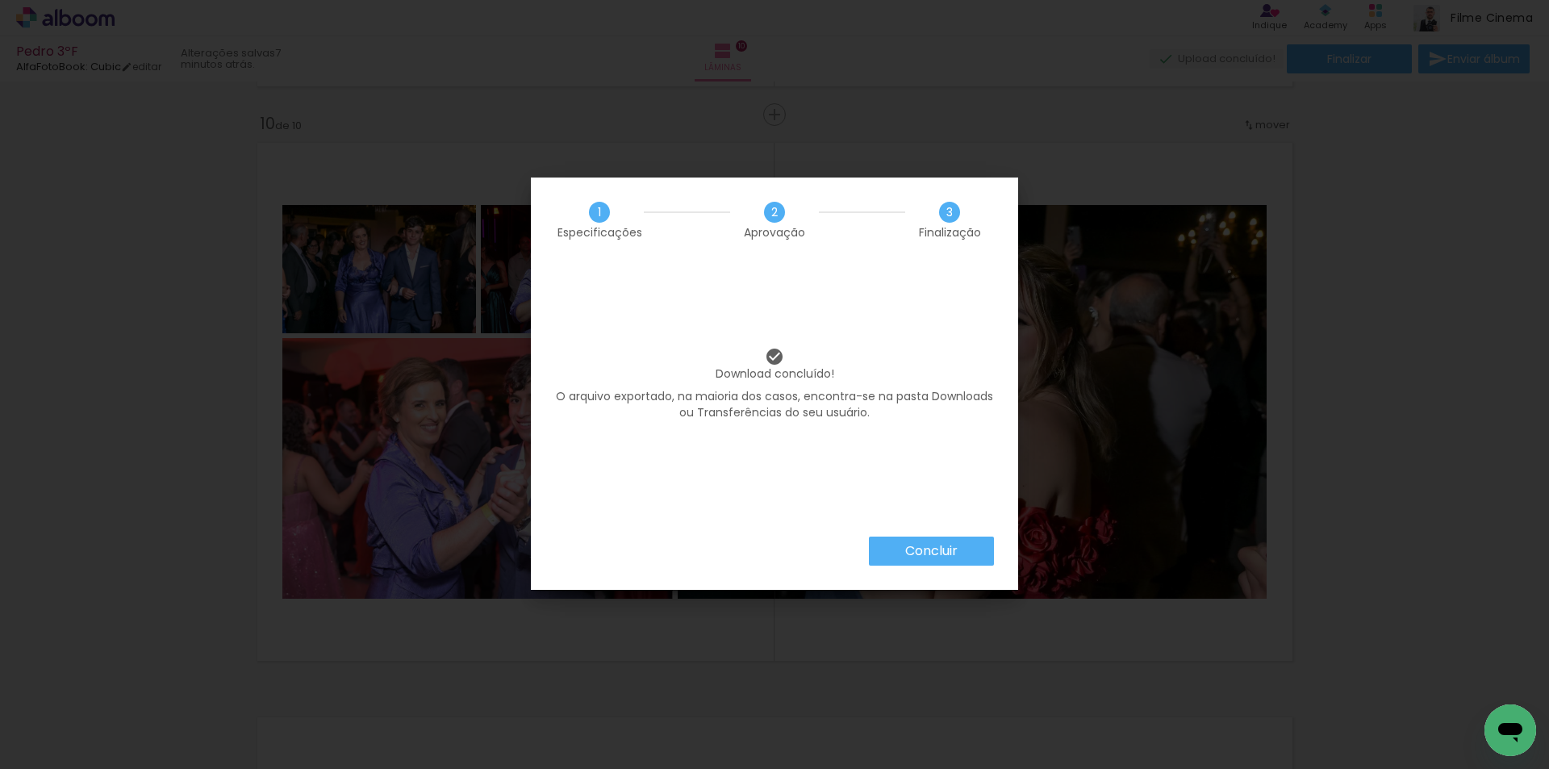
scroll to position [888, 0]
click at [878, 545] on paper-button "Concluir" at bounding box center [931, 551] width 125 height 29
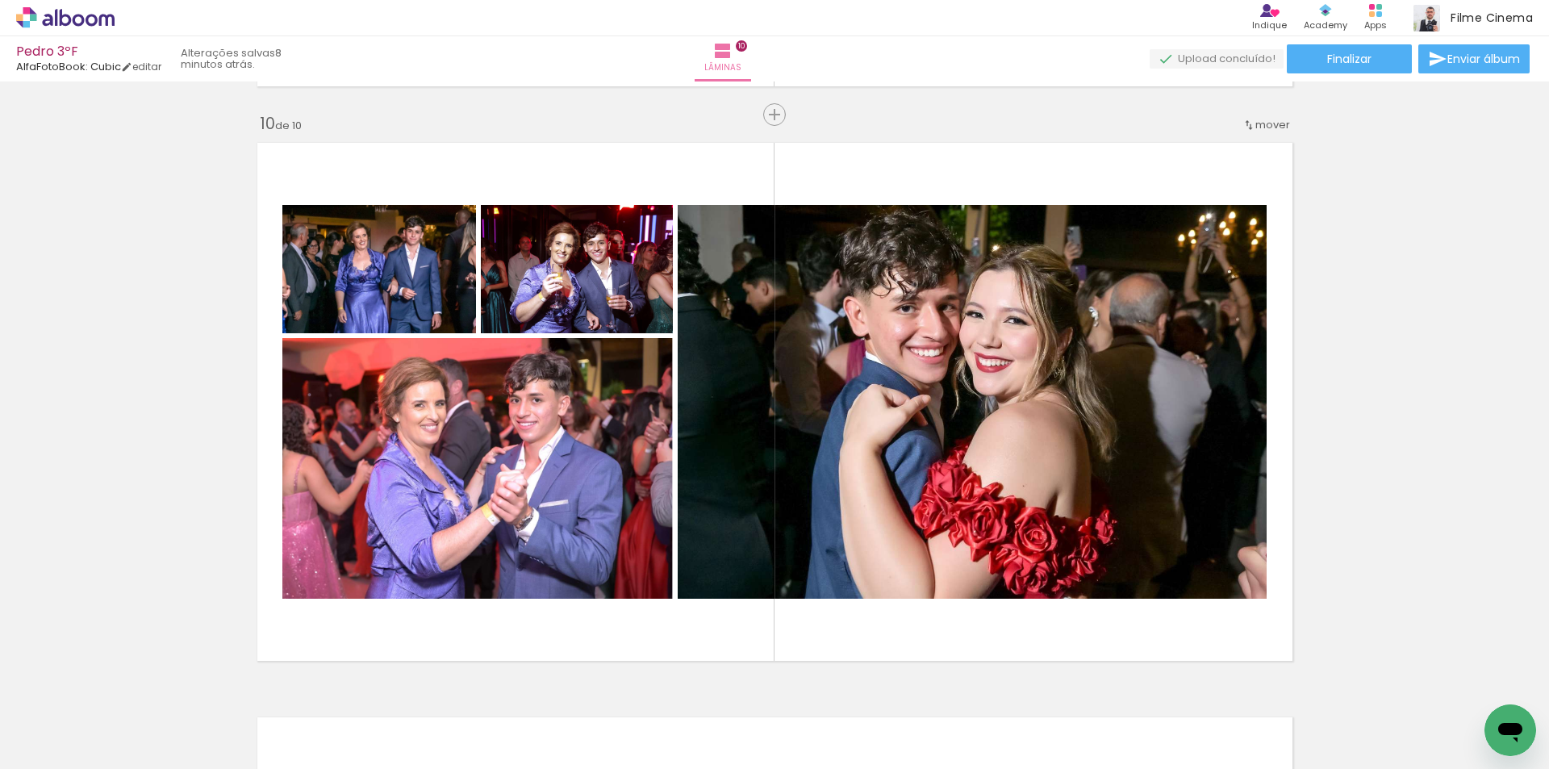
scroll to position [888, 0]
